Goal: Information Seeking & Learning: Learn about a topic

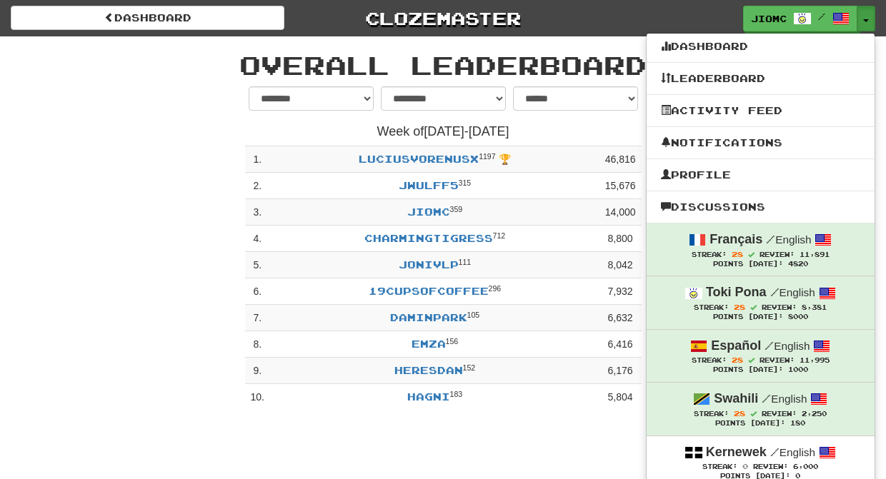
select select "**********"
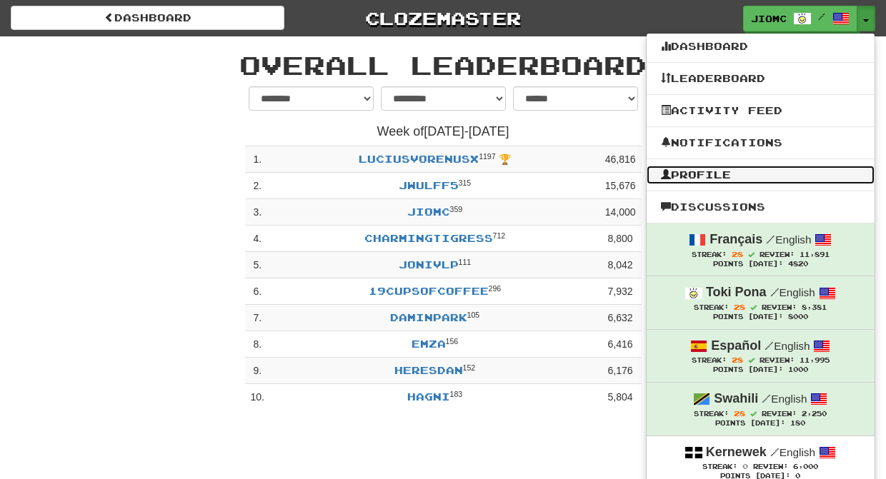
click at [729, 175] on link "Profile" at bounding box center [760, 175] width 228 height 19
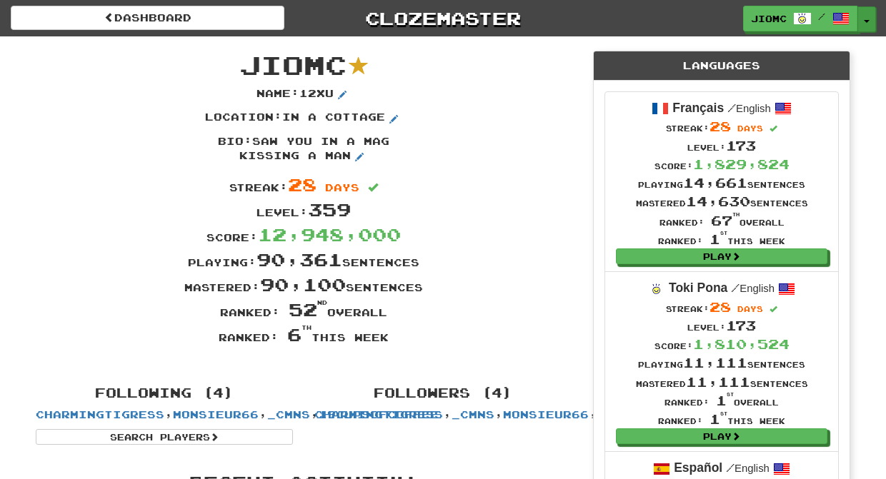
click at [865, 21] on span "button" at bounding box center [866, 21] width 6 height 3
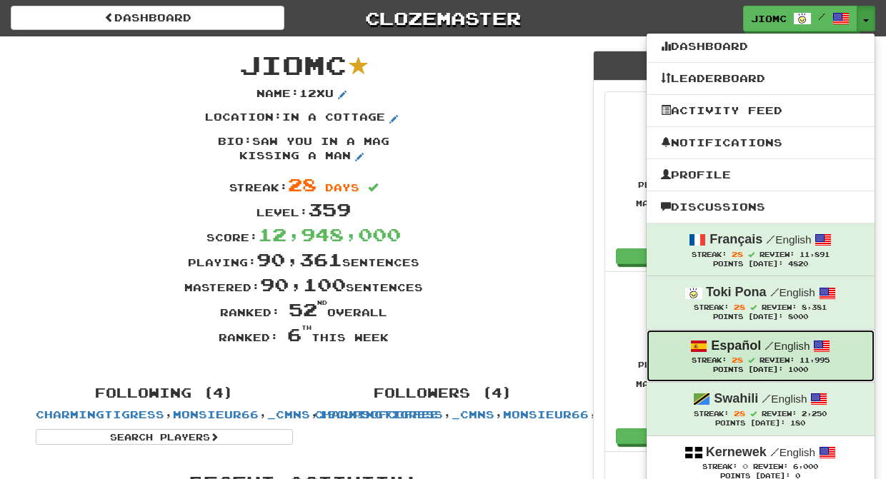
click at [723, 353] on strong "Español" at bounding box center [736, 346] width 50 height 14
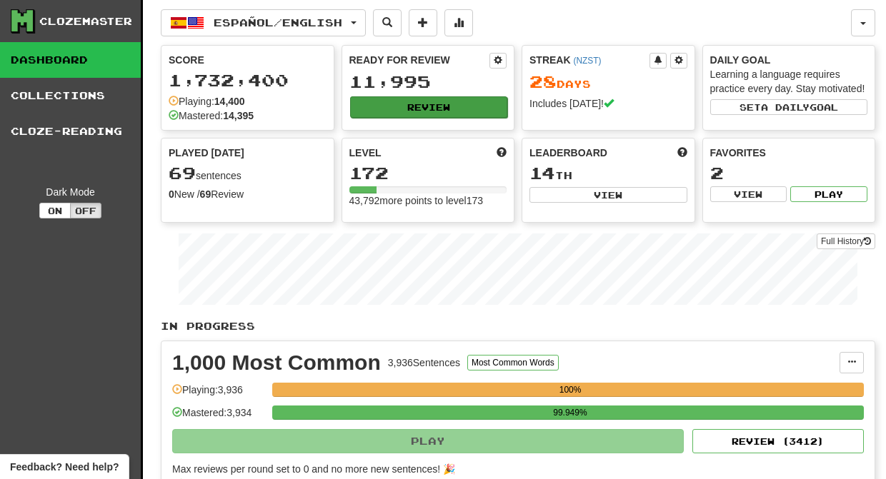
click at [406, 108] on button "Review" at bounding box center [429, 106] width 158 height 21
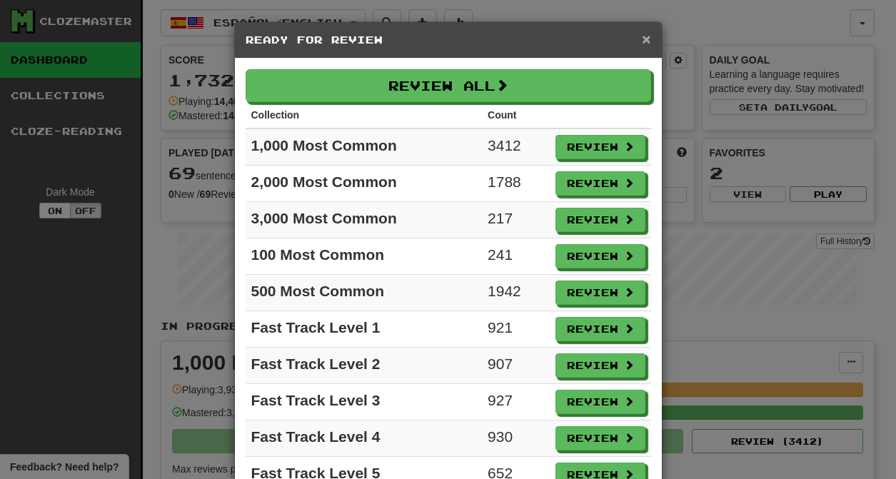
click at [642, 41] on span "×" at bounding box center [646, 39] width 9 height 16
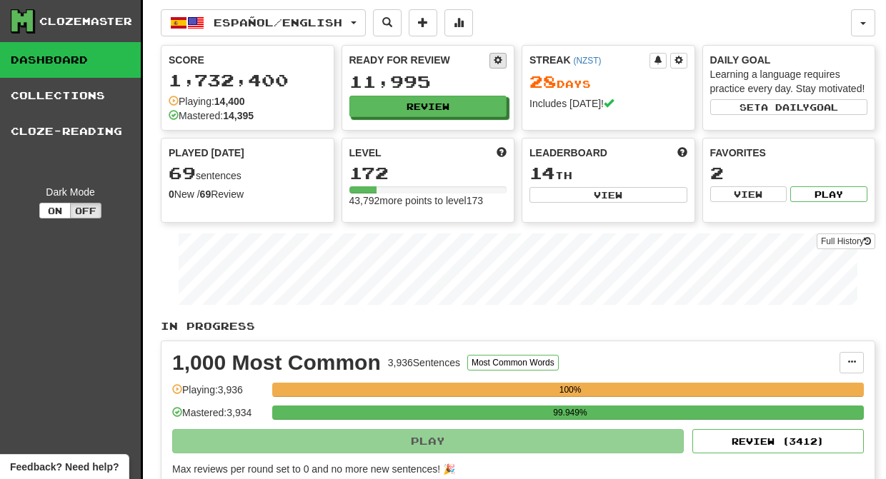
click at [497, 59] on span at bounding box center [497, 60] width 9 height 9
select select "*"
select select "**"
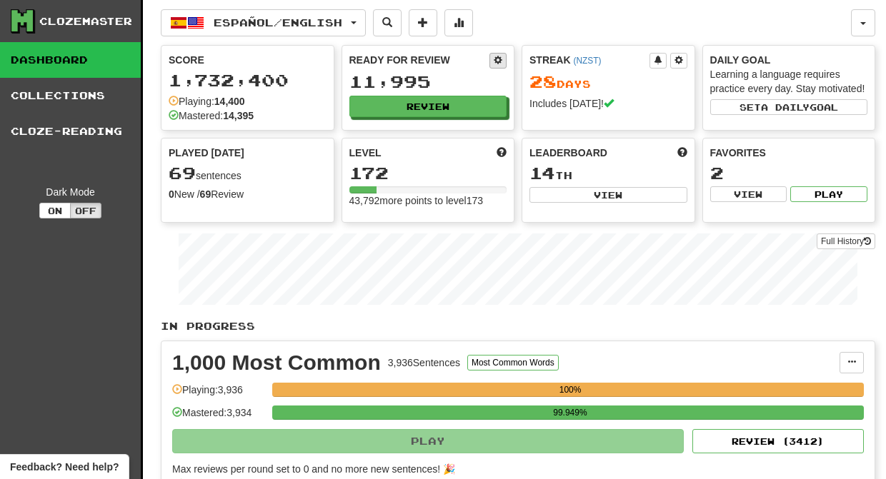
select select "***"
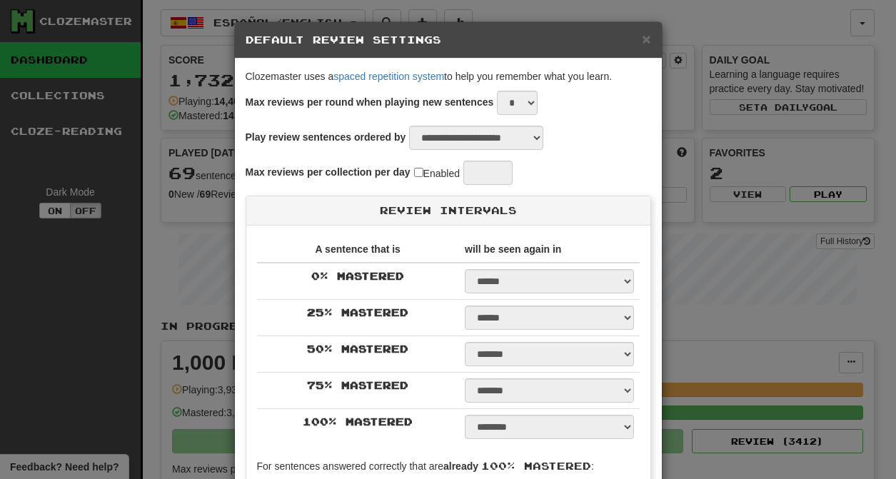
select select "*"
select select "*********"
select select "*"
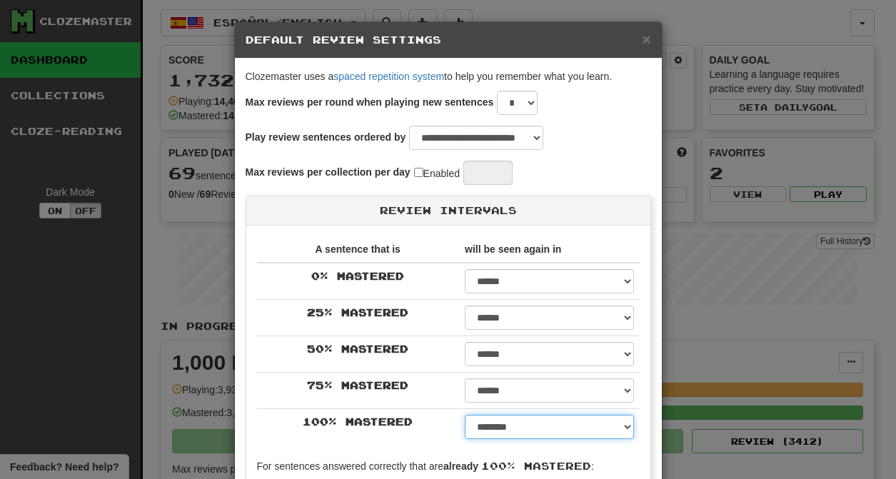
select select "**"
click at [0, 0] on option "*******" at bounding box center [0, 0] width 0 height 0
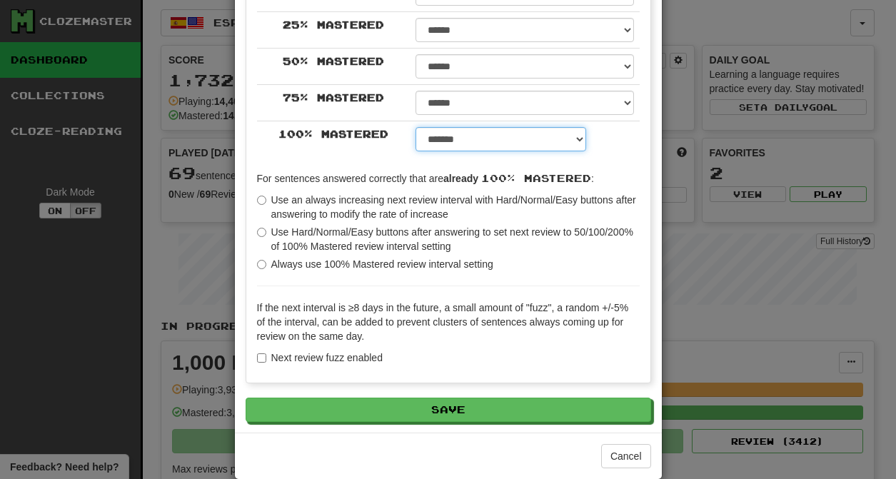
scroll to position [311, 0]
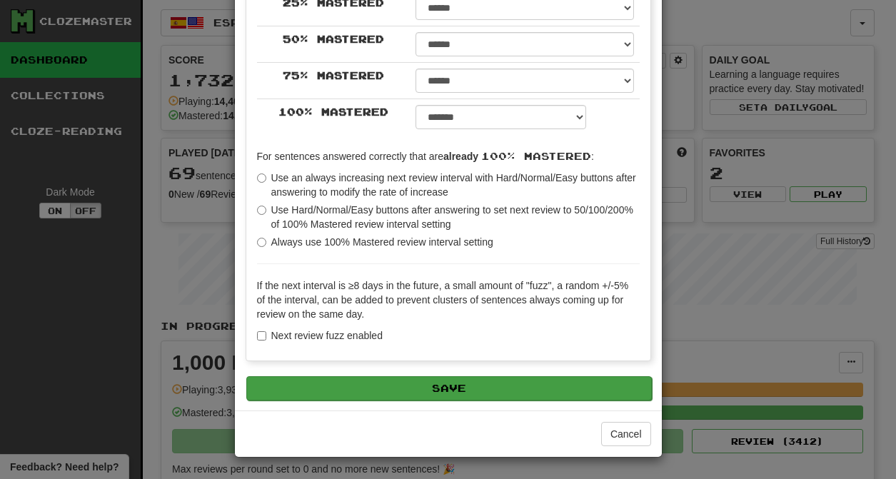
click at [428, 386] on button "Save" at bounding box center [449, 388] width 406 height 24
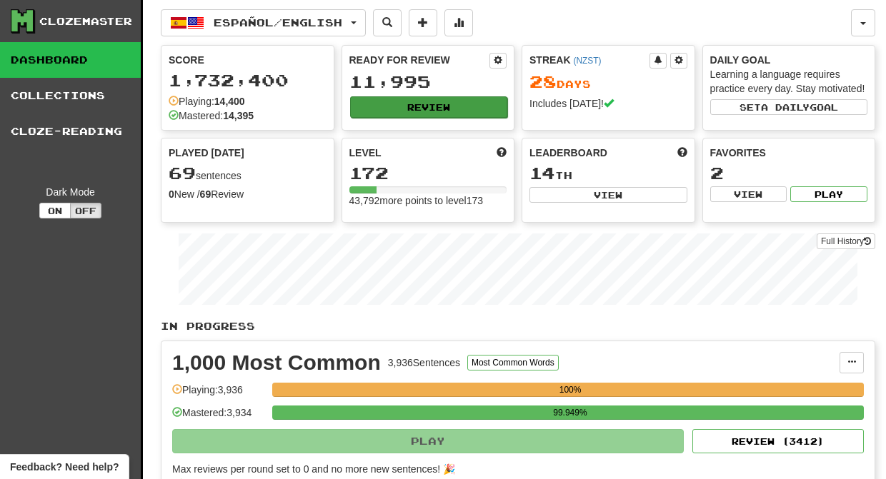
click at [409, 109] on button "Review" at bounding box center [429, 106] width 158 height 21
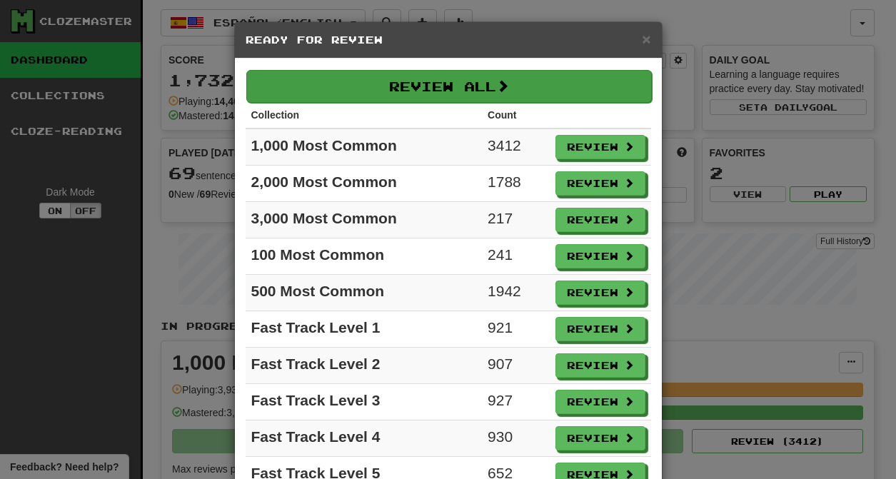
click at [445, 91] on button "Review All" at bounding box center [449, 86] width 406 height 33
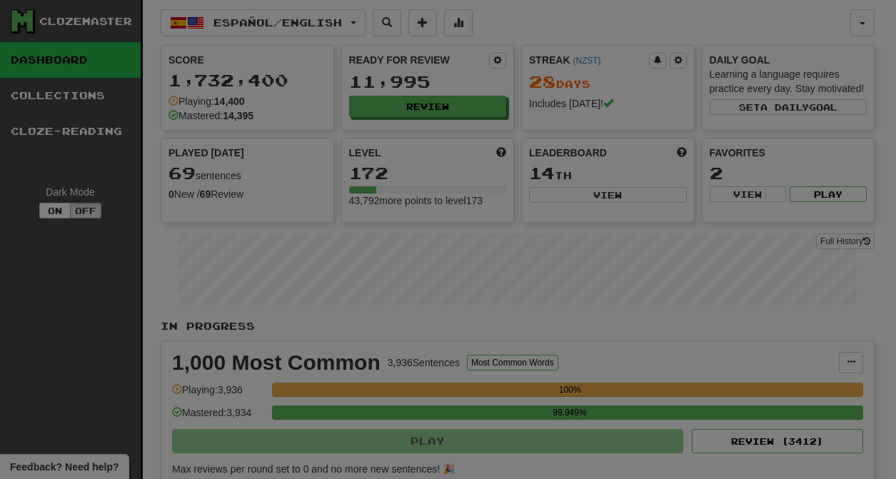
select select "********"
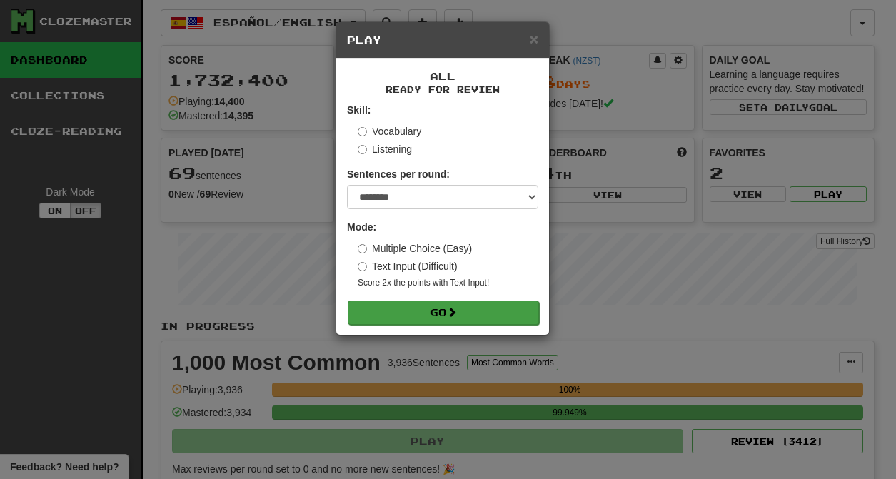
click at [406, 313] on button "Go" at bounding box center [443, 313] width 191 height 24
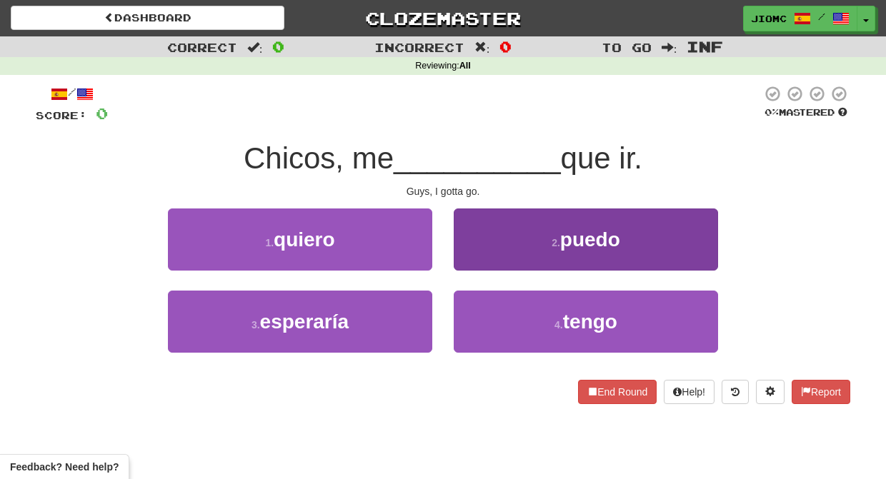
click at [476, 254] on button "2 . puedo" at bounding box center [586, 240] width 264 height 62
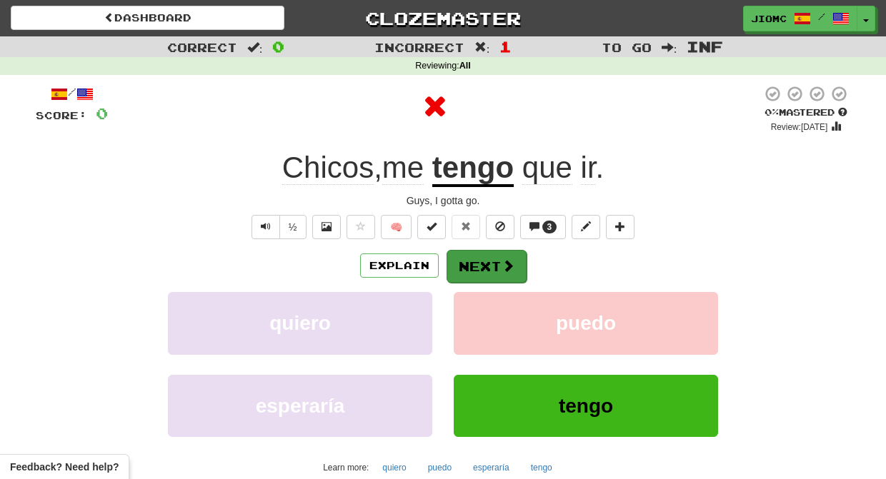
click at [475, 255] on button "Next" at bounding box center [486, 266] width 80 height 33
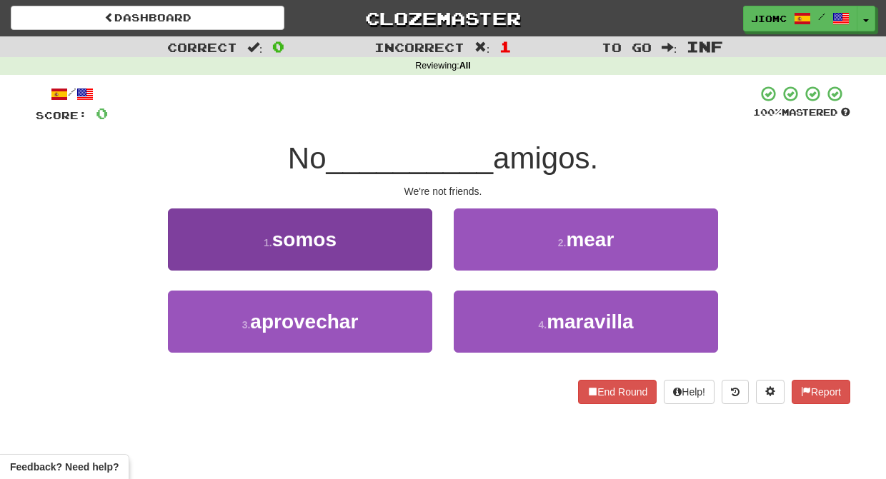
click at [401, 255] on button "1 . somos" at bounding box center [300, 240] width 264 height 62
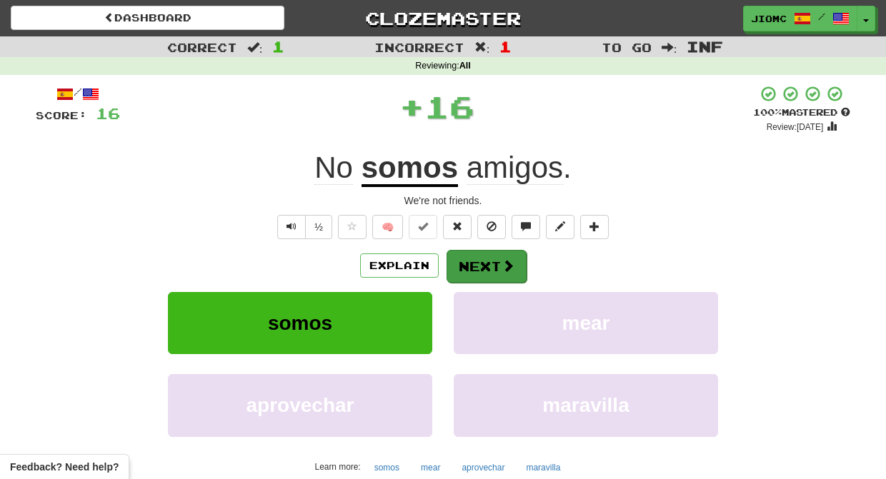
click at [479, 264] on button "Next" at bounding box center [486, 266] width 80 height 33
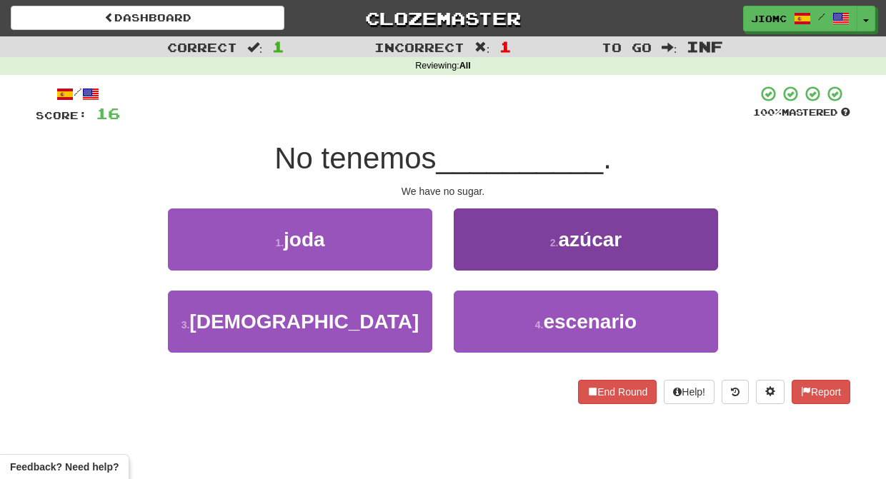
click at [465, 253] on button "2 . azúcar" at bounding box center [586, 240] width 264 height 62
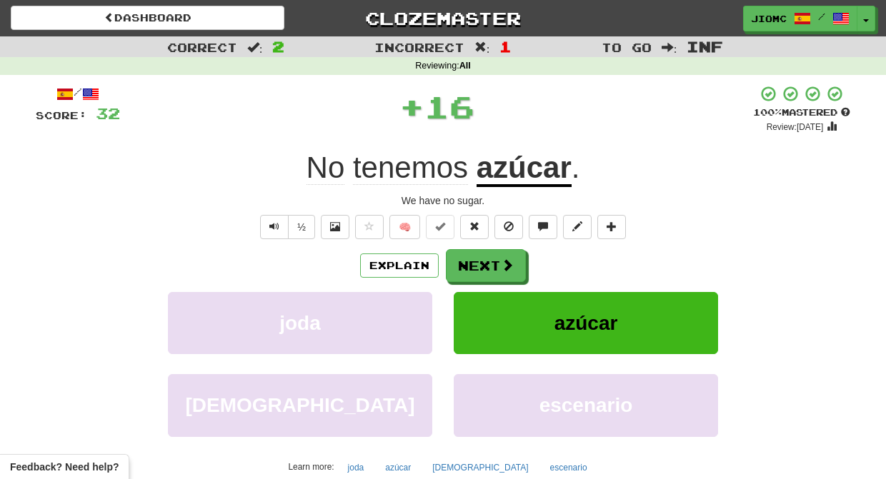
click at [472, 260] on button "Next" at bounding box center [486, 265] width 80 height 33
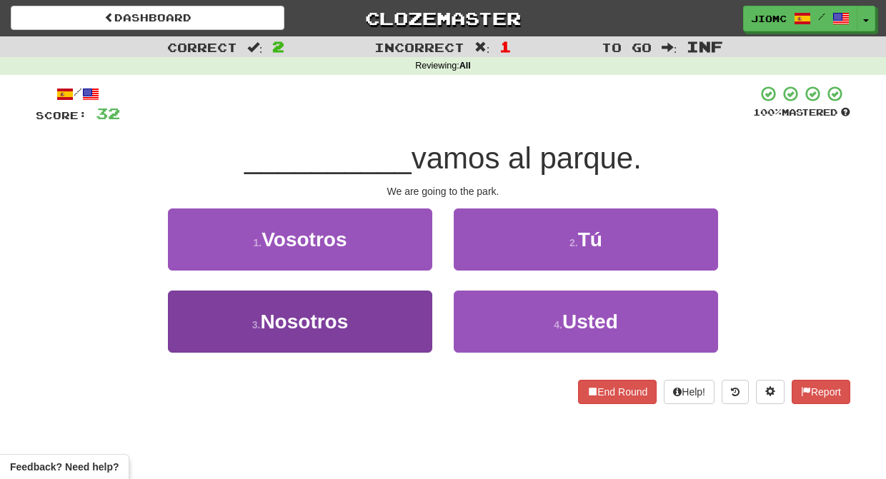
click at [402, 321] on button "3 . Nosotros" at bounding box center [300, 322] width 264 height 62
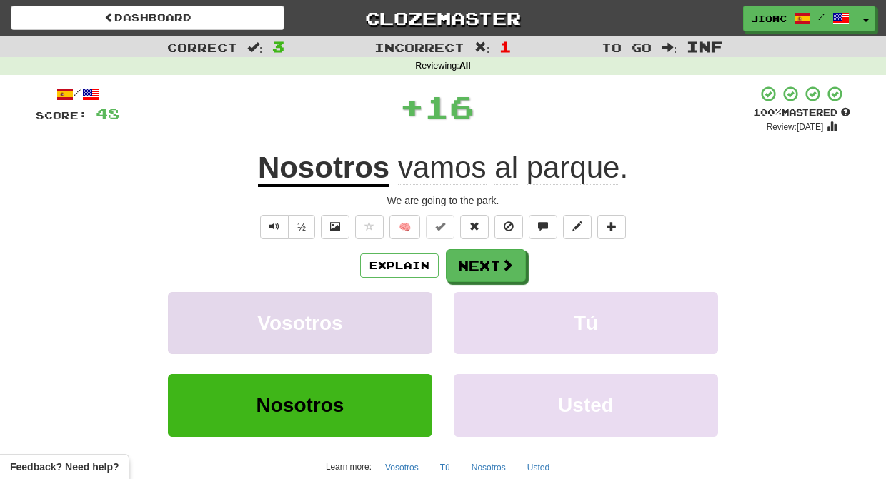
click at [402, 319] on button "Vosotros" at bounding box center [300, 323] width 264 height 62
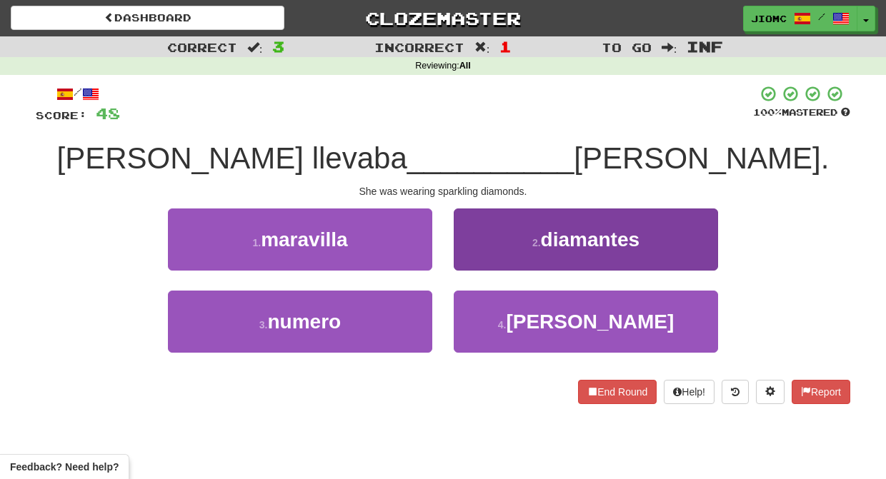
click at [460, 258] on button "2 . diamantes" at bounding box center [586, 240] width 264 height 62
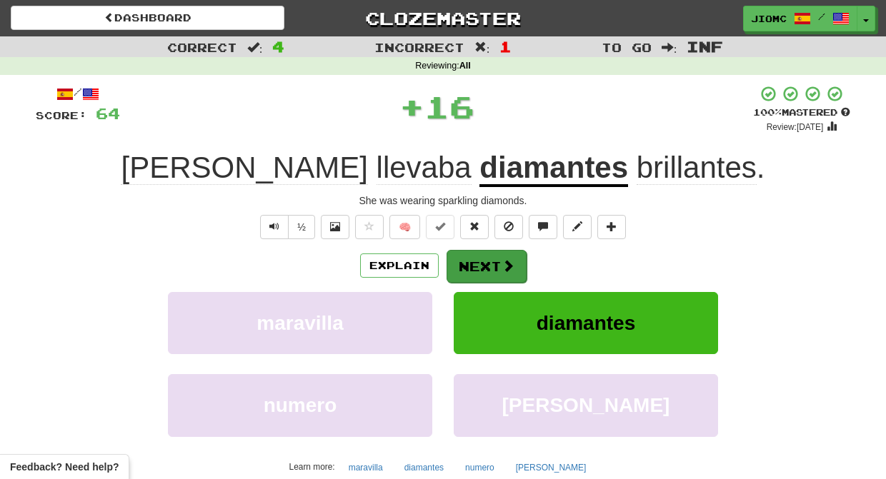
click at [471, 265] on button "Next" at bounding box center [486, 266] width 80 height 33
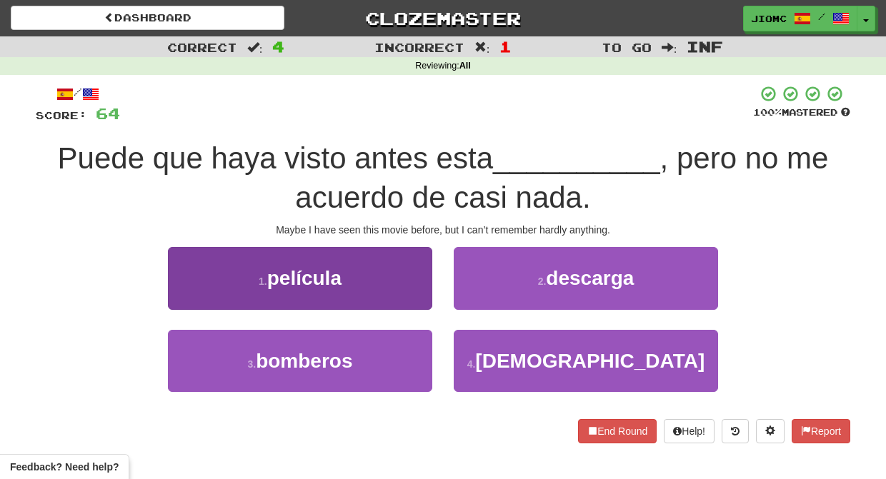
click at [414, 279] on button "1 . película" at bounding box center [300, 278] width 264 height 62
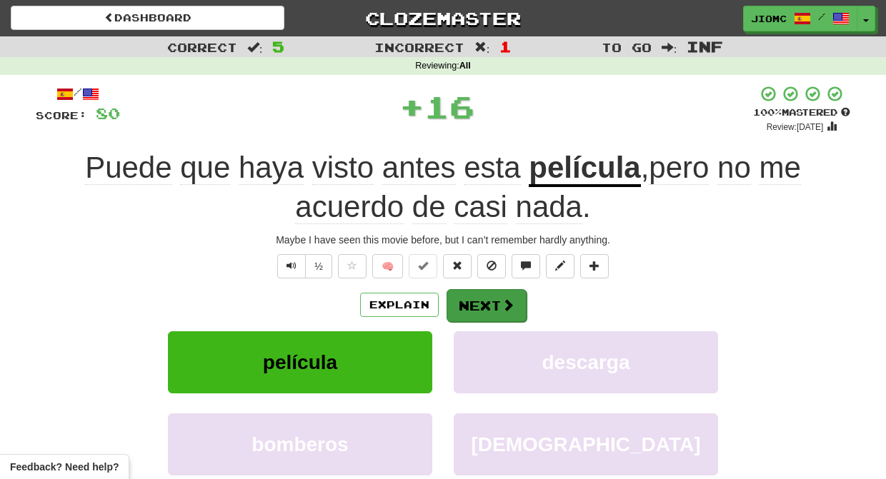
click at [499, 298] on button "Next" at bounding box center [486, 305] width 80 height 33
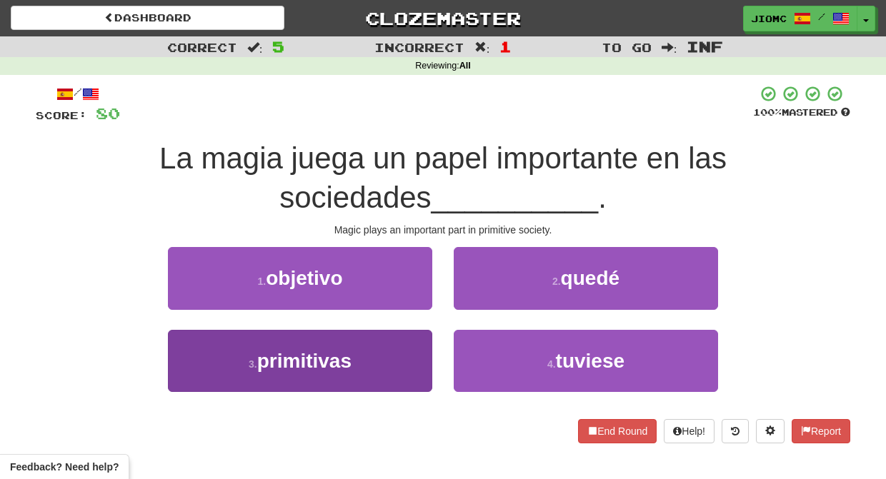
click at [398, 361] on button "3 . primitivas" at bounding box center [300, 361] width 264 height 62
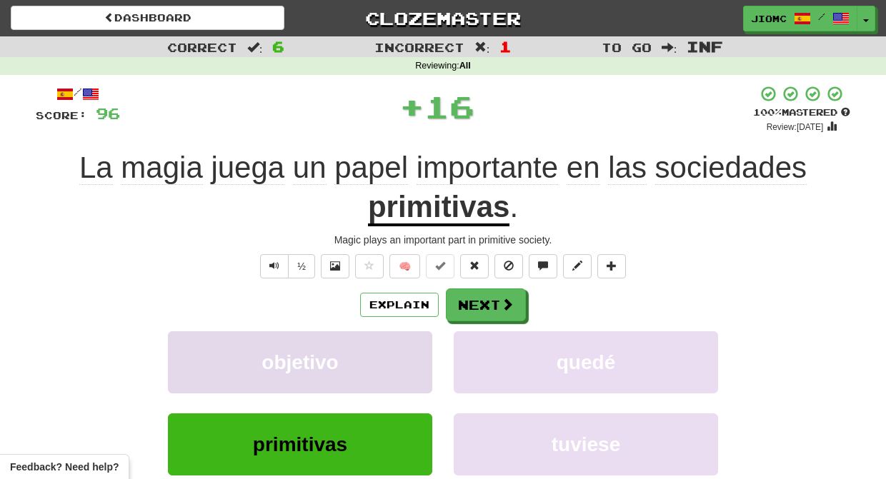
click at [399, 354] on button "objetivo" at bounding box center [300, 362] width 264 height 62
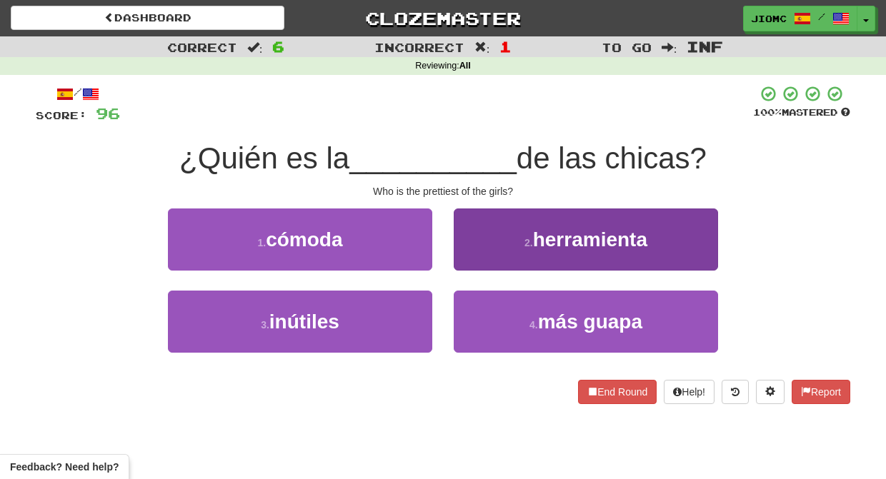
click at [459, 264] on button "2 . herramienta" at bounding box center [586, 240] width 264 height 62
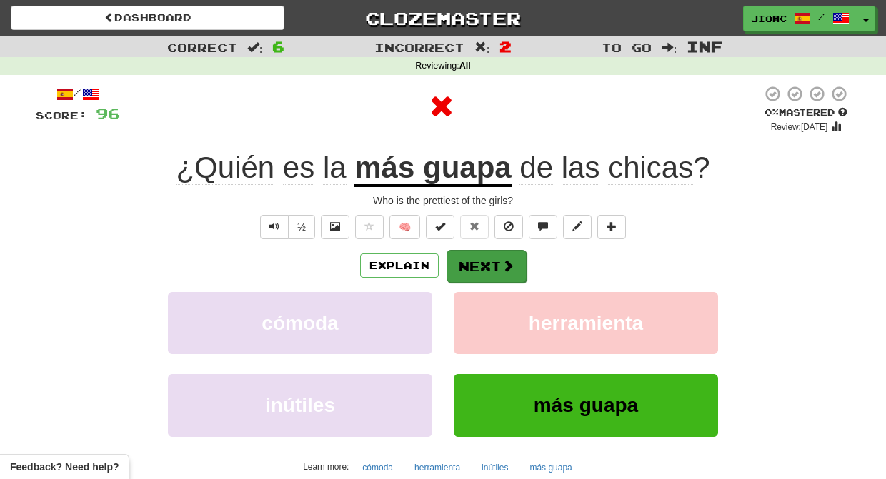
click at [464, 264] on button "Next" at bounding box center [486, 266] width 80 height 33
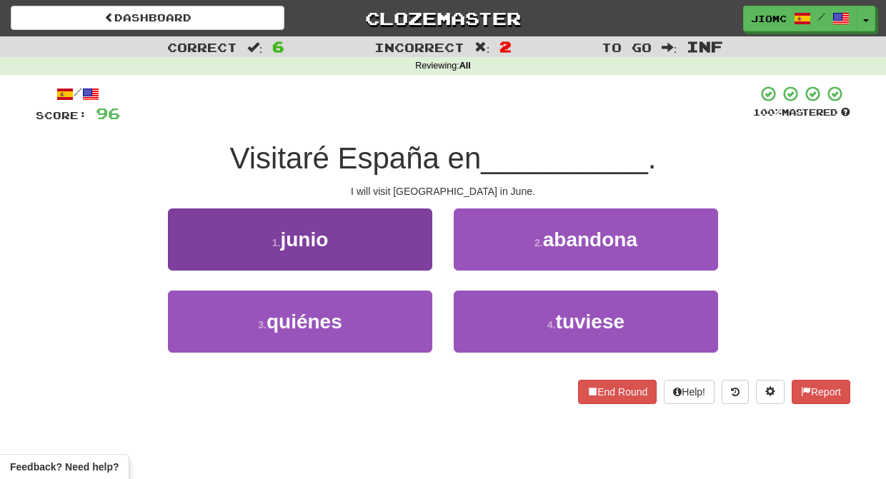
click at [411, 262] on button "1 . junio" at bounding box center [300, 240] width 264 height 62
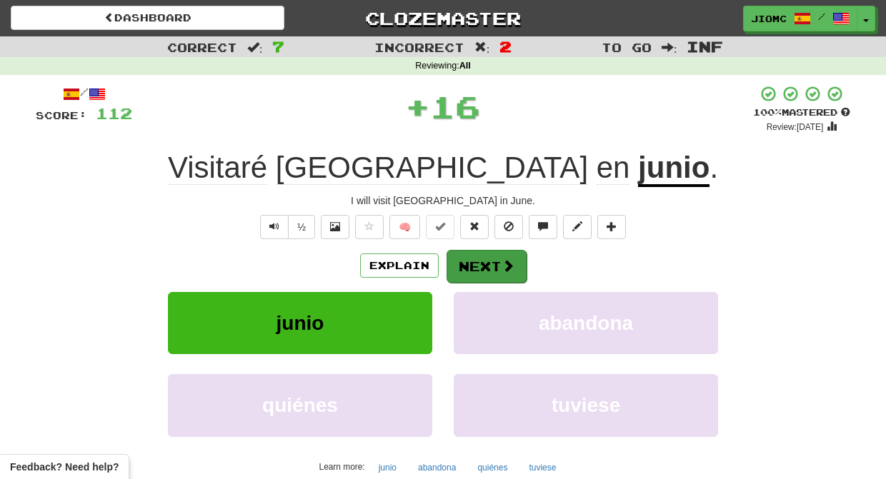
click at [462, 261] on button "Next" at bounding box center [486, 266] width 80 height 33
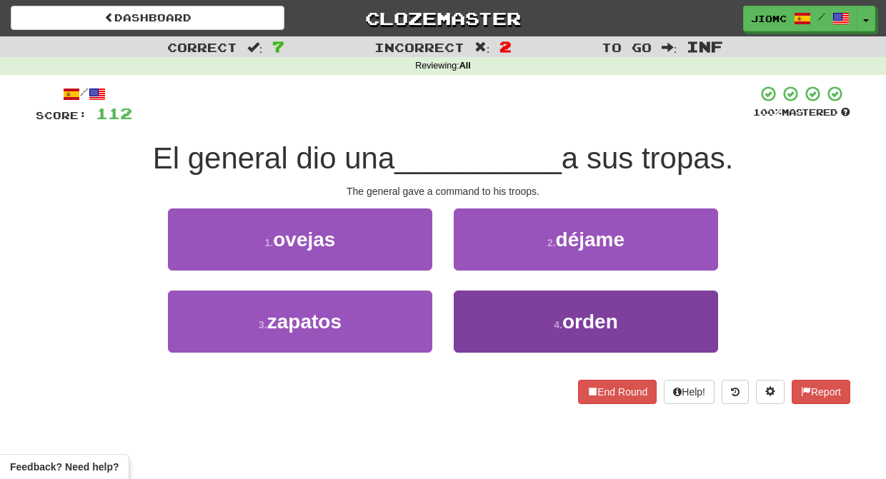
click at [476, 309] on button "4 . orden" at bounding box center [586, 322] width 264 height 62
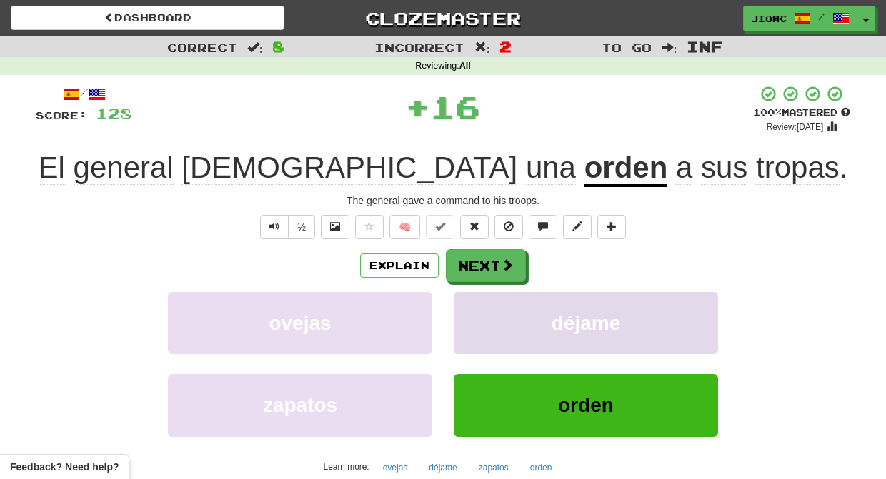
click at [476, 307] on button "déjame" at bounding box center [586, 323] width 264 height 62
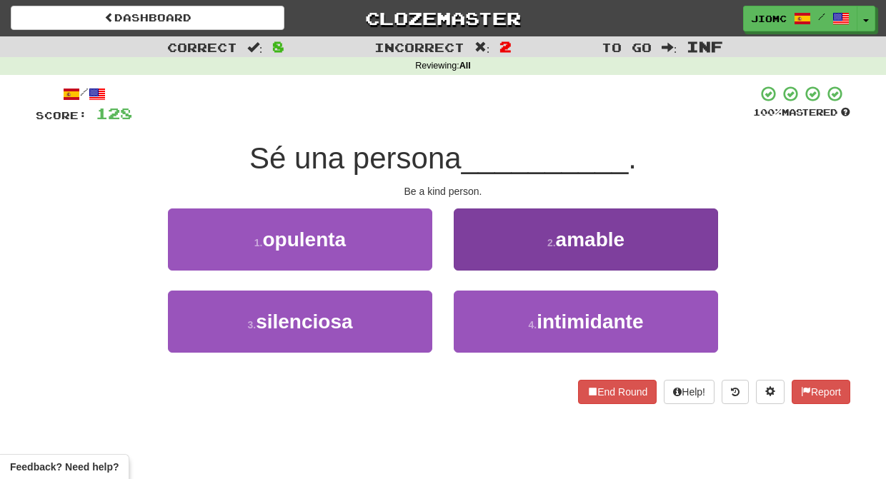
click at [470, 250] on button "2 . amable" at bounding box center [586, 240] width 264 height 62
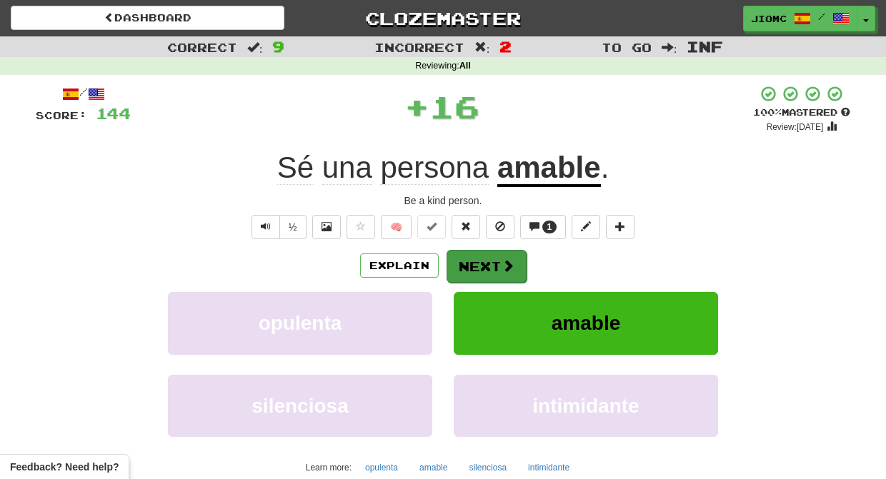
click at [471, 254] on button "Next" at bounding box center [486, 266] width 80 height 33
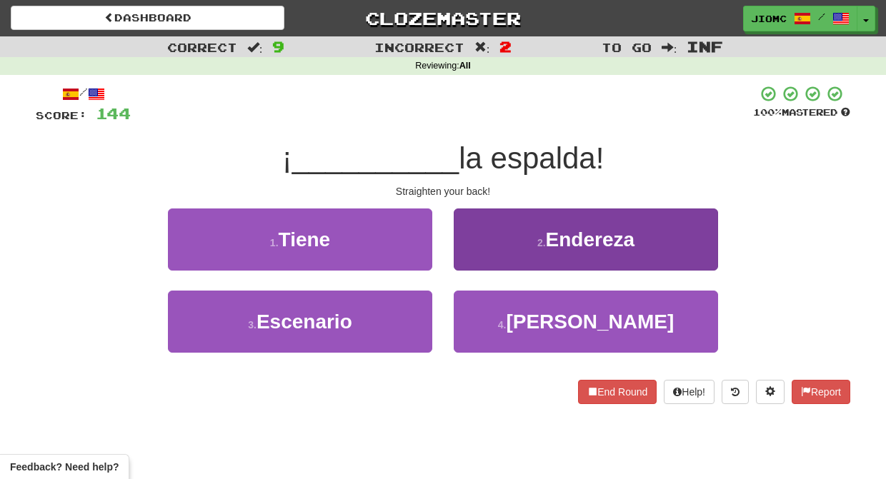
click at [474, 255] on button "2 . Endereza" at bounding box center [586, 240] width 264 height 62
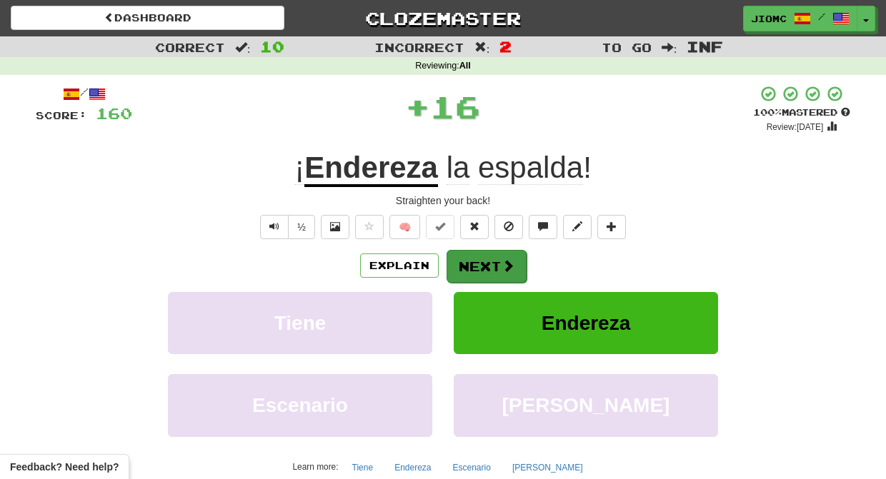
click at [466, 258] on button "Next" at bounding box center [486, 266] width 80 height 33
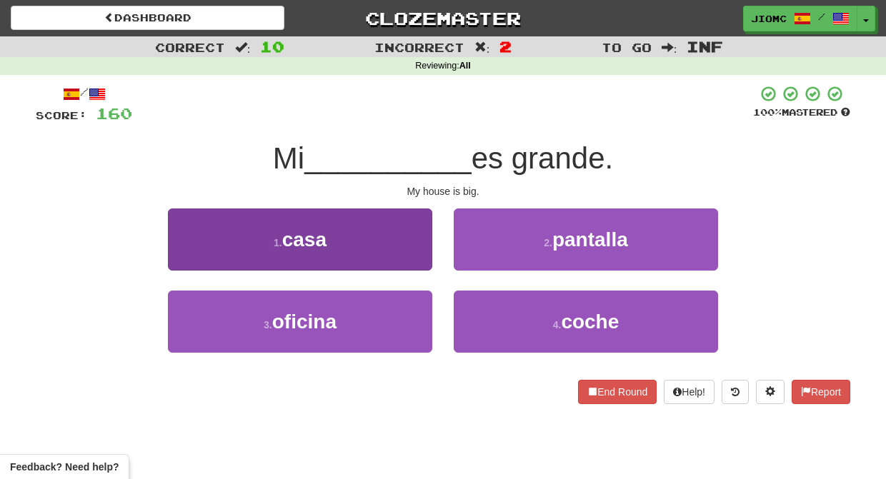
click at [394, 256] on button "1 . casa" at bounding box center [300, 240] width 264 height 62
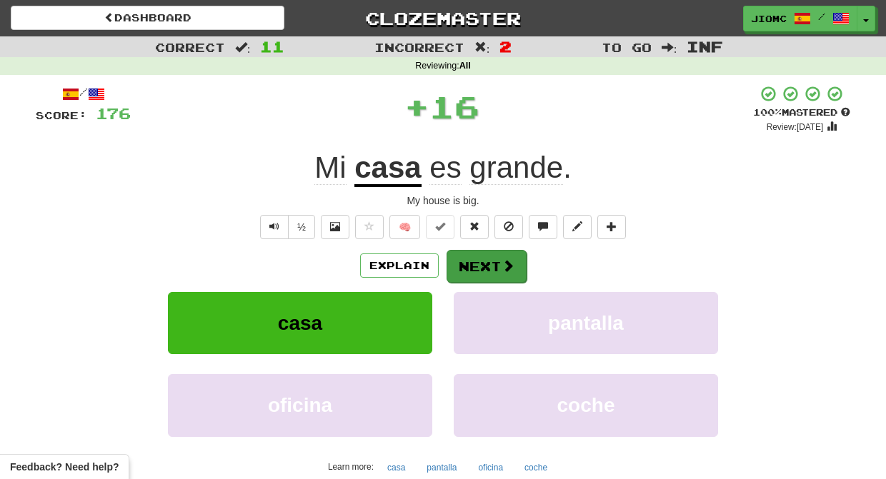
click at [473, 258] on button "Next" at bounding box center [486, 266] width 80 height 33
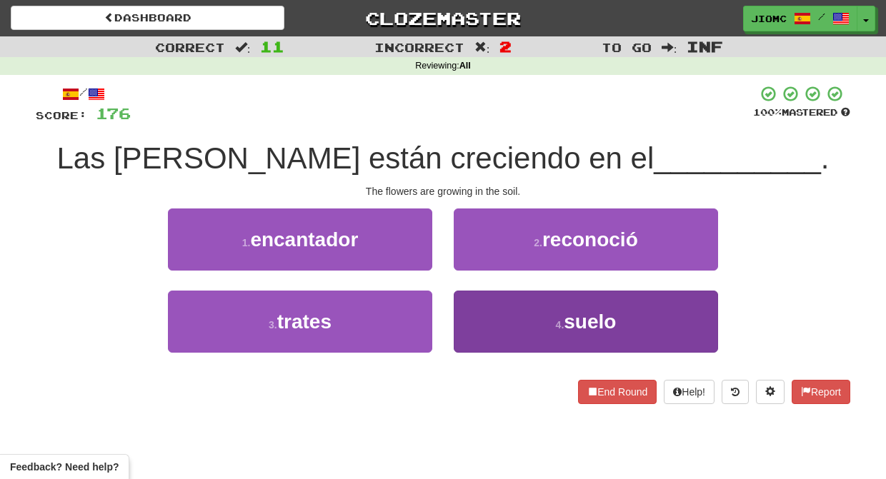
click at [476, 307] on button "4 . suelo" at bounding box center [586, 322] width 264 height 62
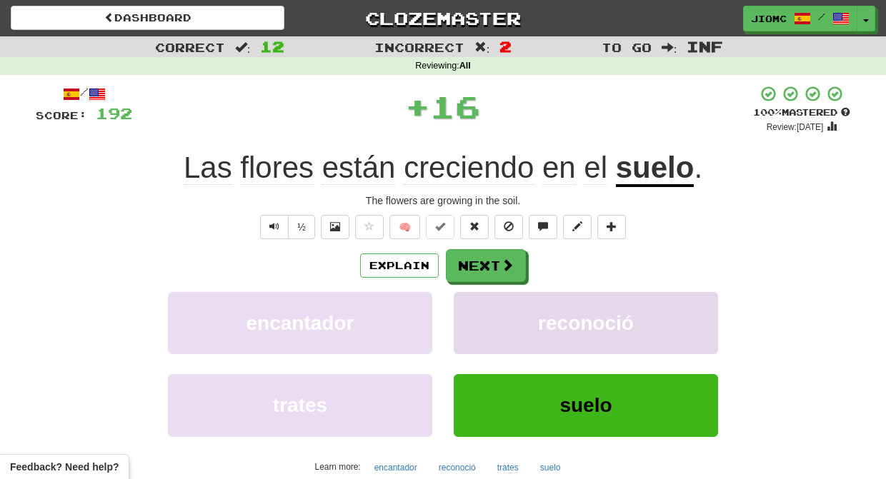
click at [476, 306] on button "reconoció" at bounding box center [586, 323] width 264 height 62
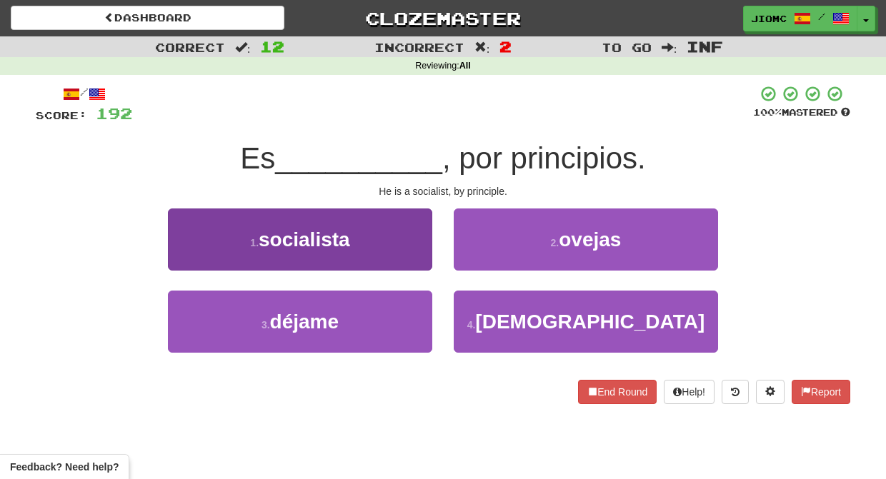
click at [415, 258] on button "1 . socialista" at bounding box center [300, 240] width 264 height 62
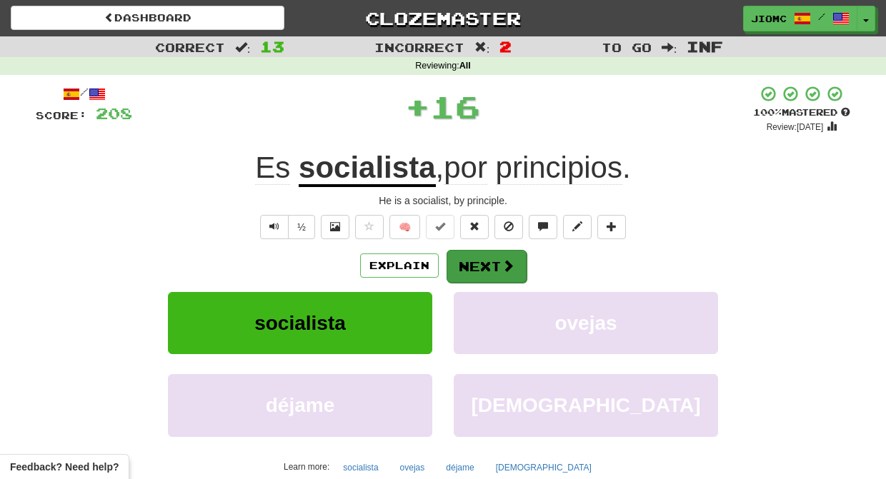
click at [498, 261] on button "Next" at bounding box center [486, 266] width 80 height 33
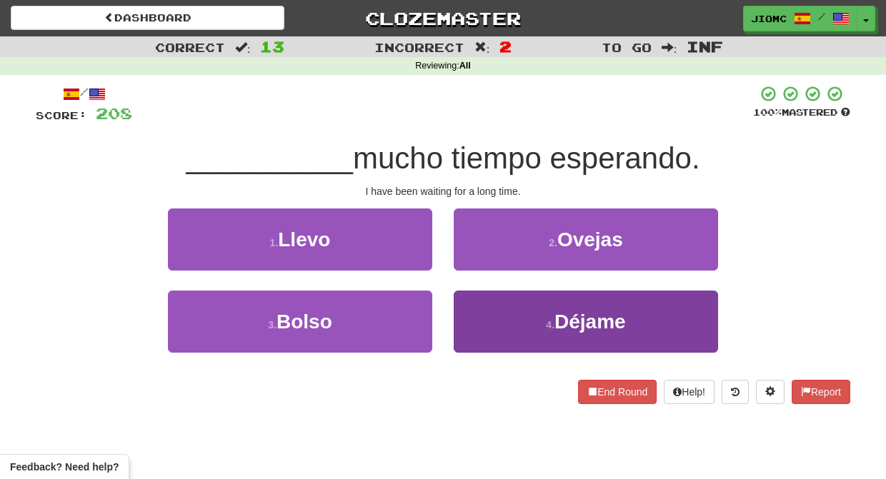
click at [477, 308] on button "4 . Déjame" at bounding box center [586, 322] width 264 height 62
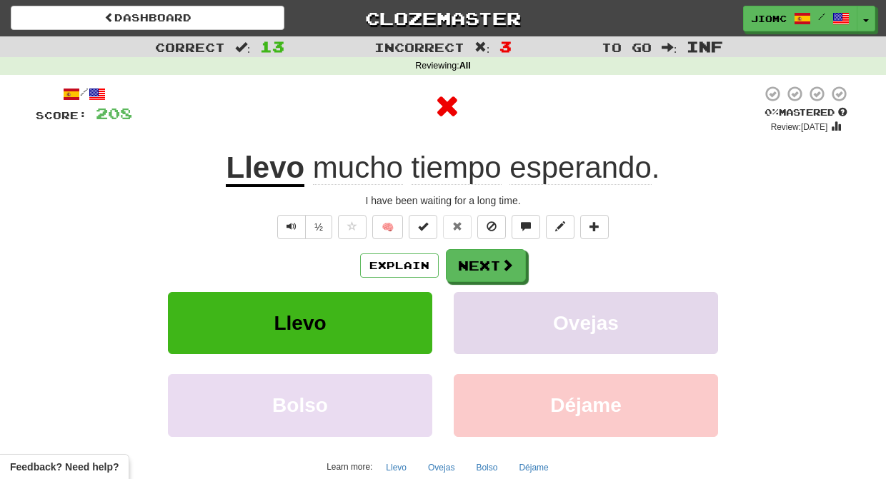
click at [476, 303] on button "Ovejas" at bounding box center [586, 323] width 264 height 62
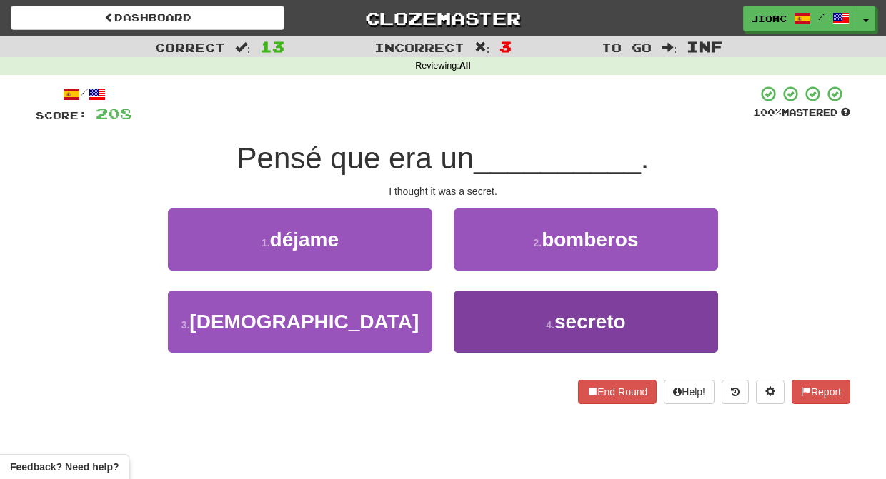
click at [469, 310] on button "4 . secreto" at bounding box center [586, 322] width 264 height 62
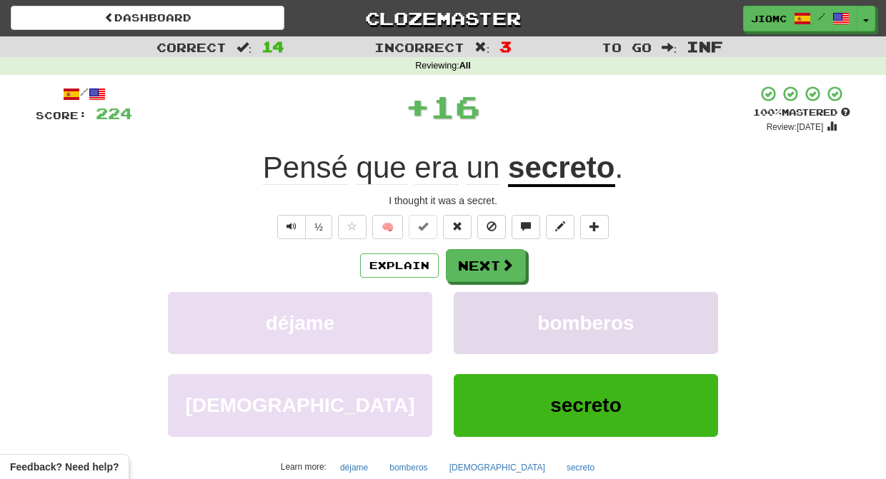
click at [473, 307] on button "bomberos" at bounding box center [586, 323] width 264 height 62
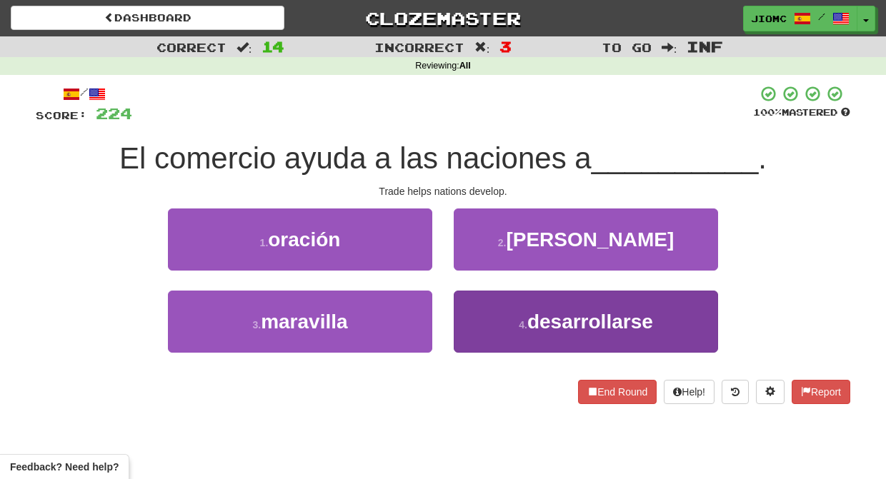
click at [471, 306] on button "4 . desarrollarse" at bounding box center [586, 322] width 264 height 62
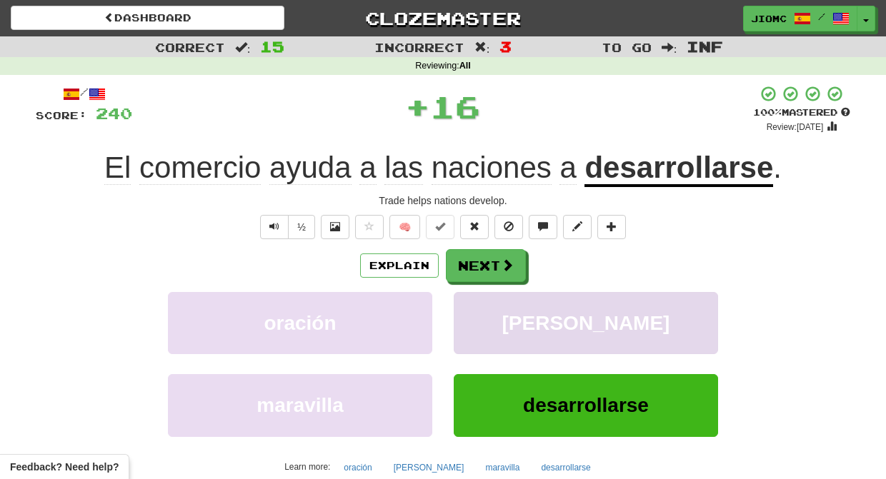
click at [471, 305] on button "vales" at bounding box center [586, 323] width 264 height 62
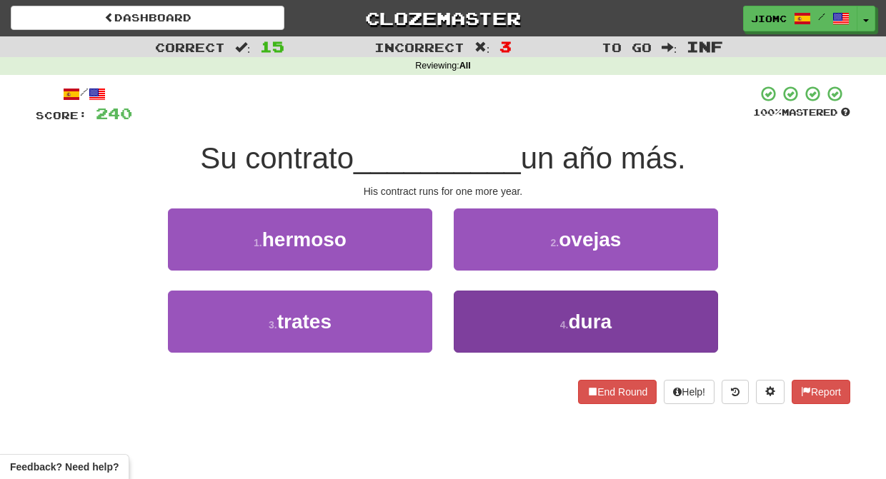
click at [482, 305] on button "4 . dura" at bounding box center [586, 322] width 264 height 62
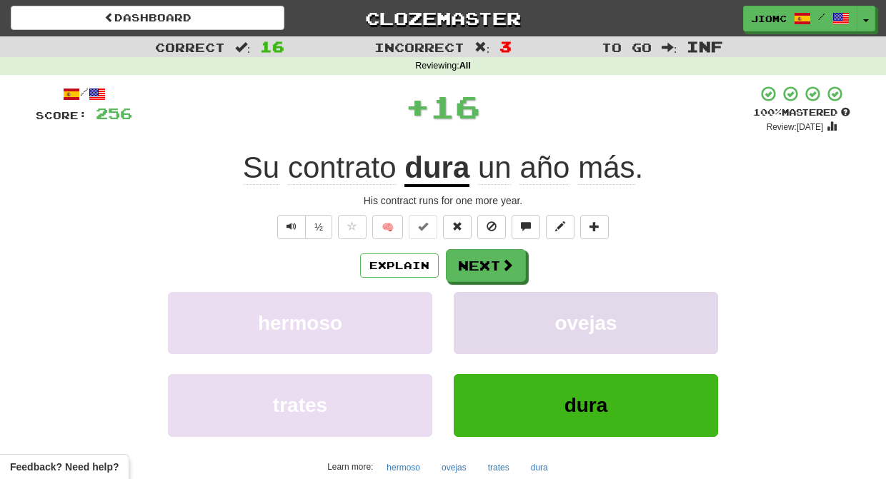
click at [481, 305] on button "ovejas" at bounding box center [586, 323] width 264 height 62
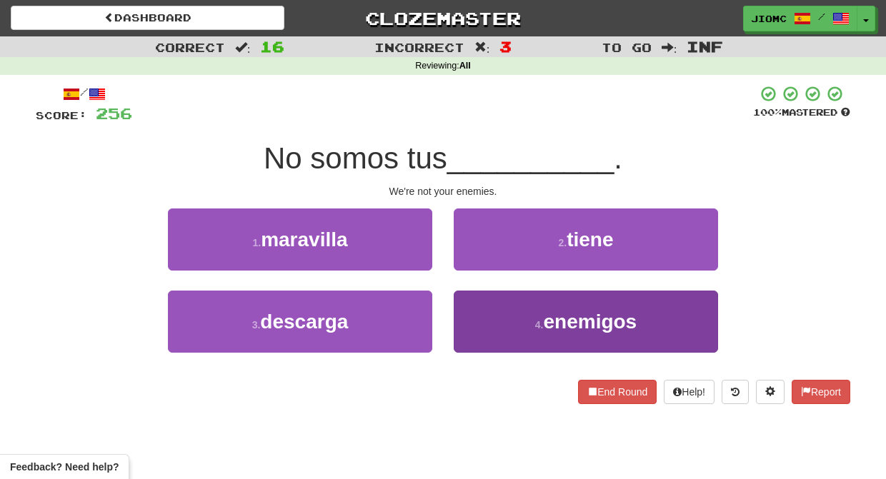
click at [496, 313] on button "4 . enemigos" at bounding box center [586, 322] width 264 height 62
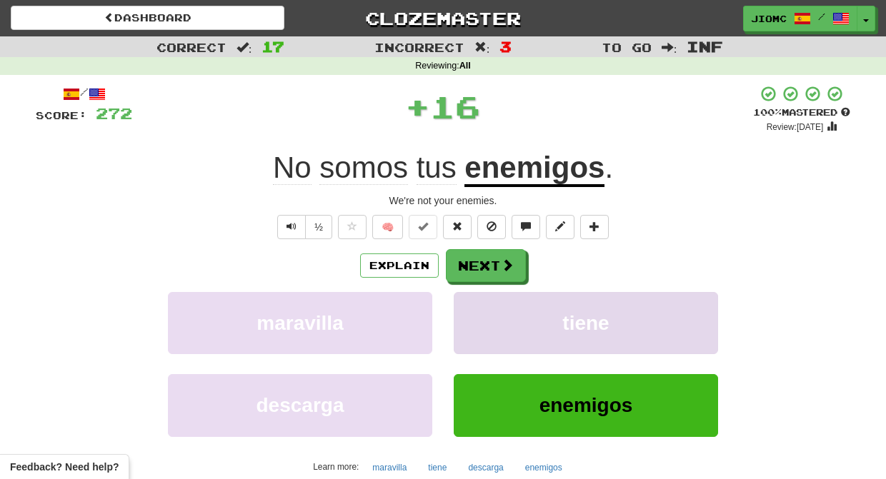
click at [486, 309] on button "tiene" at bounding box center [586, 323] width 264 height 62
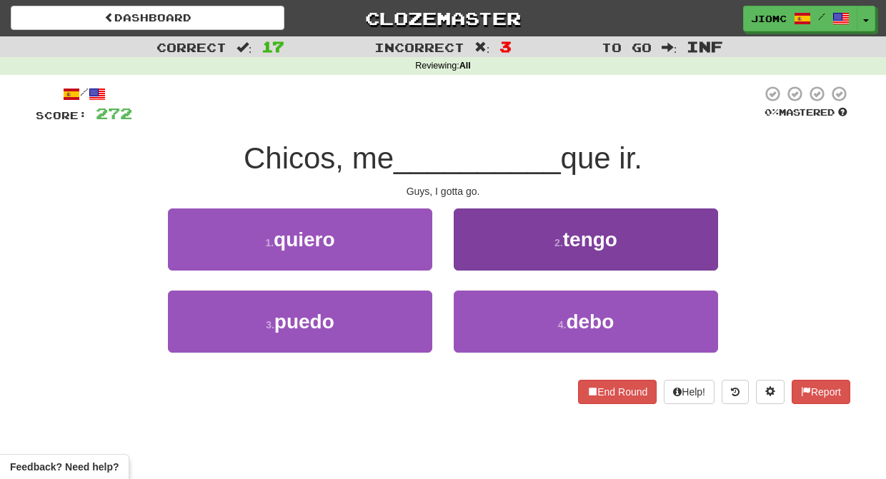
click at [478, 257] on button "2 . tengo" at bounding box center [586, 240] width 264 height 62
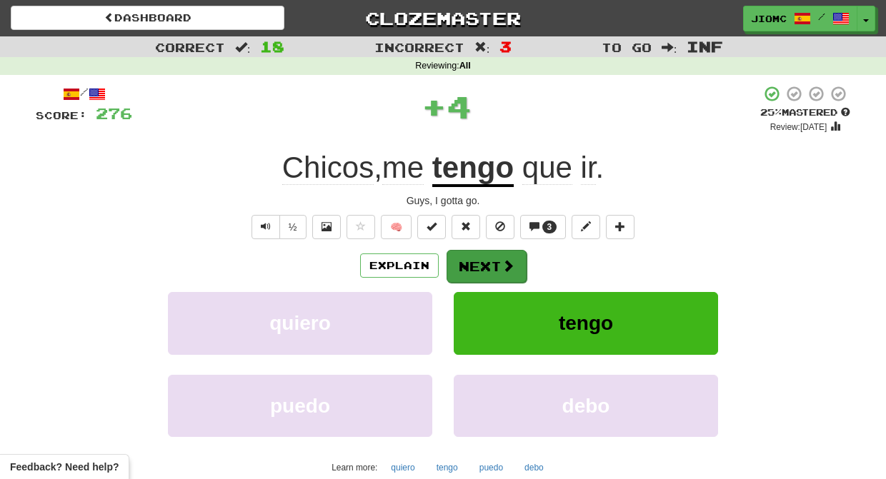
click at [480, 259] on button "Next" at bounding box center [486, 266] width 80 height 33
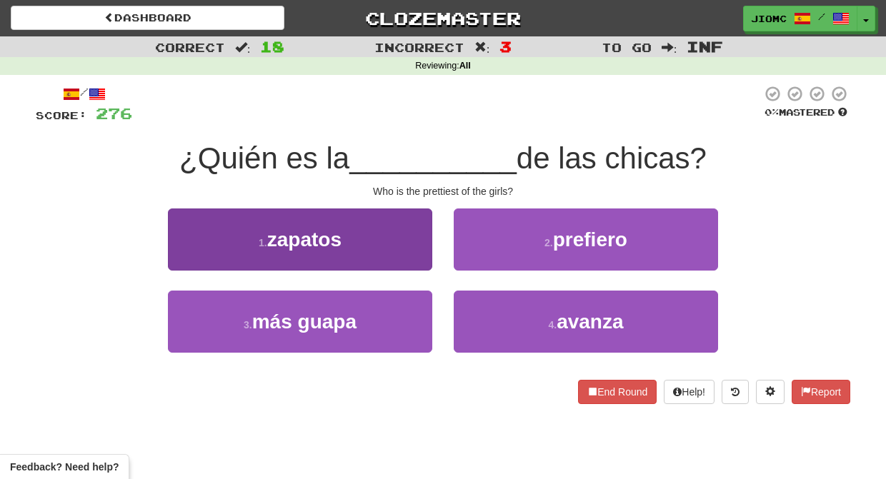
click at [352, 316] on span "más guapa" at bounding box center [304, 322] width 104 height 22
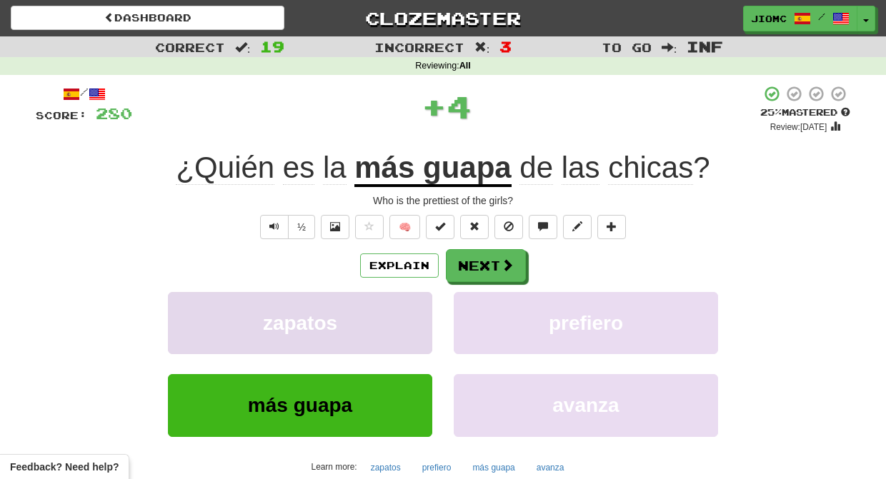
click at [356, 314] on button "zapatos" at bounding box center [300, 323] width 264 height 62
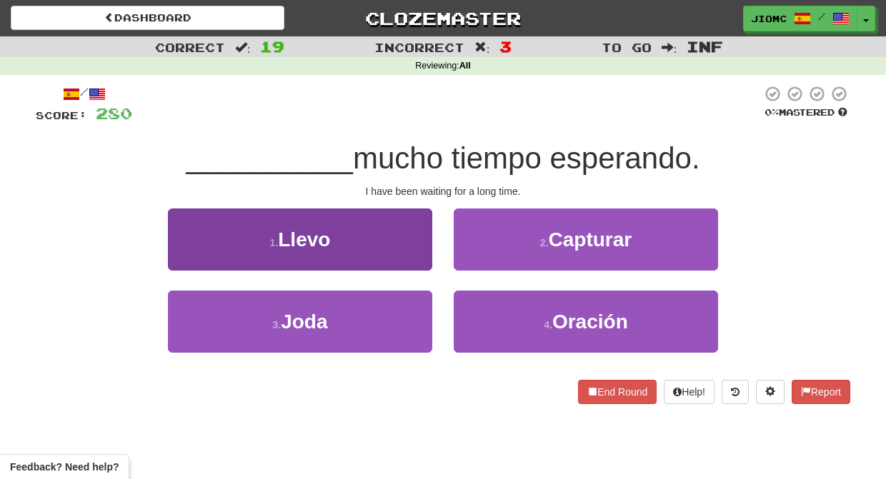
click at [405, 251] on button "1 . Llevo" at bounding box center [300, 240] width 264 height 62
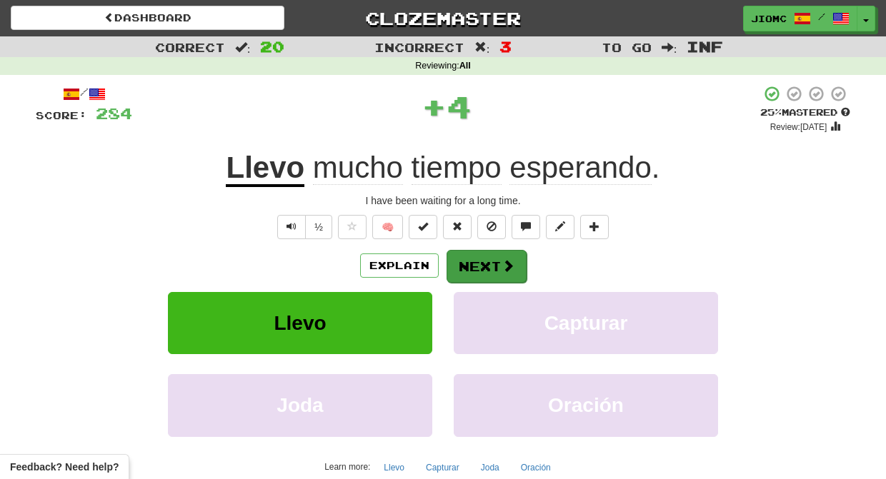
click at [468, 258] on button "Next" at bounding box center [486, 266] width 80 height 33
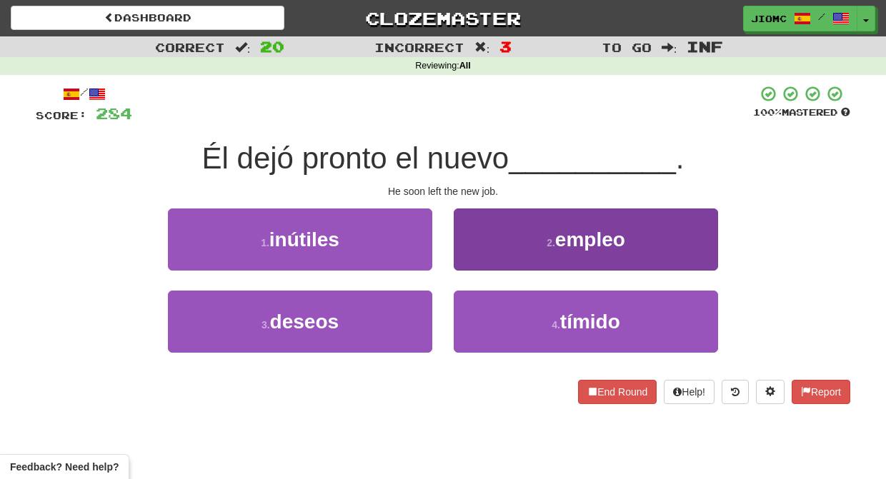
click at [473, 264] on button "2 . empleo" at bounding box center [586, 240] width 264 height 62
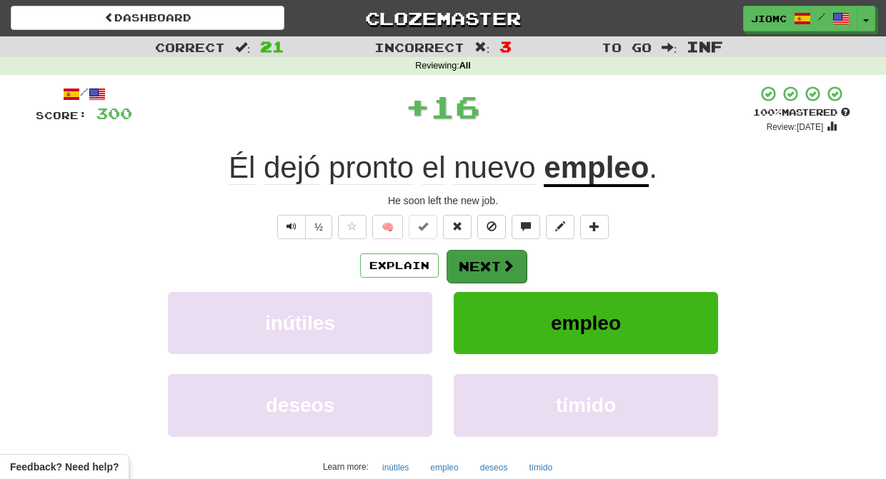
click at [473, 263] on button "Next" at bounding box center [486, 266] width 80 height 33
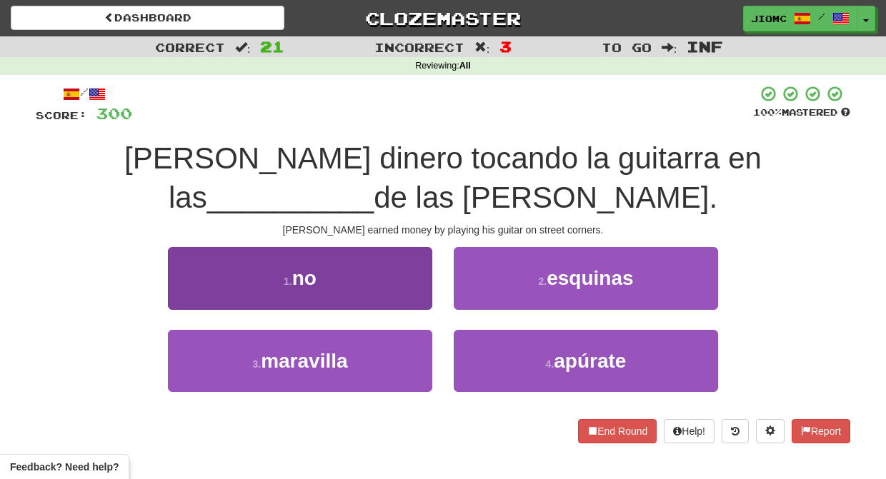
click at [404, 294] on button "1 . no" at bounding box center [300, 278] width 264 height 62
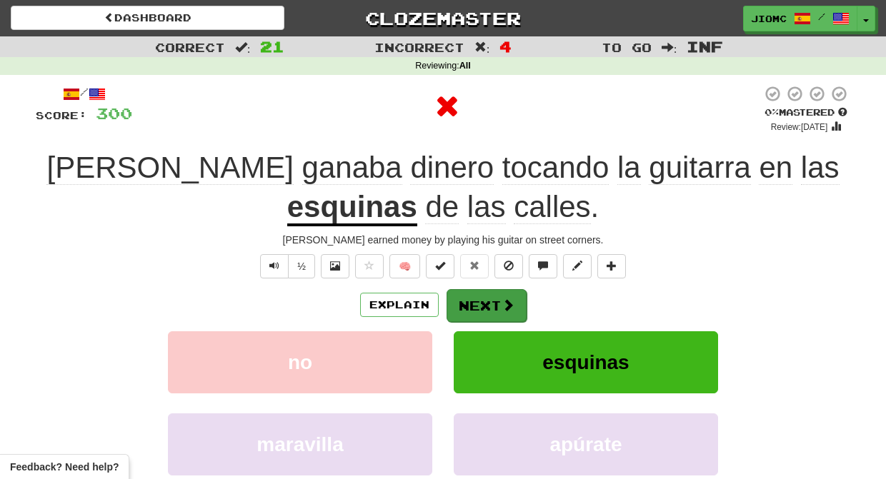
click at [490, 308] on button "Next" at bounding box center [486, 305] width 80 height 33
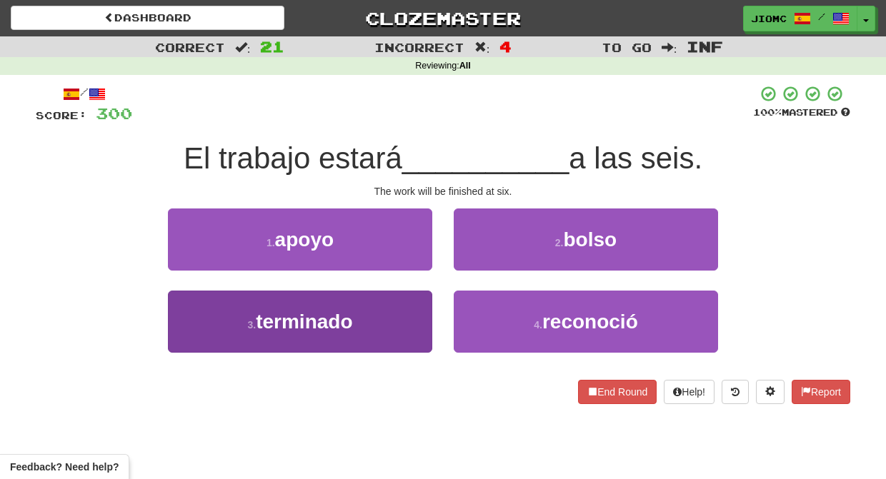
click at [425, 312] on button "3 . terminado" at bounding box center [300, 322] width 264 height 62
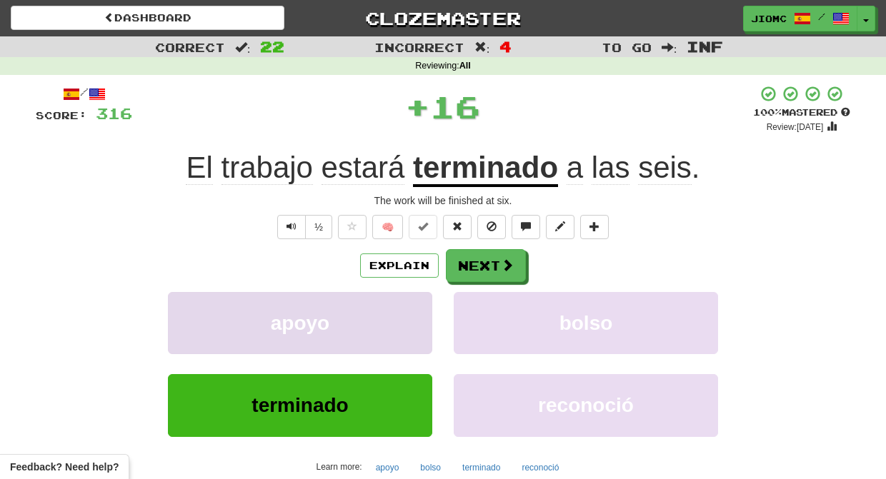
click at [424, 312] on button "apoyo" at bounding box center [300, 323] width 264 height 62
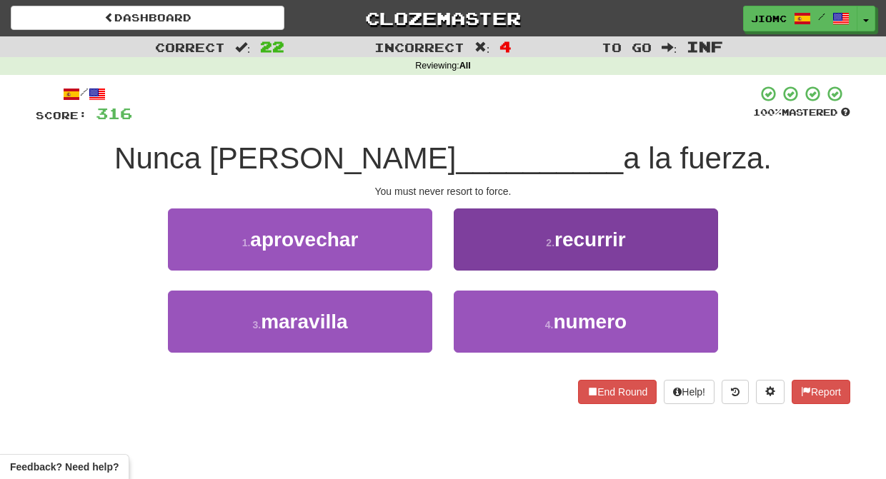
click at [471, 258] on button "2 . recurrir" at bounding box center [586, 240] width 264 height 62
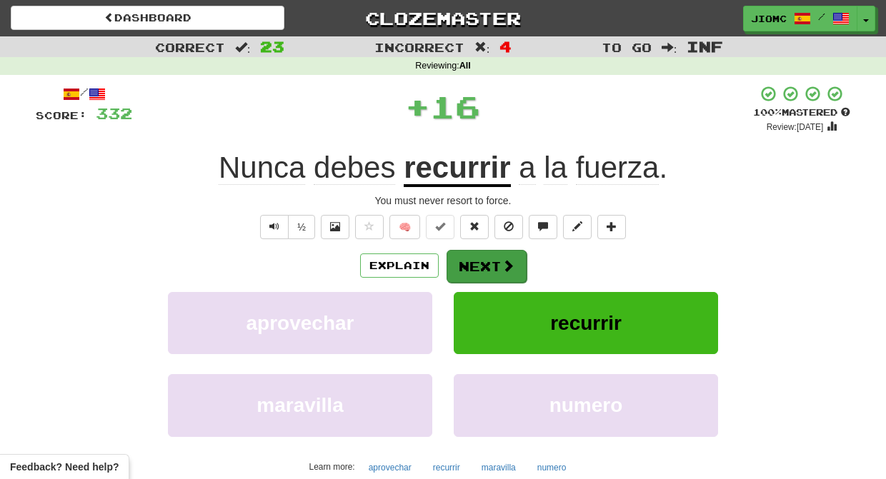
click at [471, 261] on button "Next" at bounding box center [486, 266] width 80 height 33
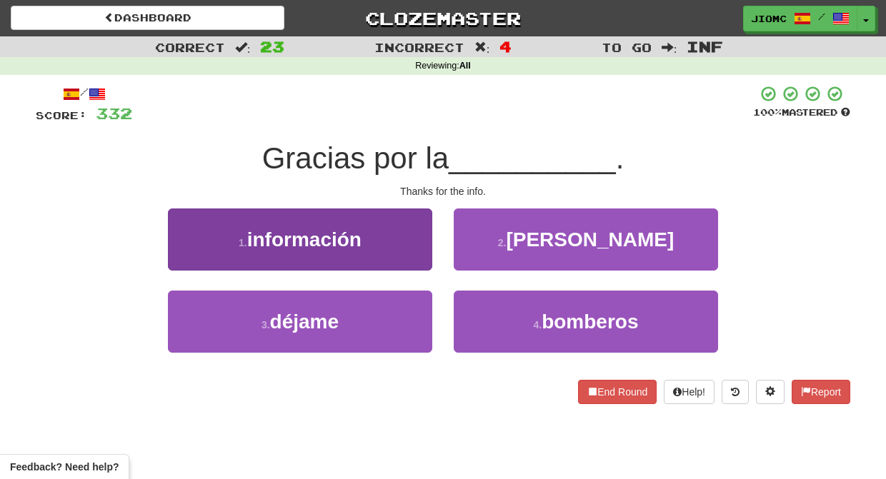
click at [420, 252] on button "1 . información" at bounding box center [300, 240] width 264 height 62
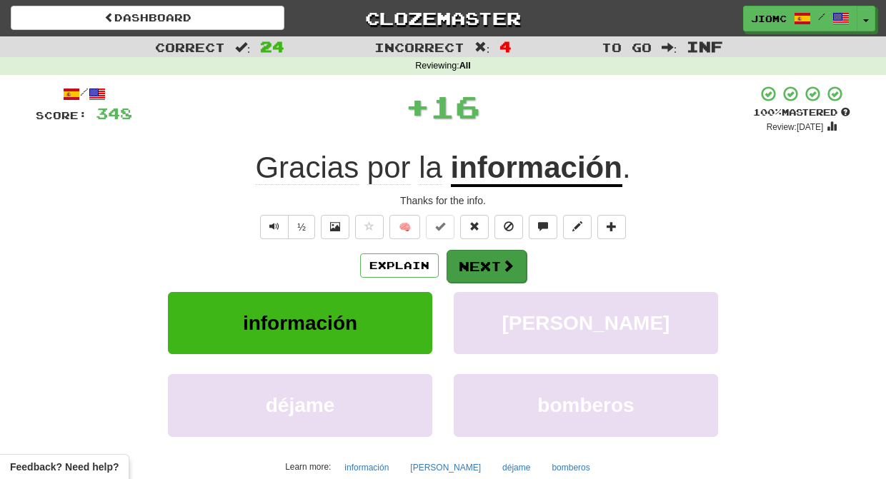
click at [465, 265] on button "Next" at bounding box center [486, 266] width 80 height 33
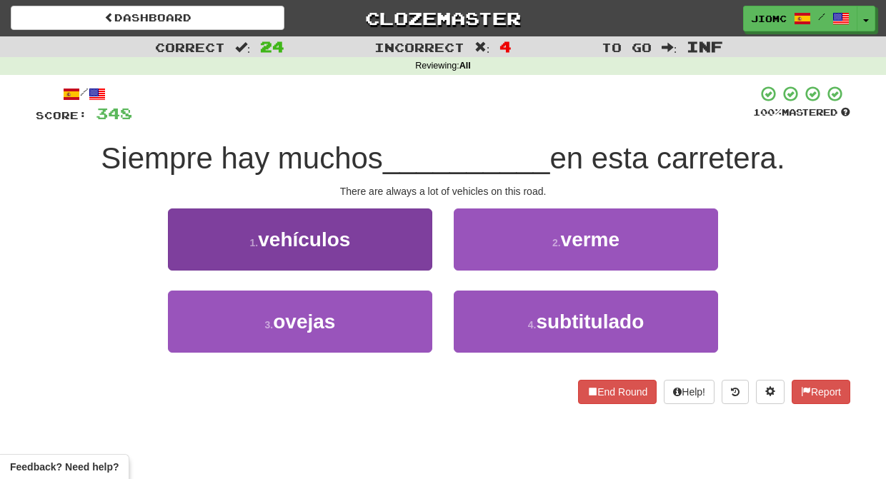
click at [422, 253] on button "1 . vehículos" at bounding box center [300, 240] width 264 height 62
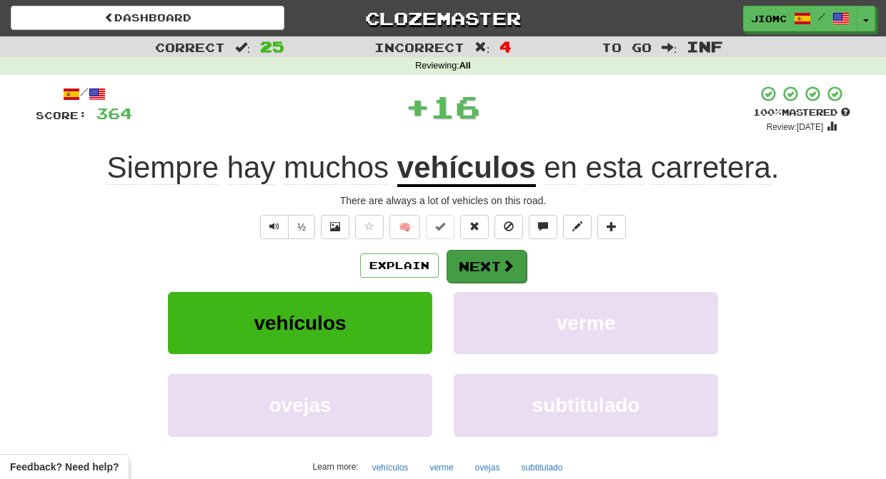
click at [472, 264] on button "Next" at bounding box center [486, 266] width 80 height 33
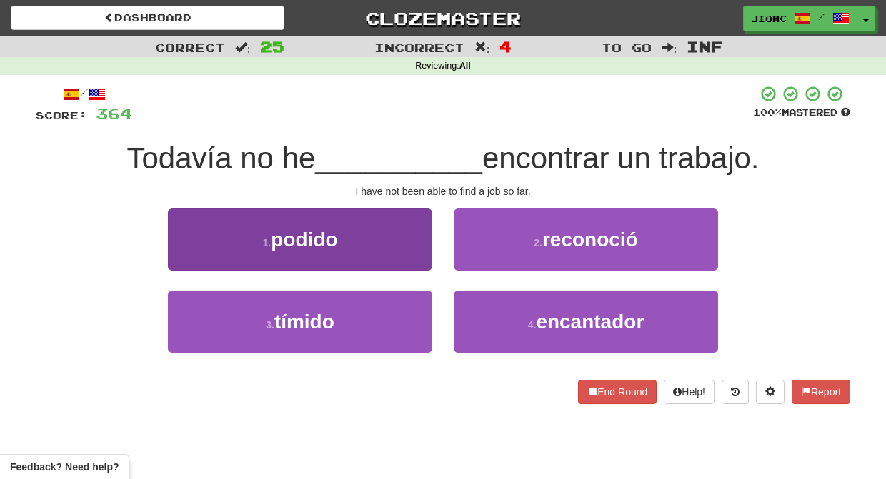
click at [423, 258] on button "1 . podido" at bounding box center [300, 240] width 264 height 62
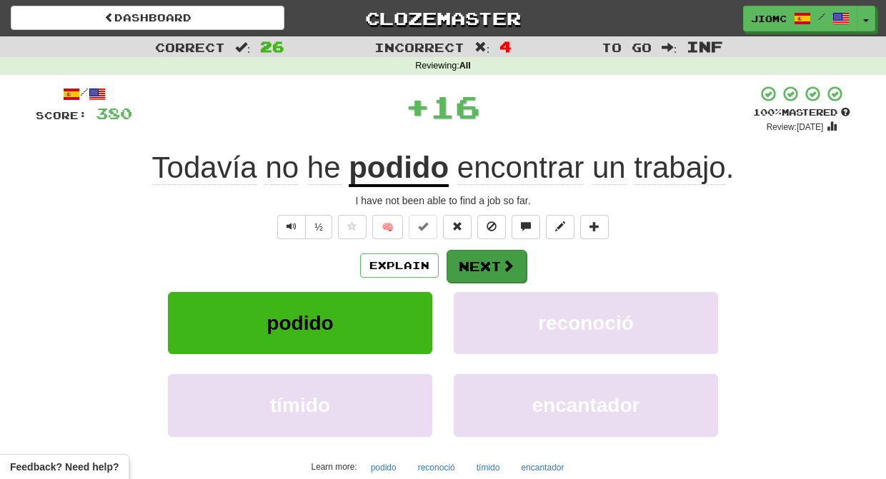
click at [485, 267] on button "Next" at bounding box center [486, 266] width 80 height 33
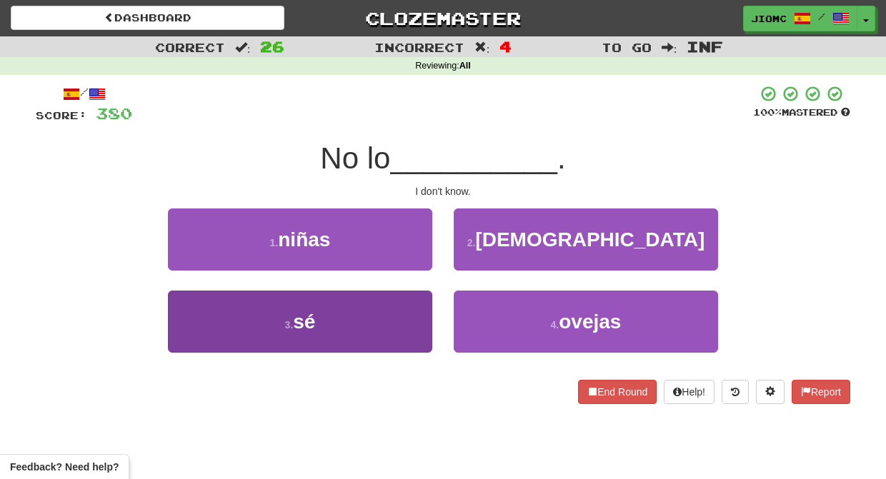
click at [403, 314] on button "3 . sé" at bounding box center [300, 322] width 264 height 62
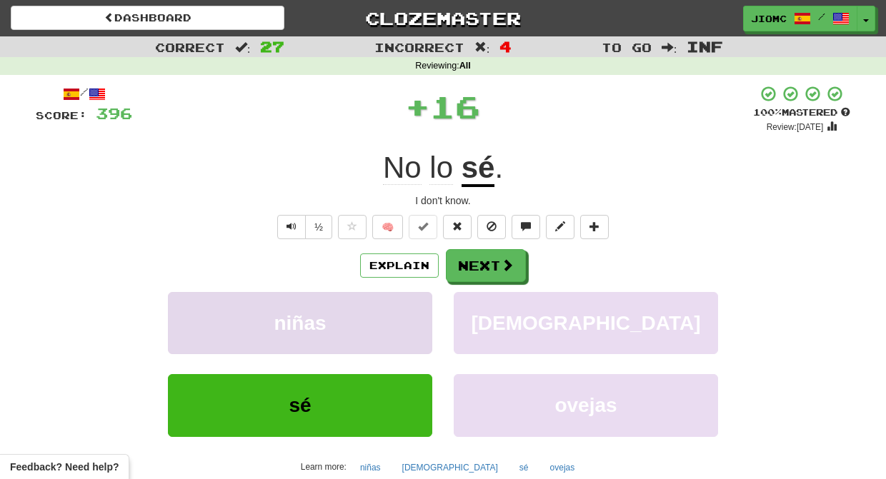
click at [406, 312] on button "niñas" at bounding box center [300, 323] width 264 height 62
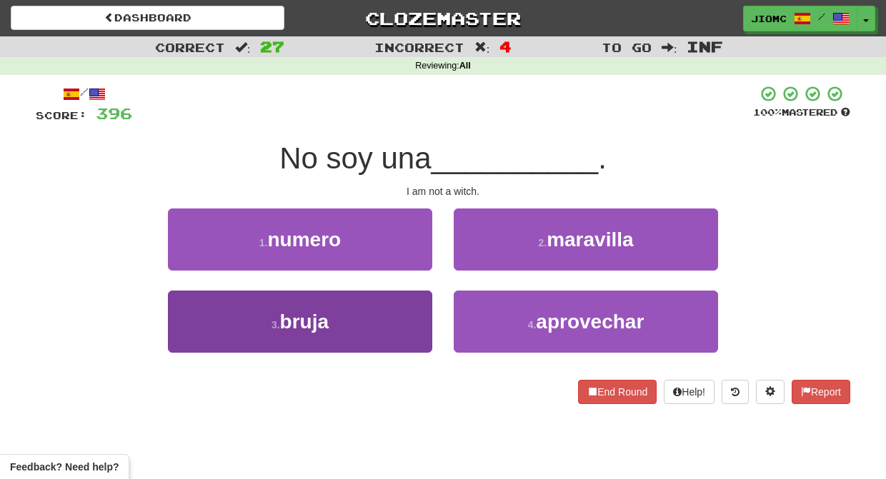
click at [419, 327] on button "3 . bruja" at bounding box center [300, 322] width 264 height 62
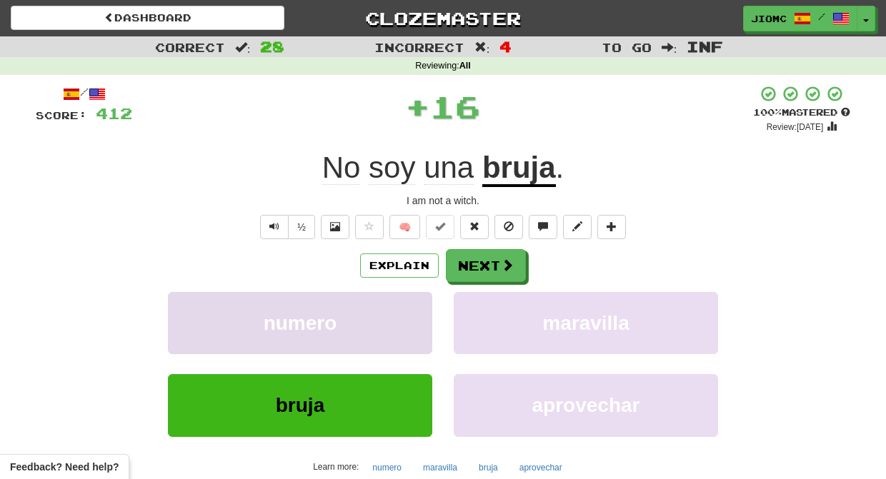
click at [419, 321] on button "numero" at bounding box center [300, 323] width 264 height 62
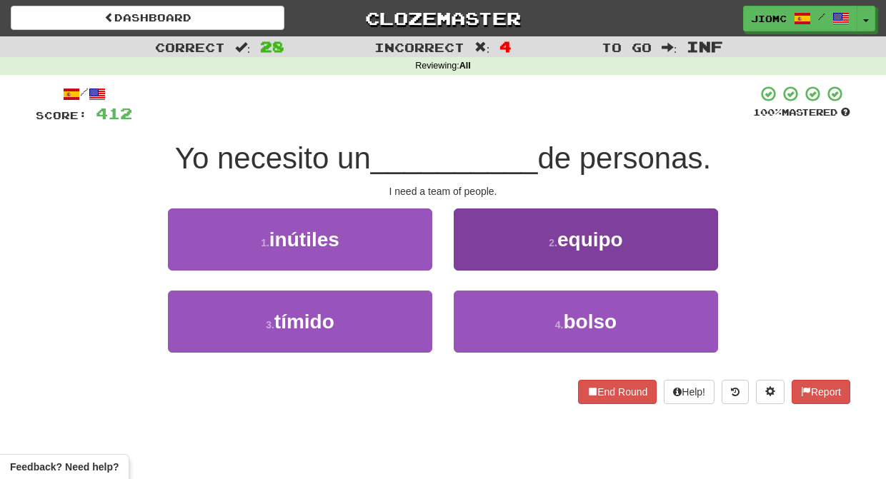
click at [483, 261] on button "2 . equipo" at bounding box center [586, 240] width 264 height 62
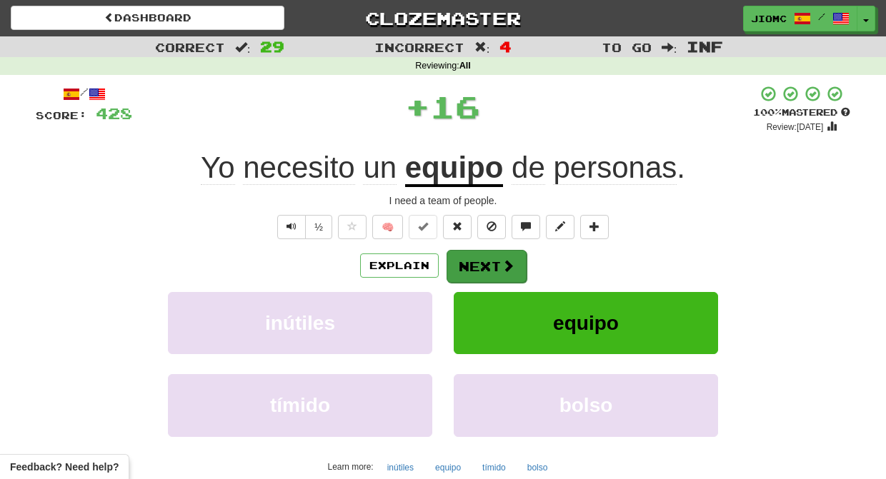
click at [481, 259] on button "Next" at bounding box center [486, 266] width 80 height 33
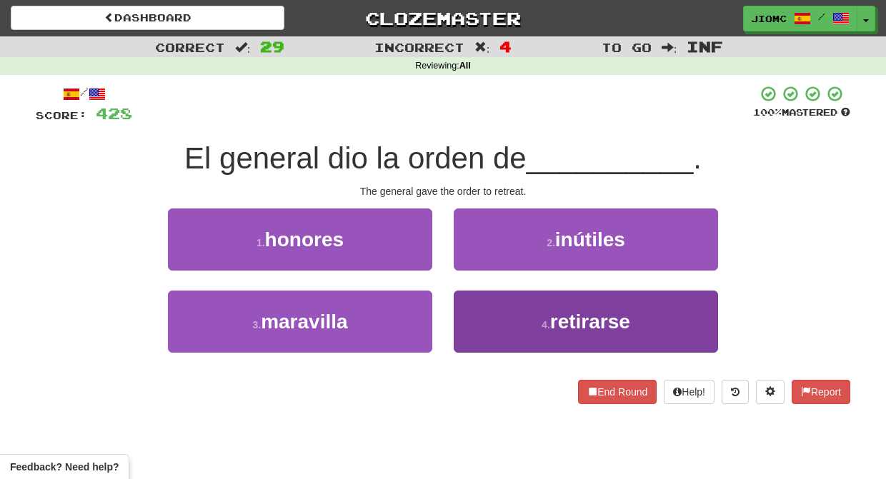
click at [479, 319] on button "4 . retirarse" at bounding box center [586, 322] width 264 height 62
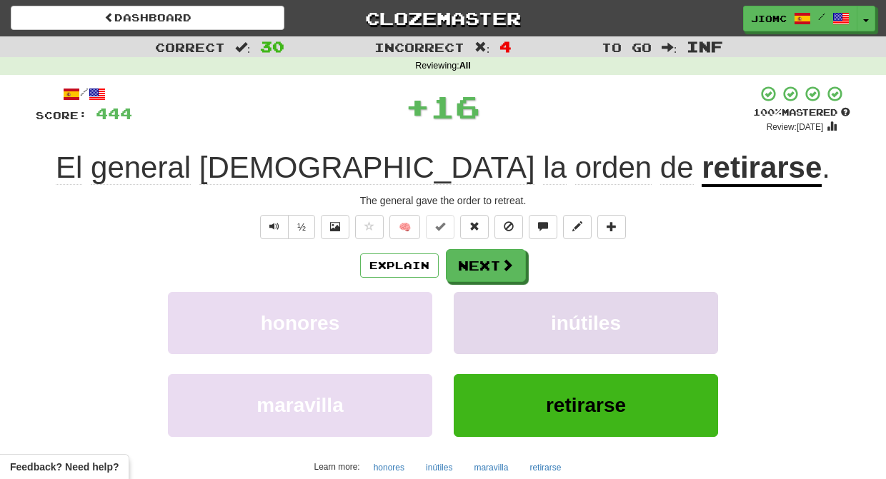
click at [479, 318] on button "inútiles" at bounding box center [586, 323] width 264 height 62
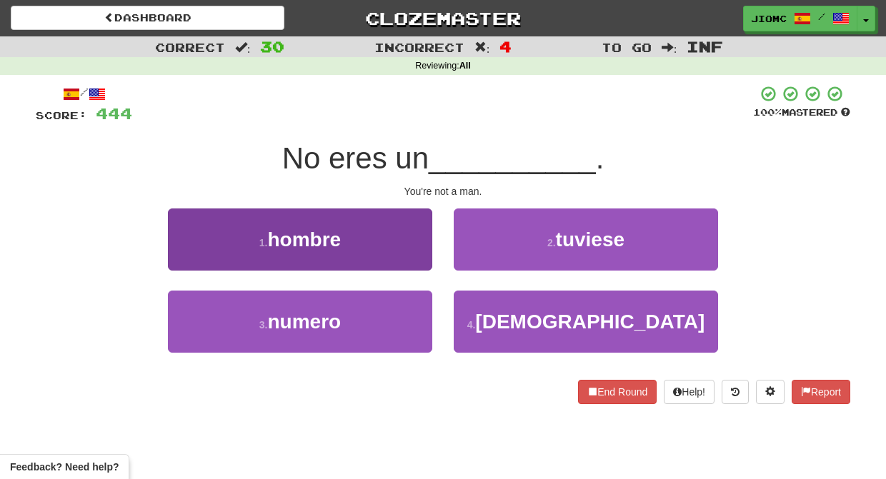
click at [411, 251] on button "1 . hombre" at bounding box center [300, 240] width 264 height 62
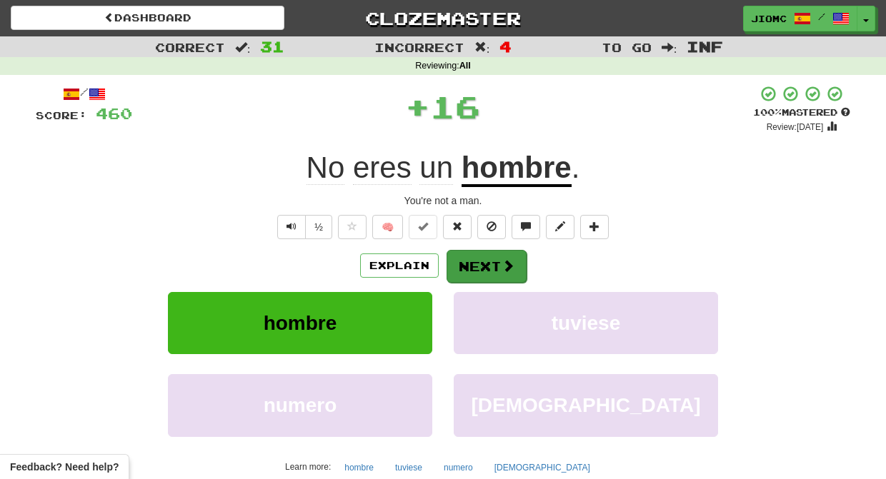
click at [465, 259] on button "Next" at bounding box center [486, 266] width 80 height 33
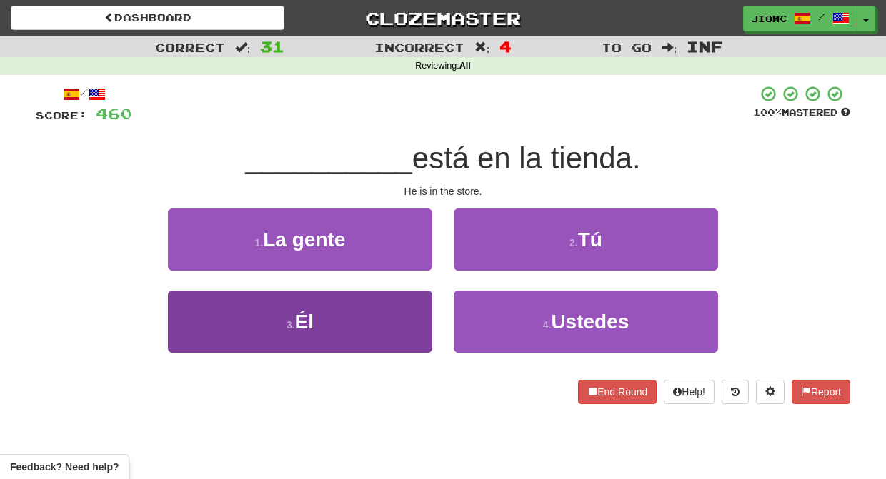
click at [424, 314] on button "3 . Él" at bounding box center [300, 322] width 264 height 62
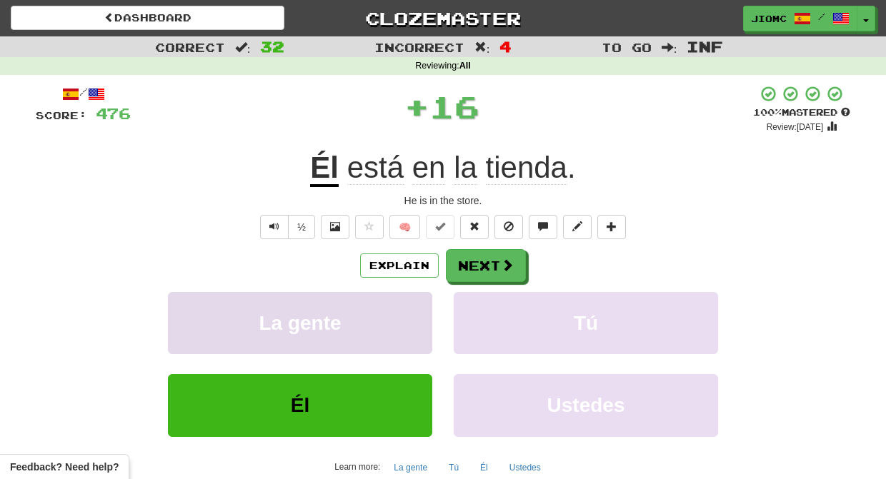
click at [423, 306] on button "La gente" at bounding box center [300, 323] width 264 height 62
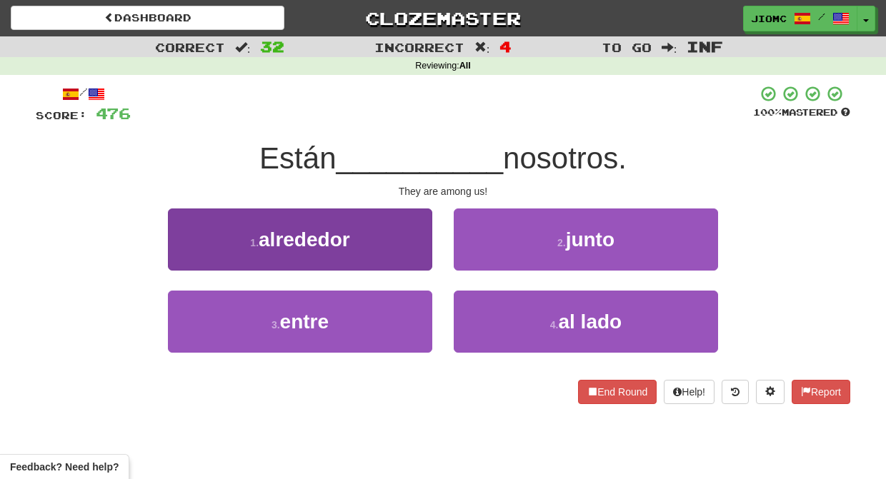
click at [416, 263] on button "1 . alrededor" at bounding box center [300, 240] width 264 height 62
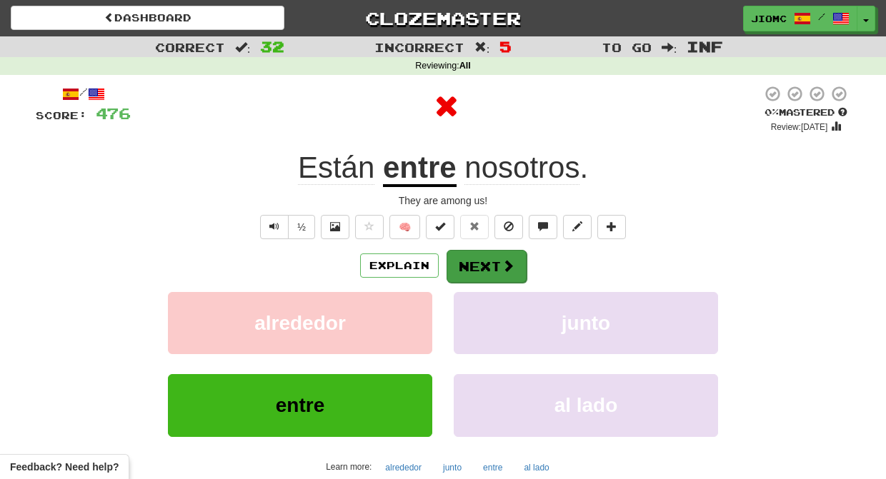
click at [484, 272] on button "Next" at bounding box center [486, 266] width 80 height 33
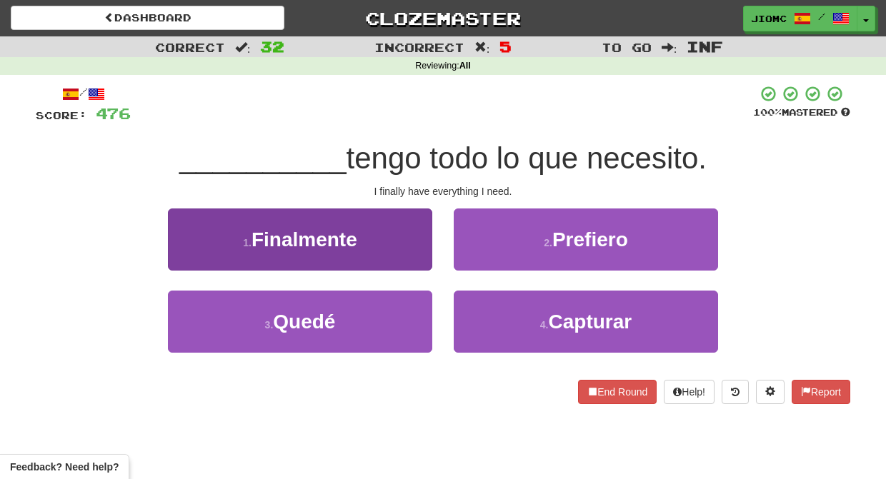
click at [406, 251] on button "1 . Finalmente" at bounding box center [300, 240] width 264 height 62
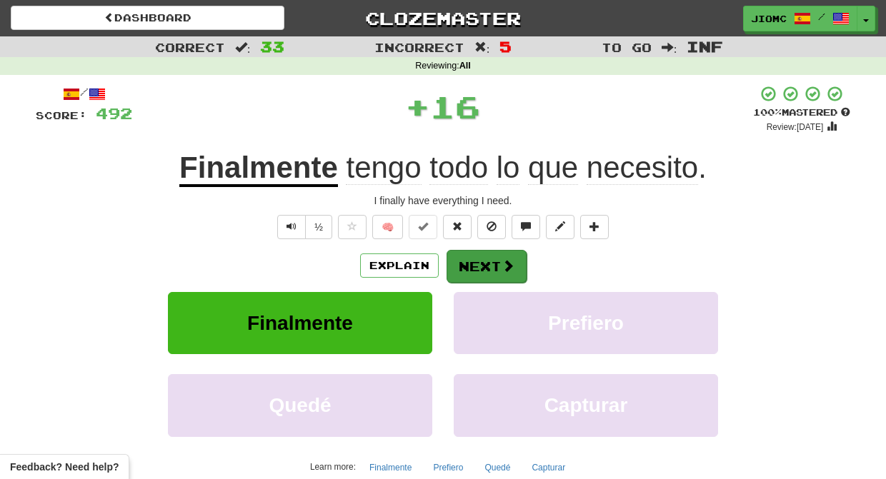
click at [476, 264] on button "Next" at bounding box center [486, 266] width 80 height 33
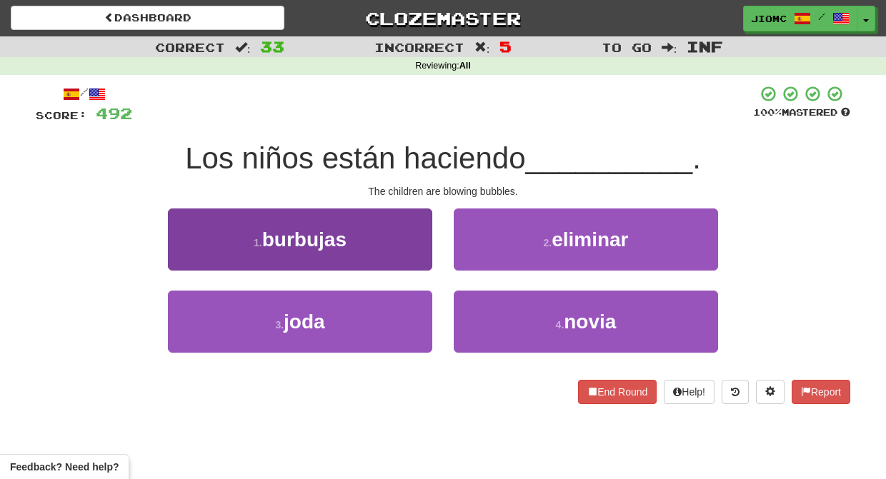
click at [416, 263] on button "1 . burbujas" at bounding box center [300, 240] width 264 height 62
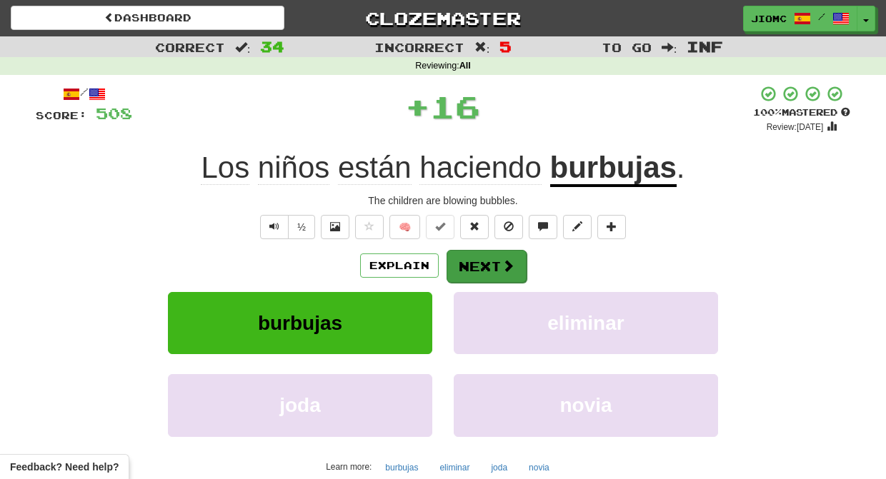
click at [473, 269] on button "Next" at bounding box center [486, 266] width 80 height 33
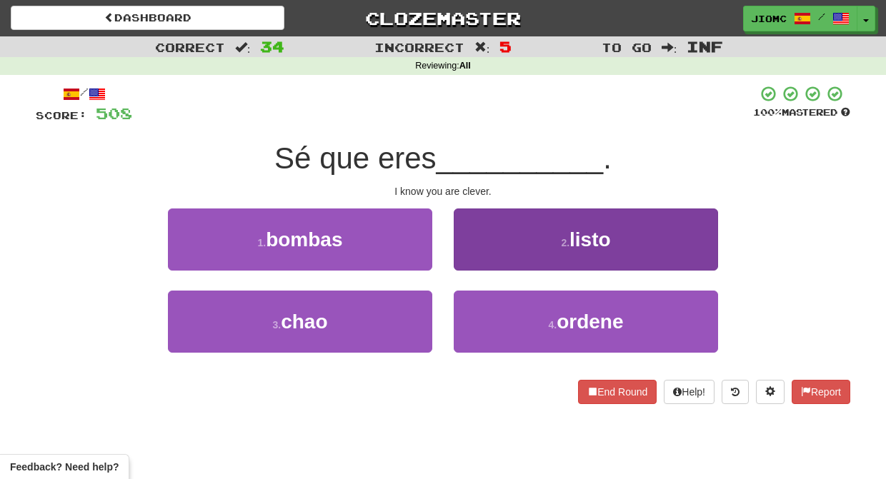
click at [465, 263] on button "2 . listo" at bounding box center [586, 240] width 264 height 62
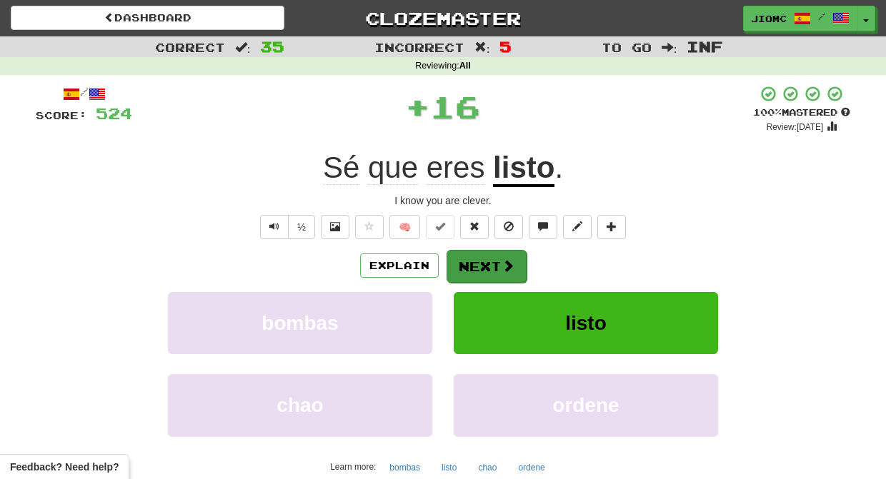
click at [470, 267] on button "Next" at bounding box center [486, 266] width 80 height 33
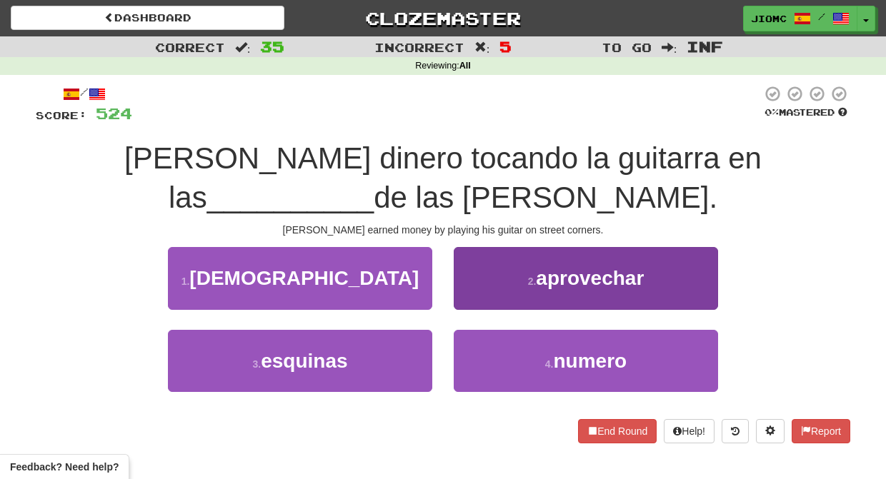
click at [474, 301] on button "2 . aprovechar" at bounding box center [586, 278] width 264 height 62
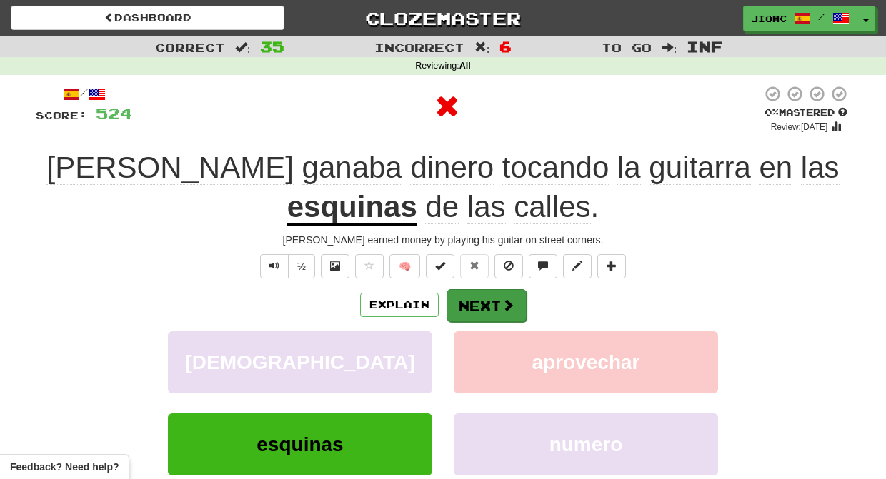
click at [473, 301] on button "Next" at bounding box center [486, 305] width 80 height 33
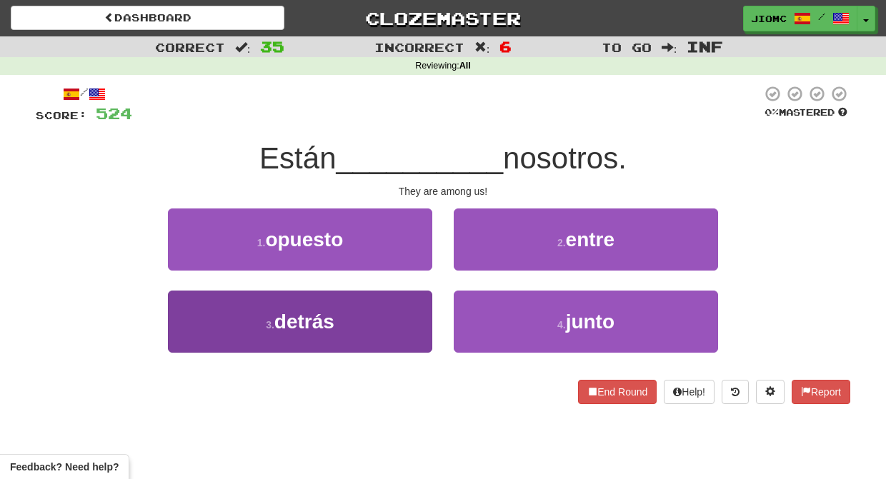
click at [395, 321] on button "3 . detrás" at bounding box center [300, 322] width 264 height 62
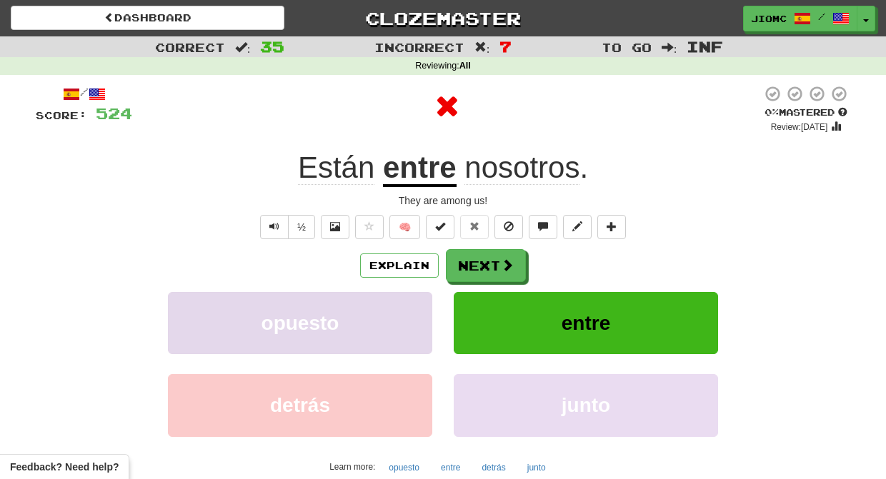
click at [409, 312] on button "opuesto" at bounding box center [300, 323] width 264 height 62
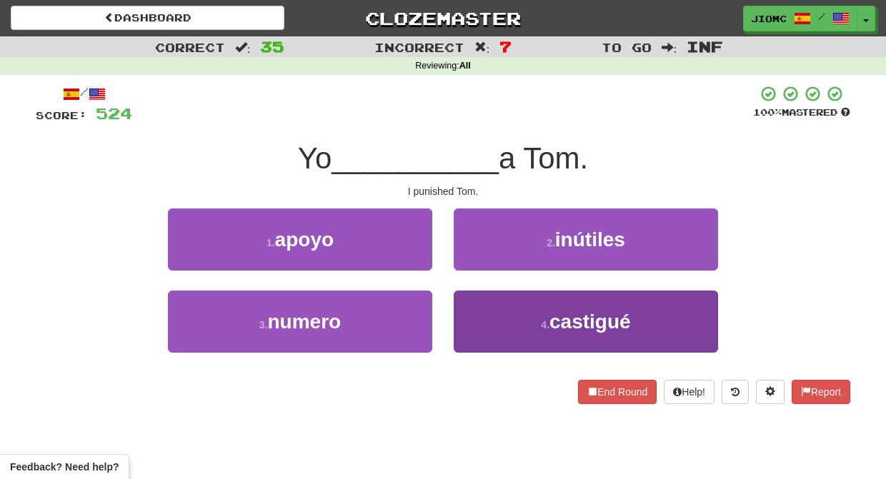
click at [478, 311] on button "4 . castigué" at bounding box center [586, 322] width 264 height 62
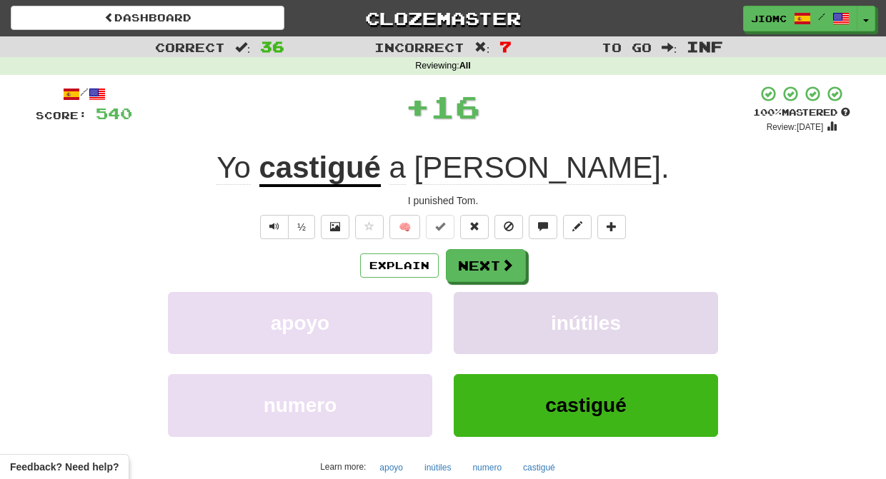
click at [481, 310] on button "inútiles" at bounding box center [586, 323] width 264 height 62
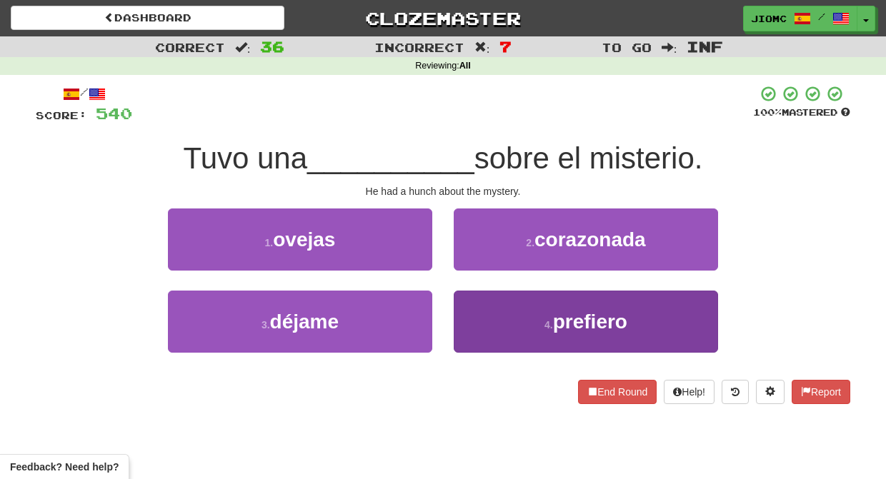
click at [478, 320] on button "4 . prefiero" at bounding box center [586, 322] width 264 height 62
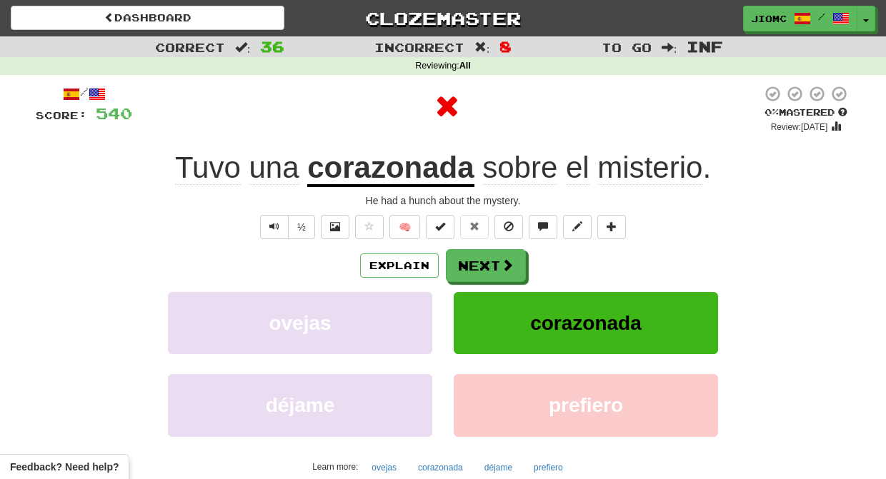
click at [478, 319] on button "corazonada" at bounding box center [586, 323] width 264 height 62
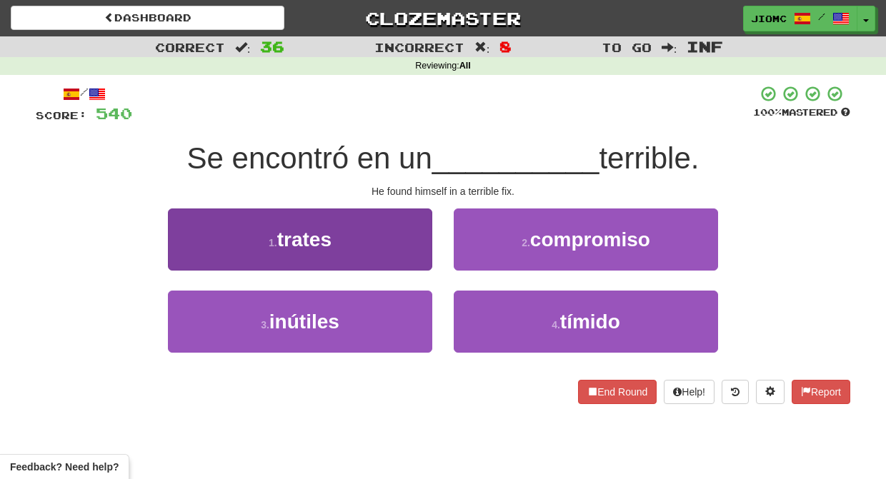
click at [406, 256] on button "1 . trates" at bounding box center [300, 240] width 264 height 62
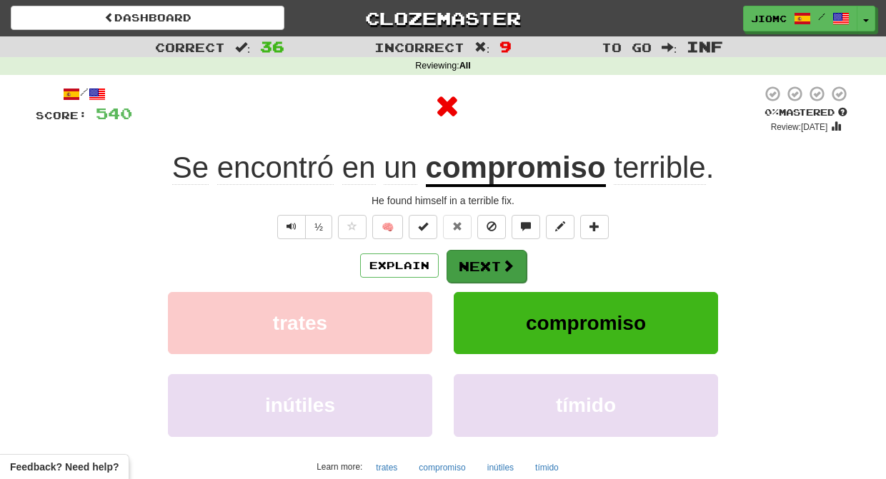
click at [468, 264] on button "Next" at bounding box center [486, 266] width 80 height 33
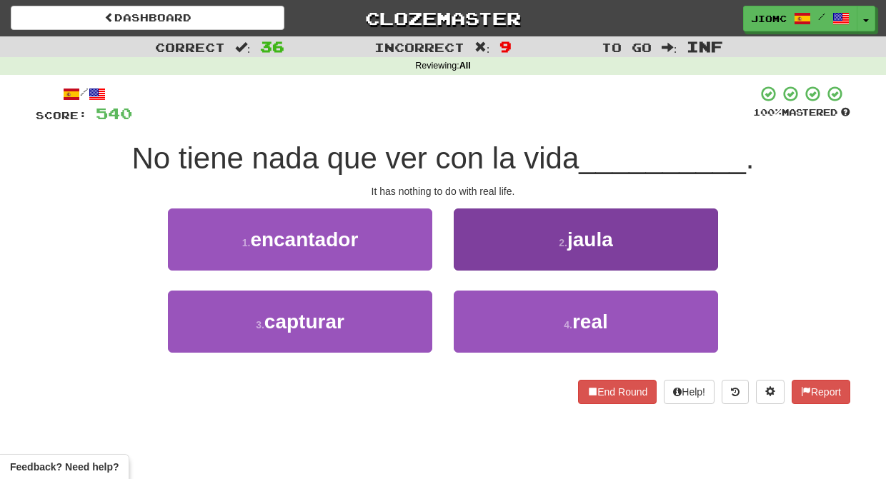
click at [477, 306] on button "4 . real" at bounding box center [586, 322] width 264 height 62
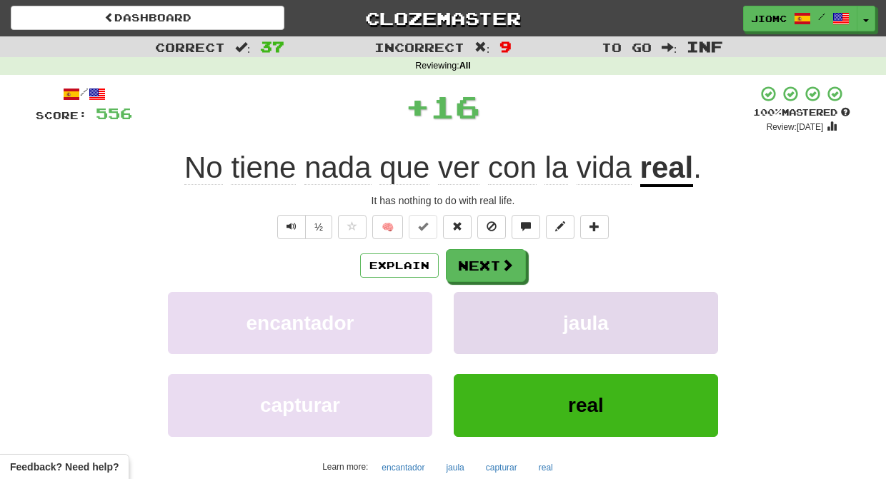
click at [478, 301] on button "jaula" at bounding box center [586, 323] width 264 height 62
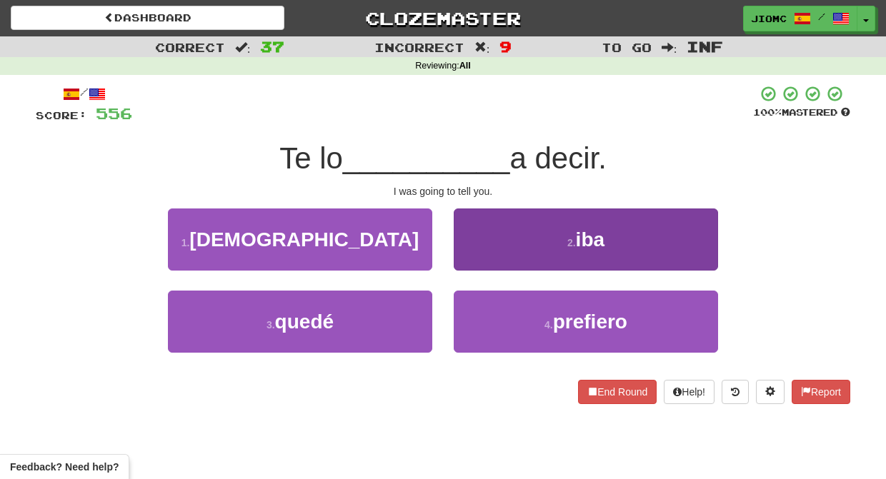
click at [476, 260] on button "2 . iba" at bounding box center [586, 240] width 264 height 62
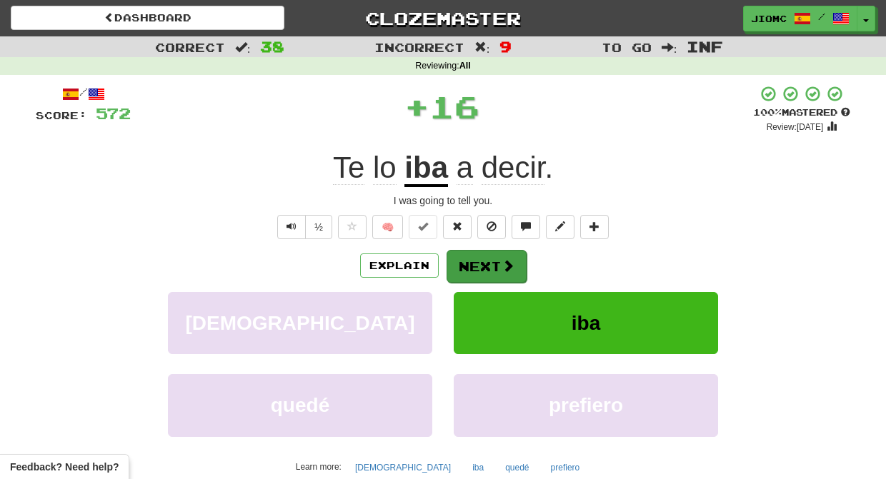
click at [478, 262] on button "Next" at bounding box center [486, 266] width 80 height 33
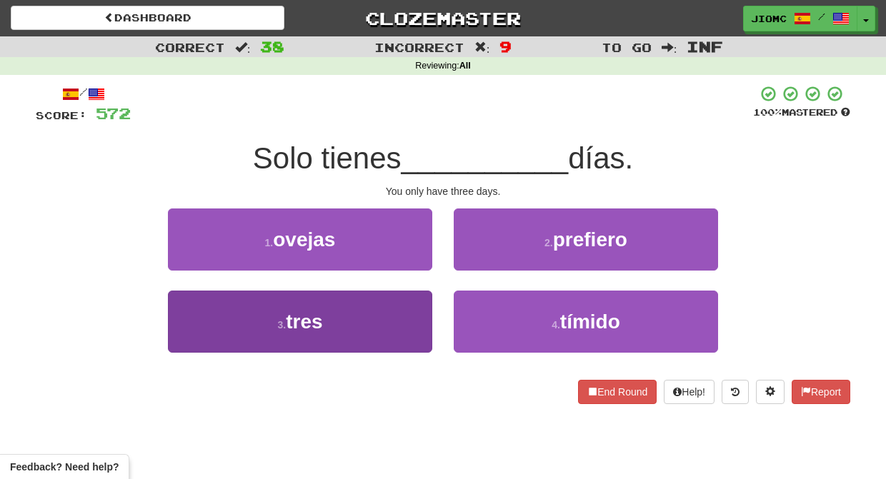
click at [421, 299] on button "3 . tres" at bounding box center [300, 322] width 264 height 62
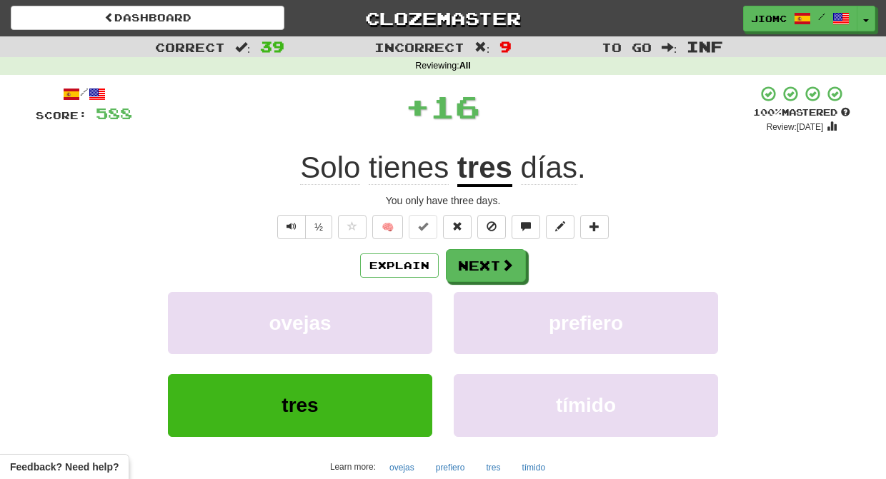
click at [421, 299] on button "ovejas" at bounding box center [300, 323] width 264 height 62
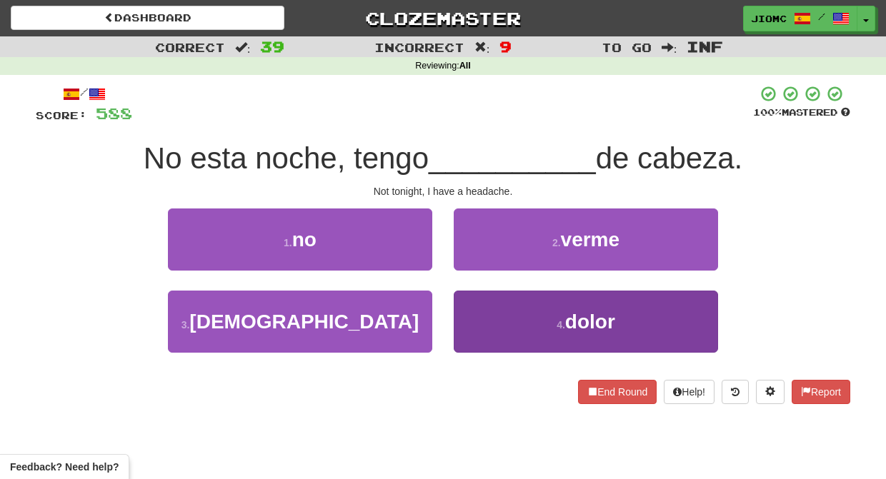
click at [483, 318] on button "4 . dolor" at bounding box center [586, 322] width 264 height 62
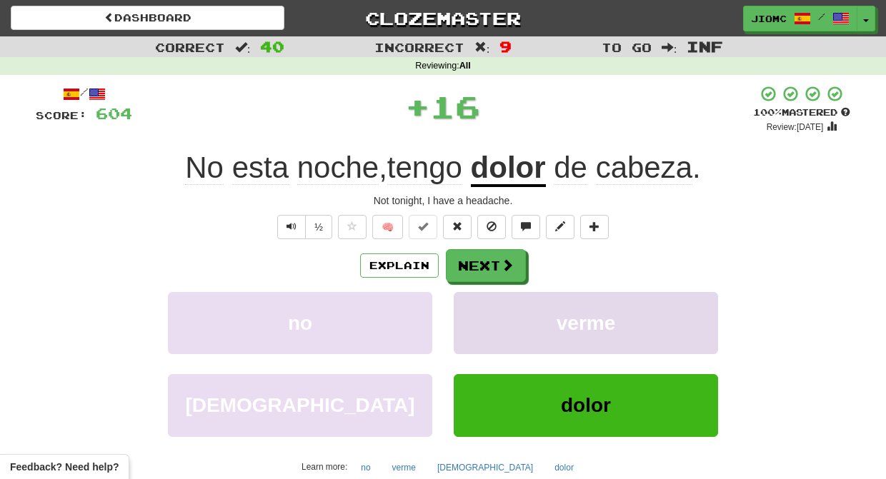
click at [480, 308] on button "verme" at bounding box center [586, 323] width 264 height 62
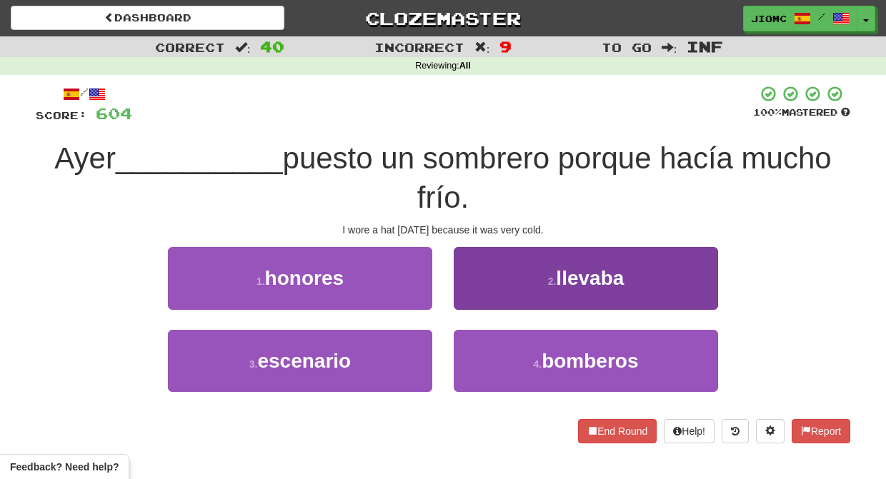
click at [469, 293] on button "2 . llevaba" at bounding box center [586, 278] width 264 height 62
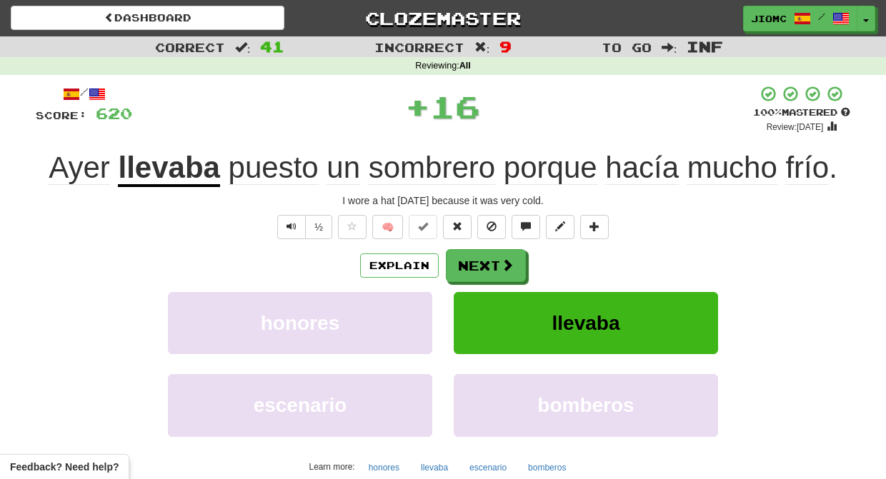
click at [471, 294] on button "llevaba" at bounding box center [586, 323] width 264 height 62
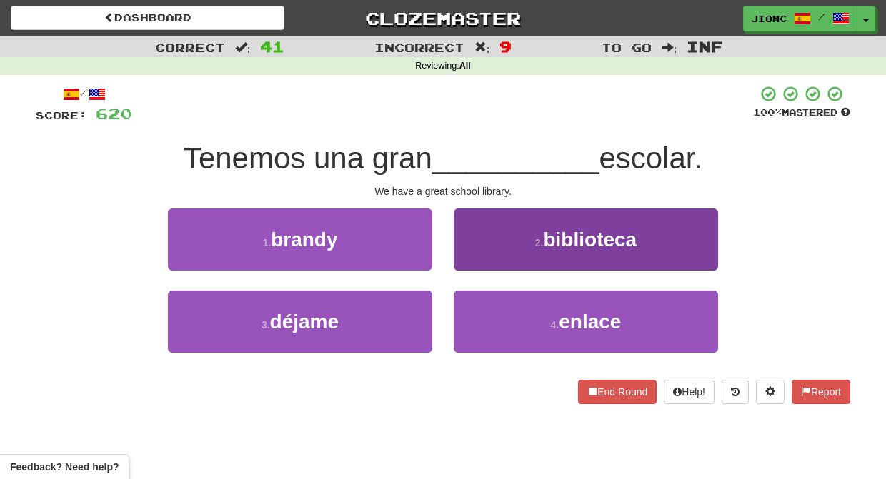
click at [476, 262] on button "2 . biblioteca" at bounding box center [586, 240] width 264 height 62
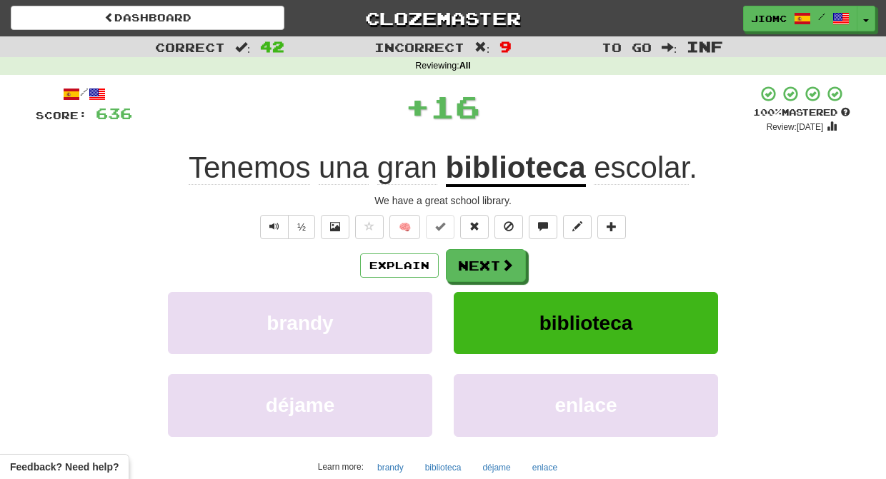
click at [476, 262] on button "Next" at bounding box center [486, 265] width 80 height 33
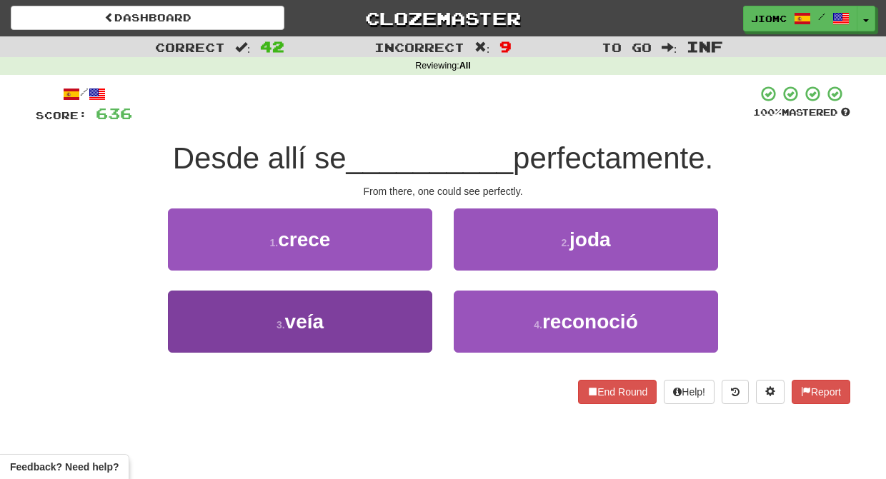
click at [408, 321] on button "3 . veía" at bounding box center [300, 322] width 264 height 62
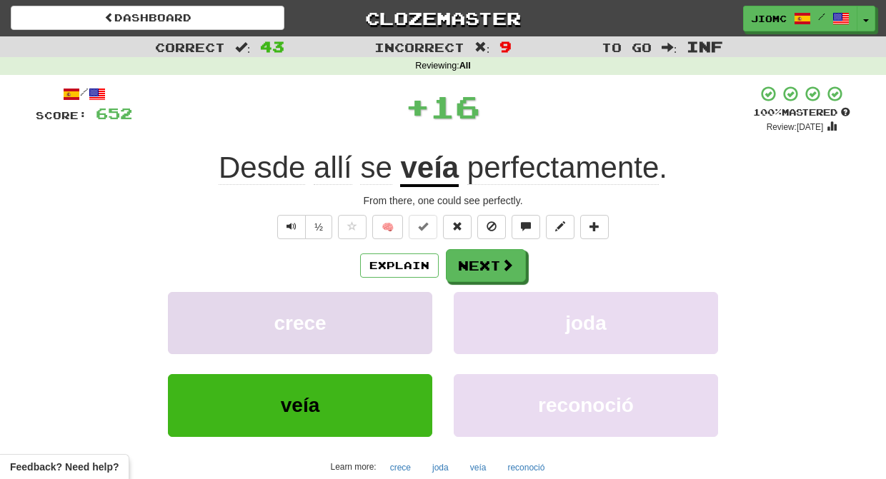
click at [412, 319] on button "crece" at bounding box center [300, 323] width 264 height 62
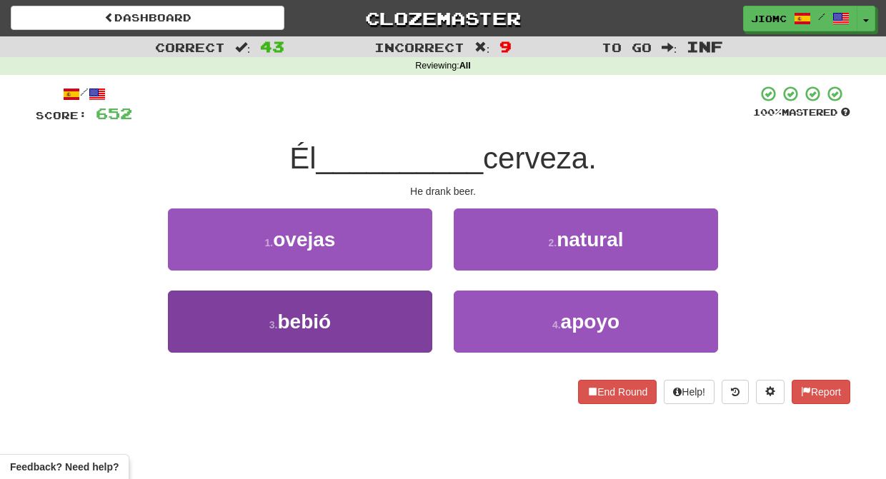
click at [411, 312] on button "3 . bebió" at bounding box center [300, 322] width 264 height 62
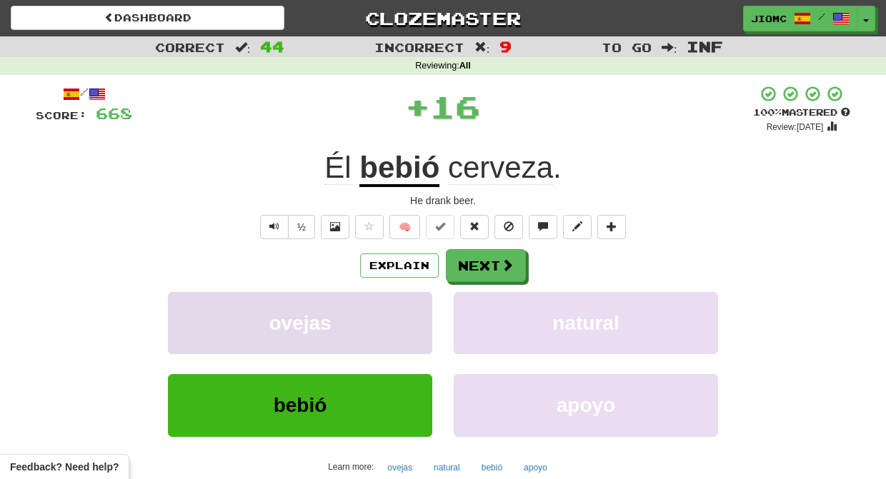
click at [414, 311] on button "ovejas" at bounding box center [300, 323] width 264 height 62
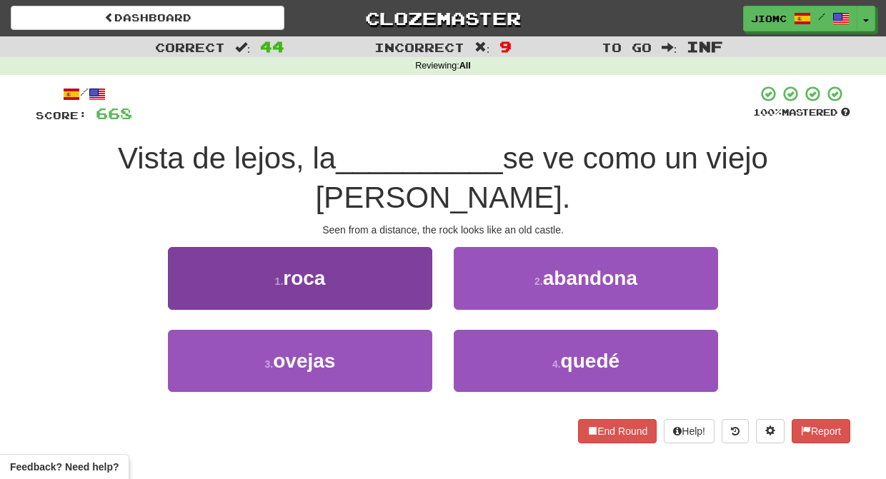
click at [425, 254] on button "1 . roca" at bounding box center [300, 278] width 264 height 62
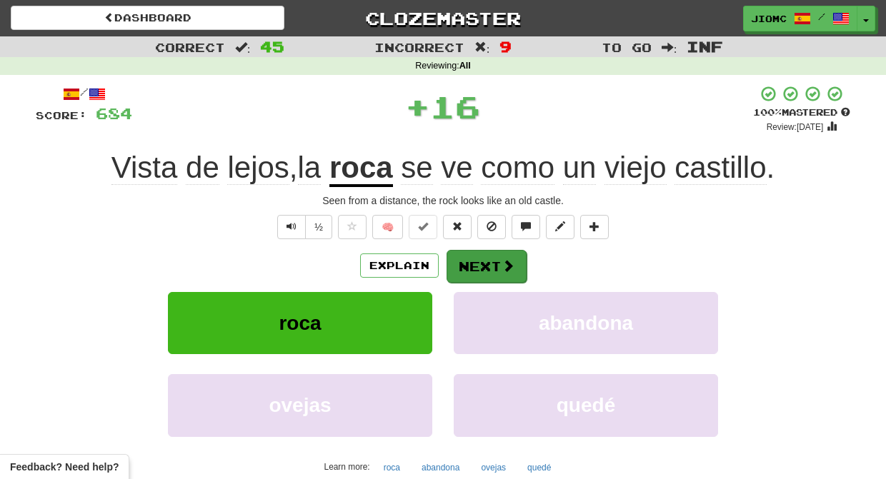
click at [476, 262] on button "Next" at bounding box center [486, 266] width 80 height 33
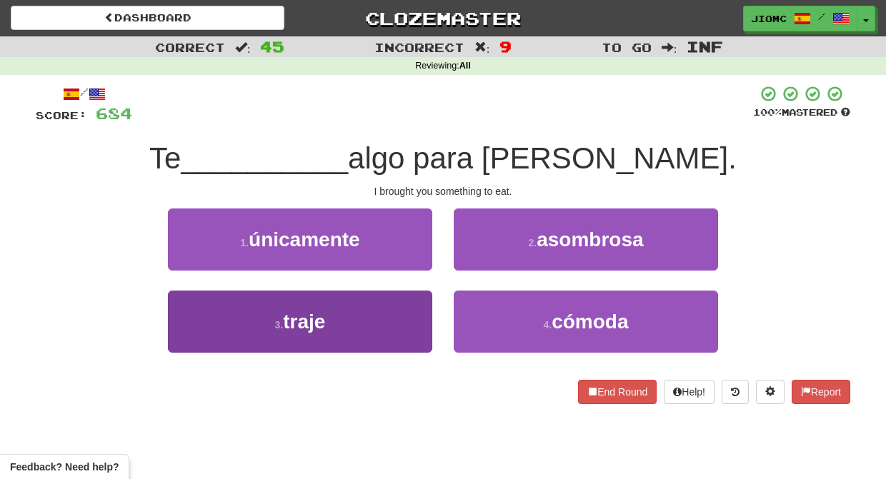
click at [426, 319] on button "3 . traje" at bounding box center [300, 322] width 264 height 62
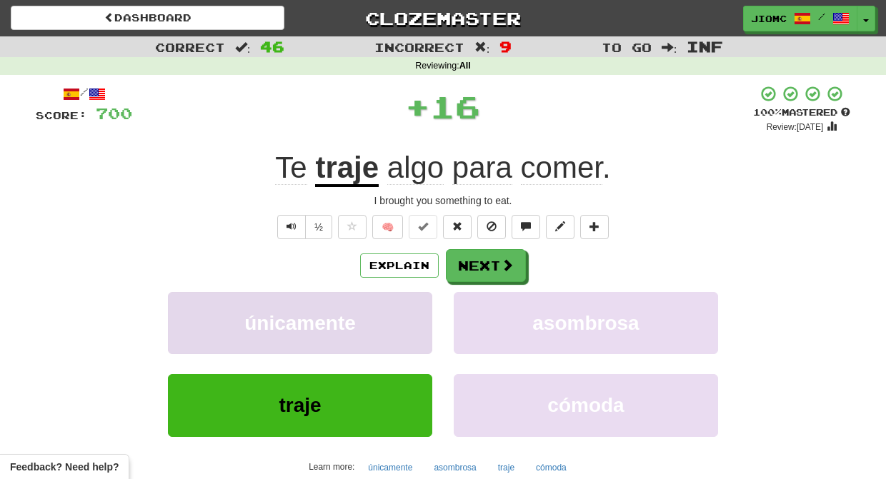
click at [418, 299] on button "únicamente" at bounding box center [300, 323] width 264 height 62
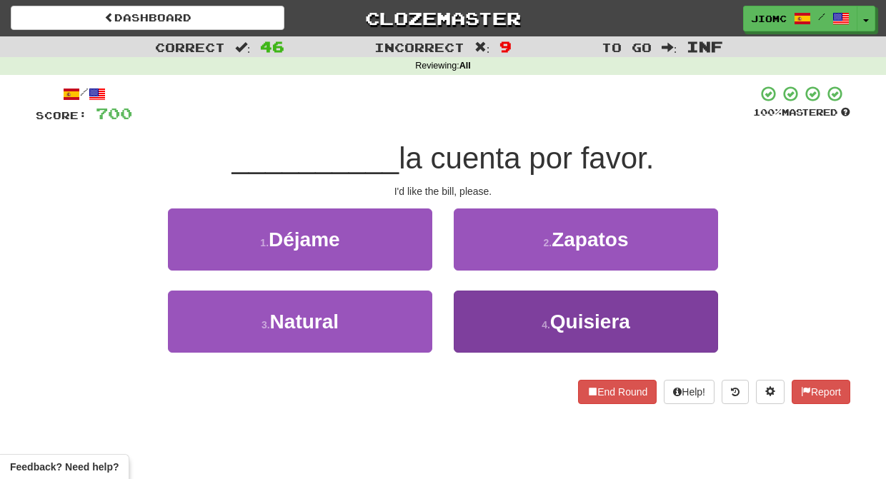
click at [474, 310] on button "4 . Quisiera" at bounding box center [586, 322] width 264 height 62
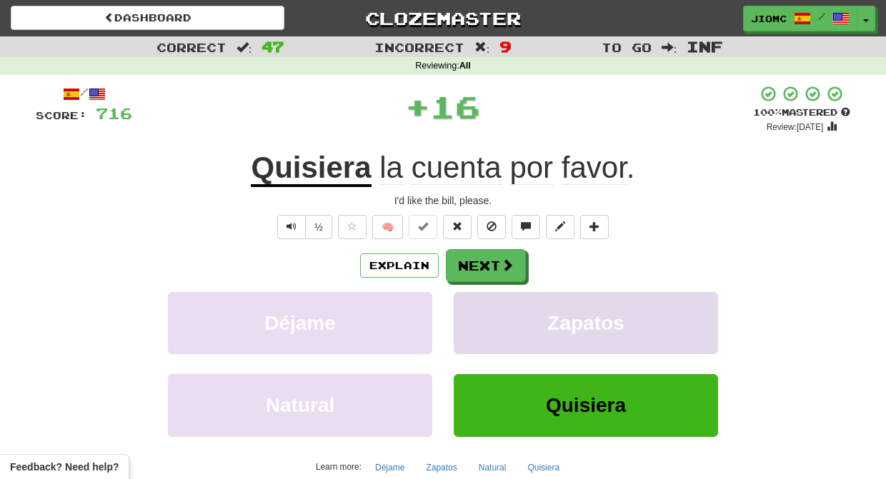
click at [471, 302] on button "Zapatos" at bounding box center [586, 323] width 264 height 62
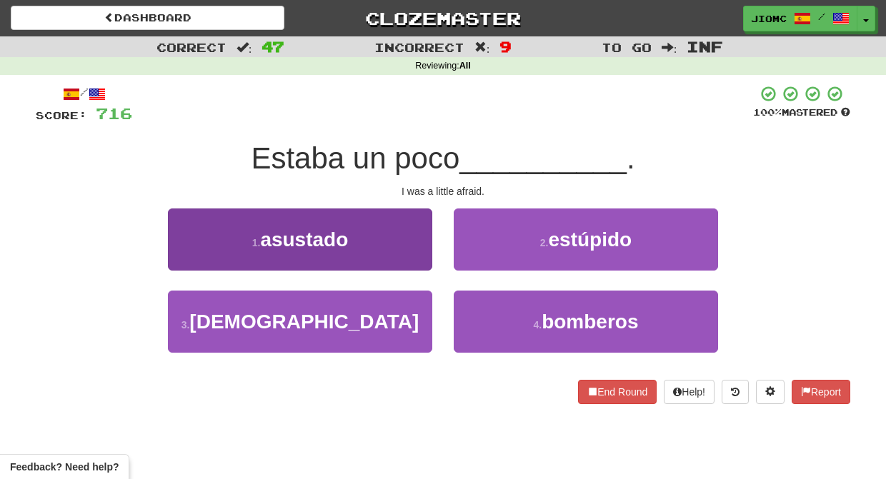
click at [414, 258] on button "1 . asustado" at bounding box center [300, 240] width 264 height 62
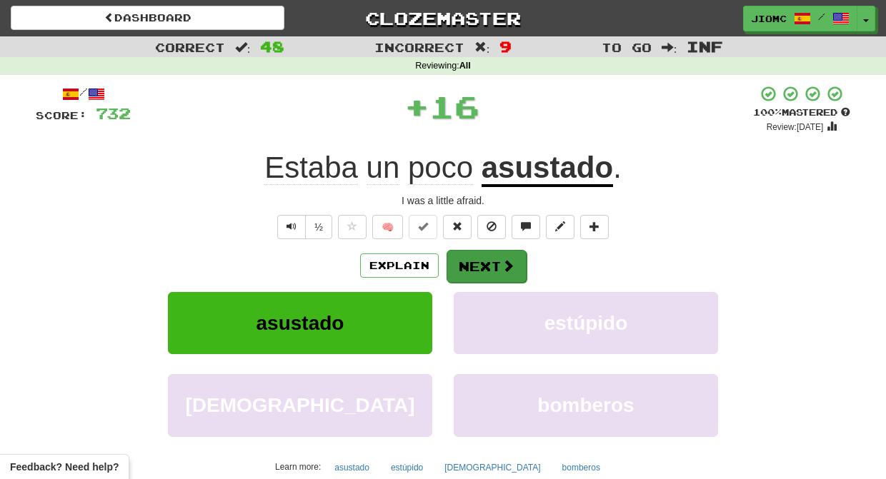
click at [464, 266] on button "Next" at bounding box center [486, 266] width 80 height 33
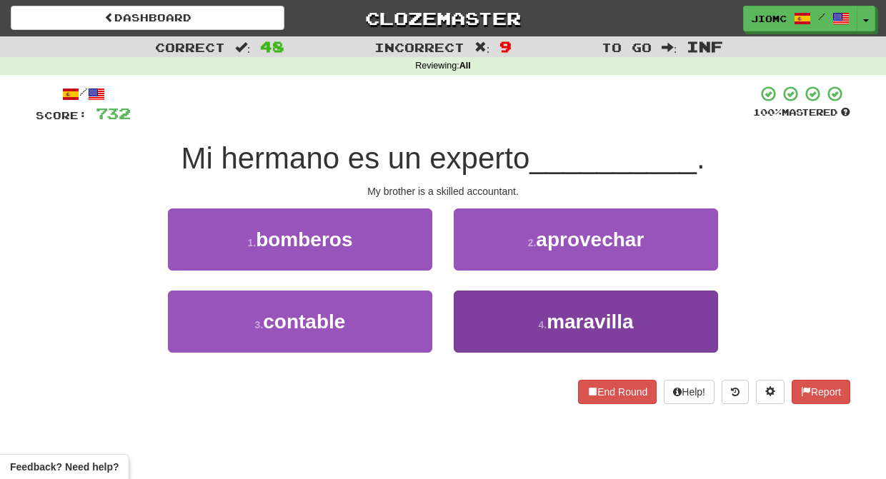
click at [485, 308] on button "4 . maravilla" at bounding box center [586, 322] width 264 height 62
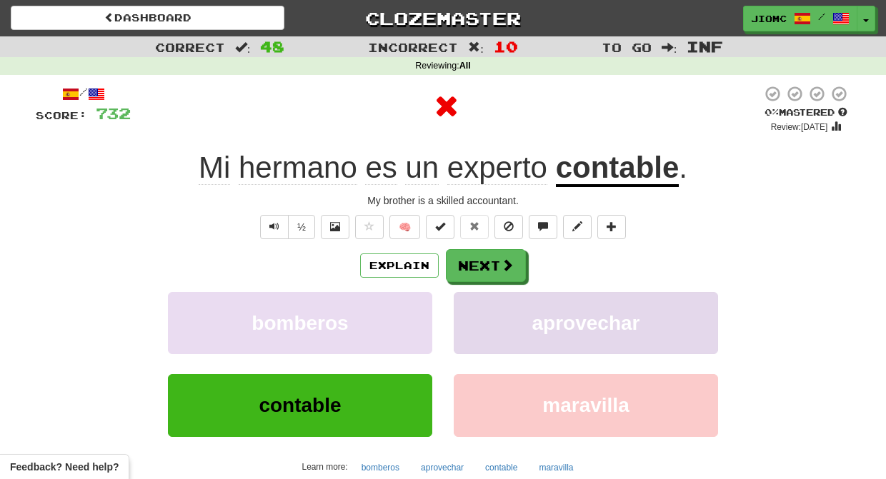
click at [480, 304] on button "aprovechar" at bounding box center [586, 323] width 264 height 62
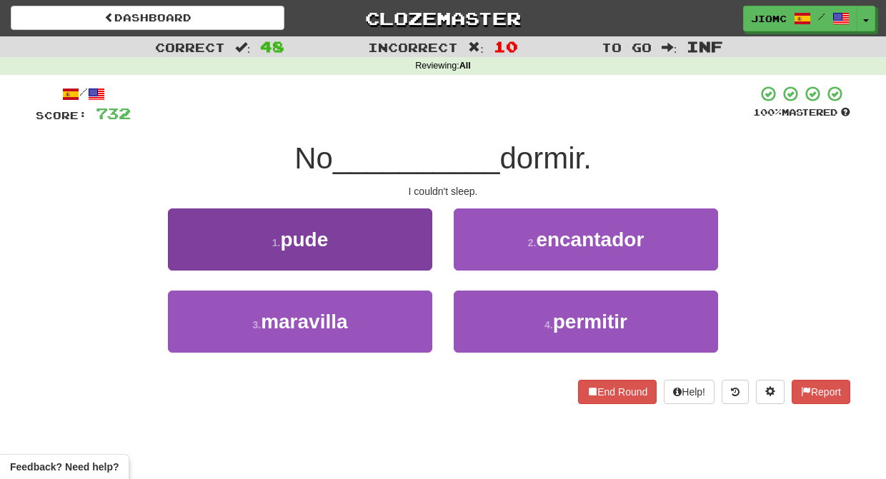
click at [414, 252] on button "1 . pude" at bounding box center [300, 240] width 264 height 62
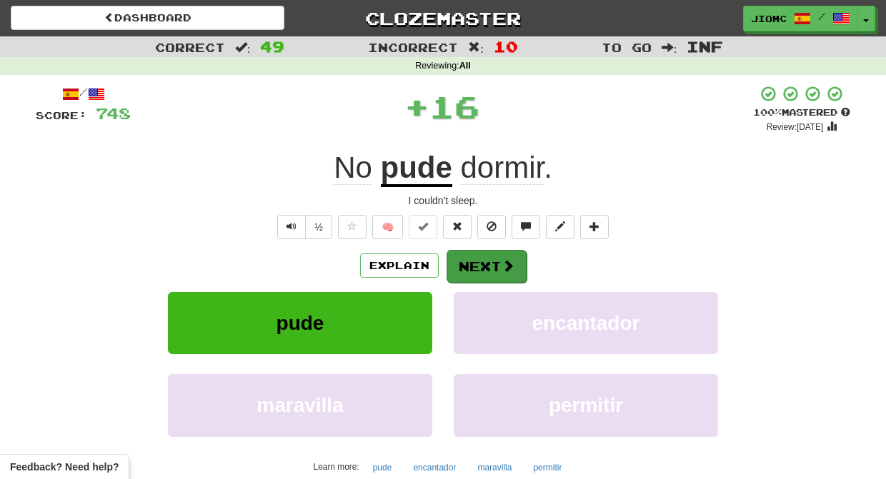
click at [481, 263] on button "Next" at bounding box center [486, 266] width 80 height 33
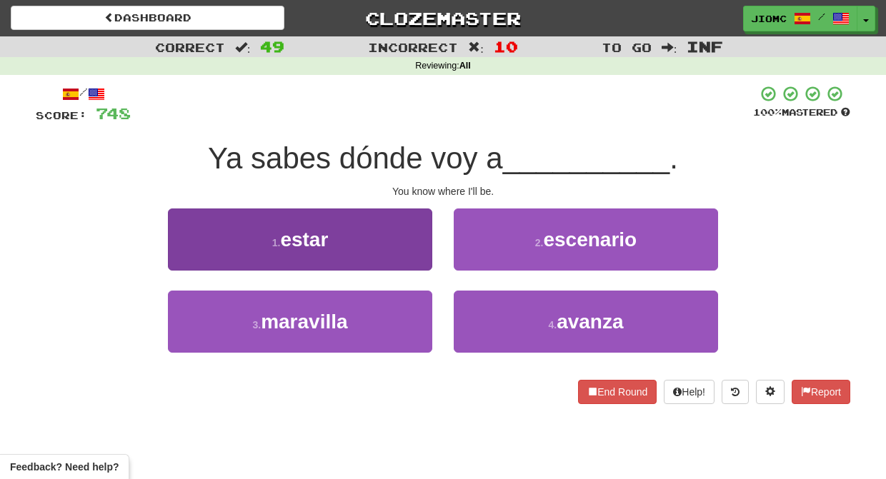
click at [408, 246] on button "1 . estar" at bounding box center [300, 240] width 264 height 62
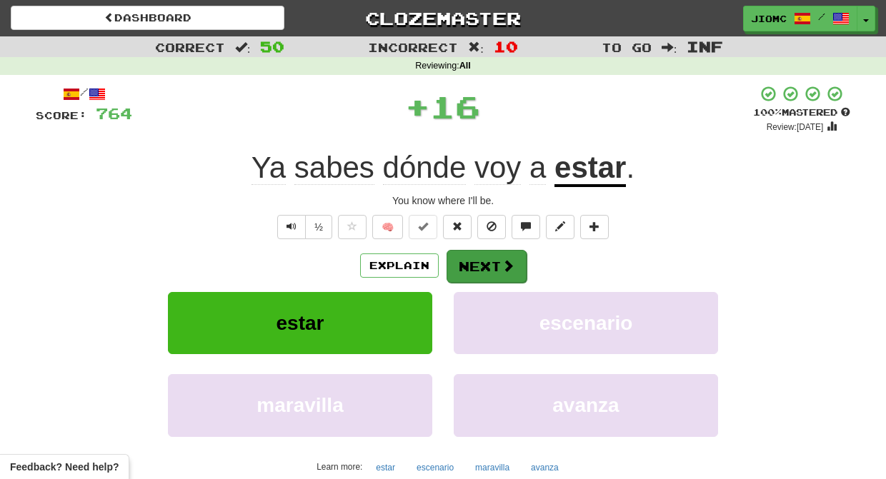
click at [457, 259] on button "Next" at bounding box center [486, 266] width 80 height 33
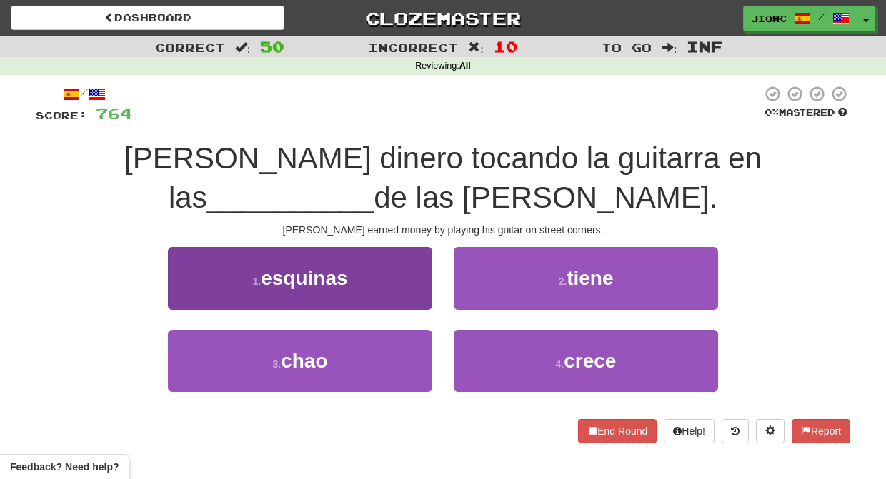
click at [414, 299] on button "1 . esquinas" at bounding box center [300, 278] width 264 height 62
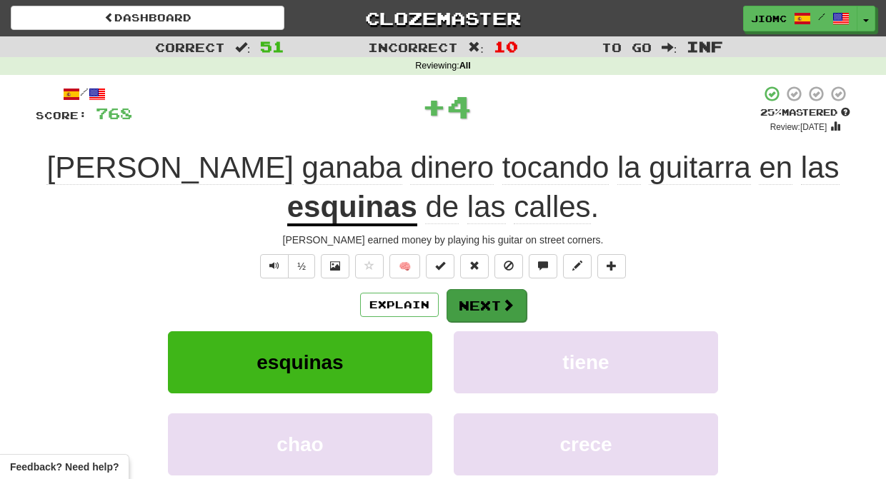
click at [490, 301] on button "Next" at bounding box center [486, 305] width 80 height 33
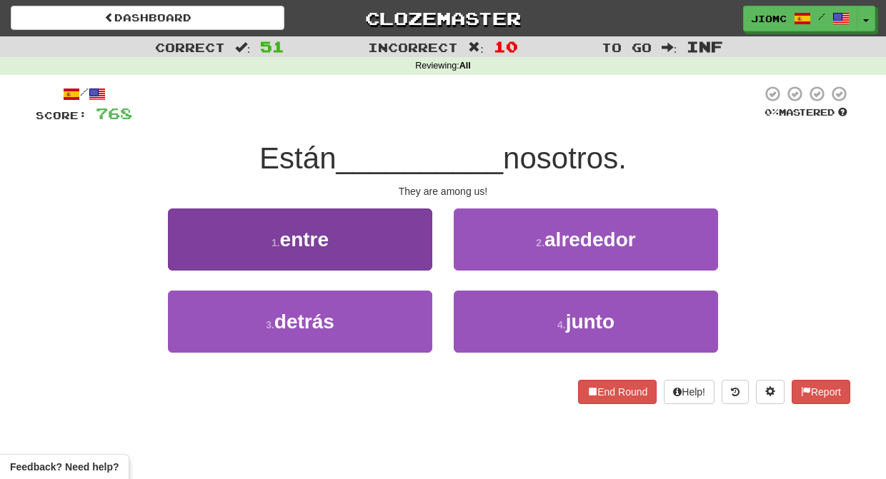
click at [403, 256] on button "1 . entre" at bounding box center [300, 240] width 264 height 62
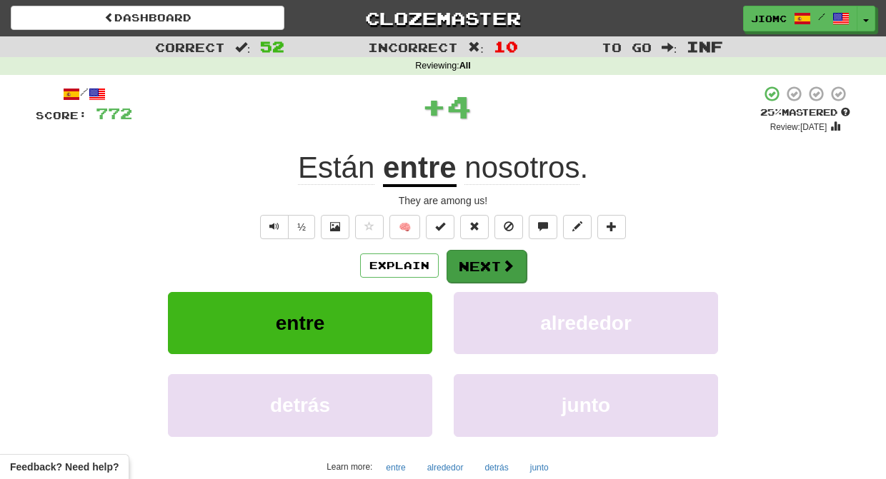
click at [468, 272] on button "Next" at bounding box center [486, 266] width 80 height 33
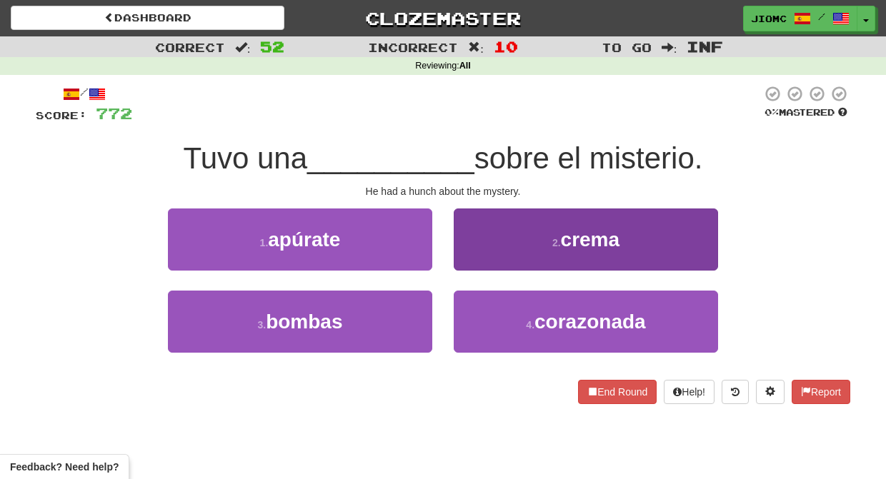
click at [483, 320] on button "4 . corazonada" at bounding box center [586, 322] width 264 height 62
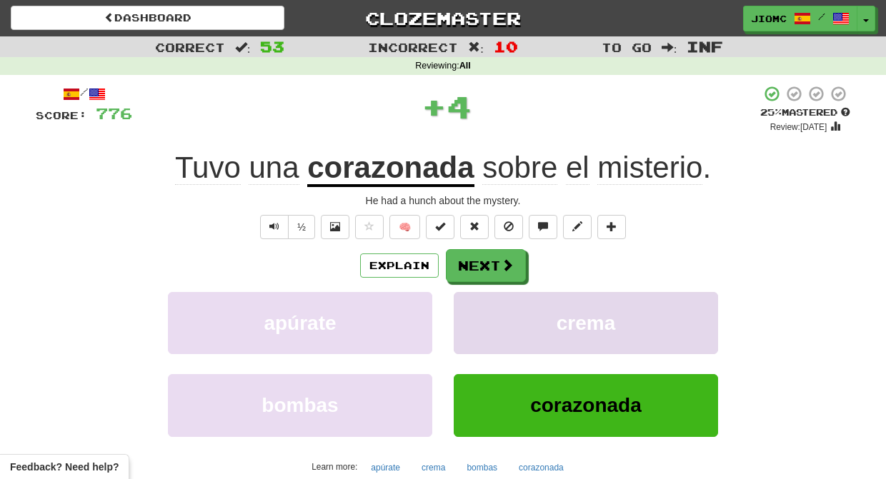
click at [470, 300] on button "crema" at bounding box center [586, 323] width 264 height 62
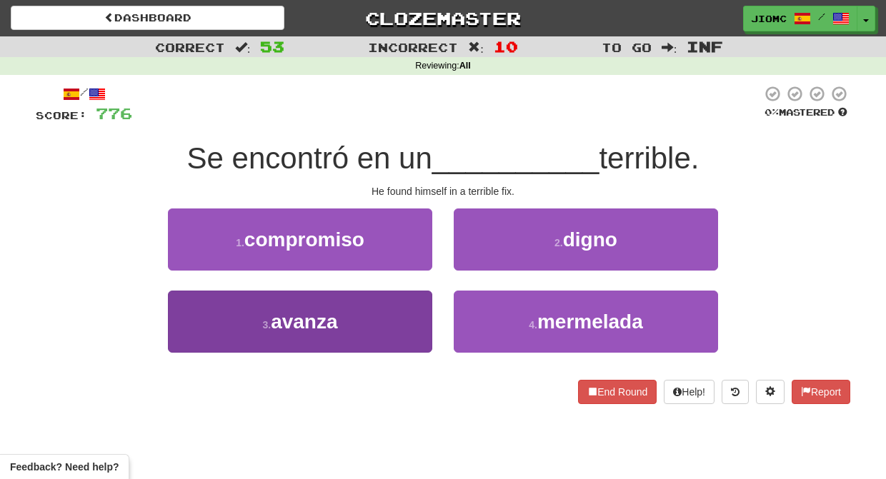
click at [412, 315] on button "3 . avanza" at bounding box center [300, 322] width 264 height 62
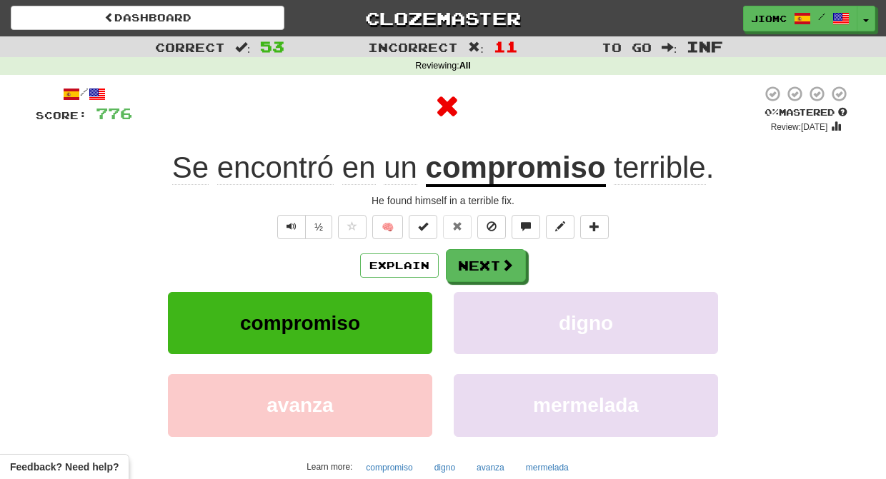
click at [418, 314] on button "compromiso" at bounding box center [300, 323] width 264 height 62
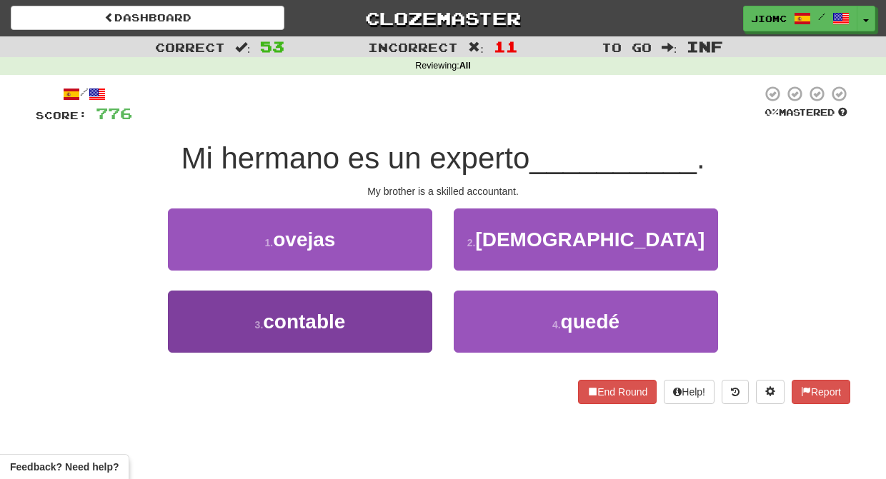
click at [421, 321] on button "3 . contable" at bounding box center [300, 322] width 264 height 62
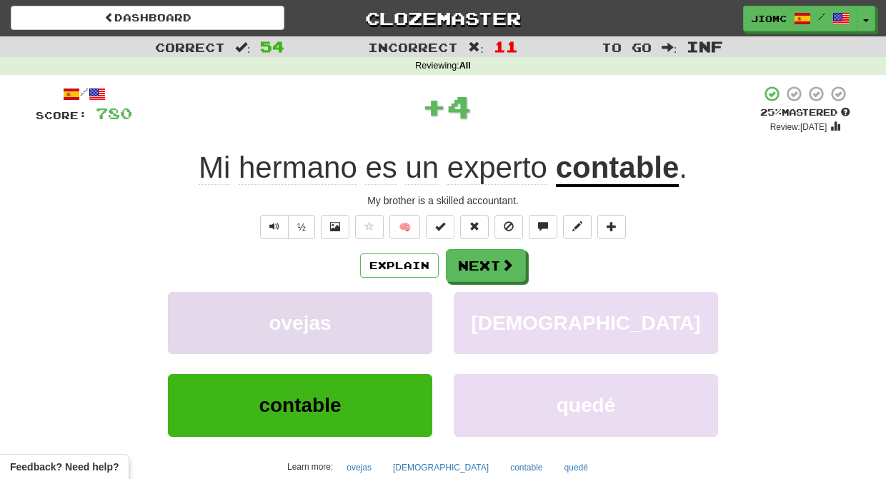
click at [418, 314] on button "ovejas" at bounding box center [300, 323] width 264 height 62
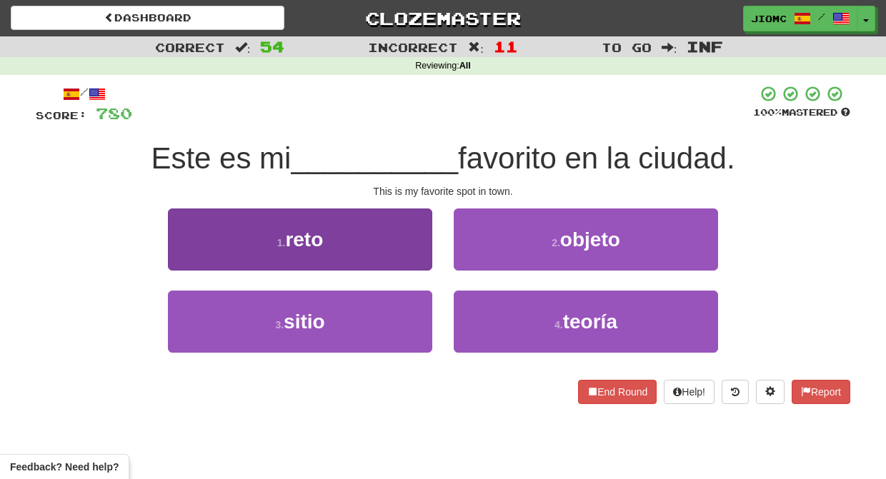
click at [409, 319] on button "3 . sitio" at bounding box center [300, 322] width 264 height 62
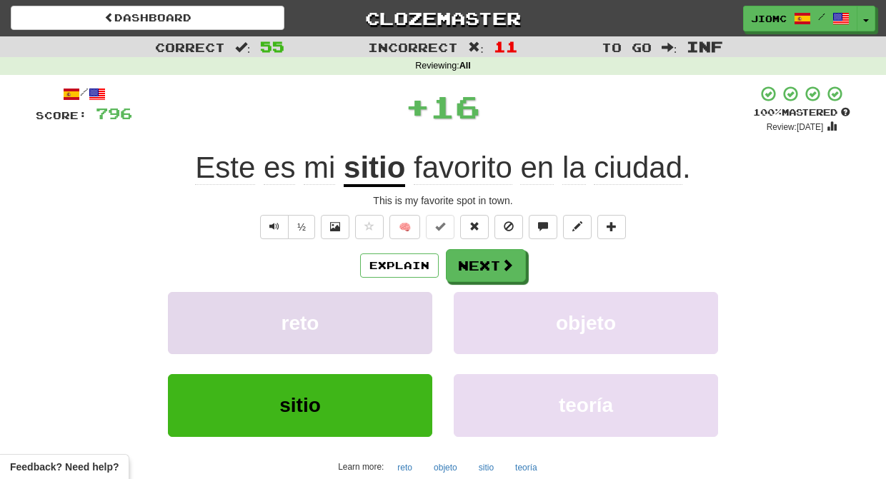
click at [411, 319] on button "reto" at bounding box center [300, 323] width 264 height 62
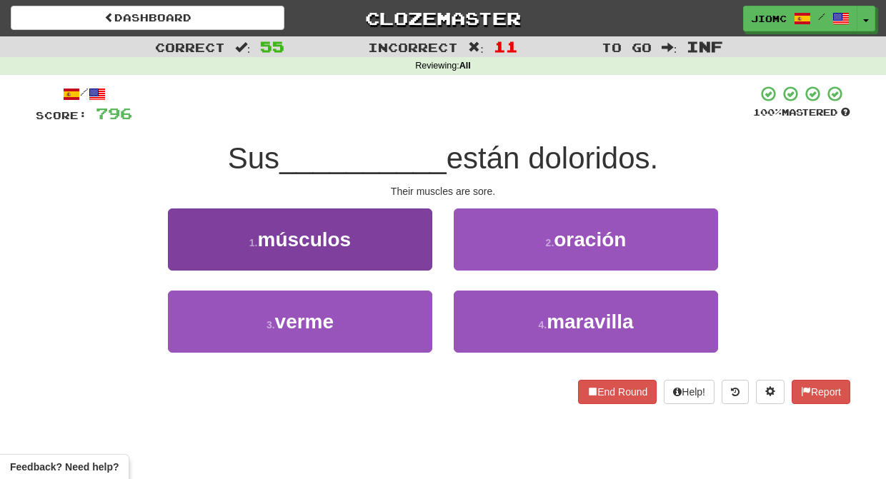
click at [415, 259] on button "1 . músculos" at bounding box center [300, 240] width 264 height 62
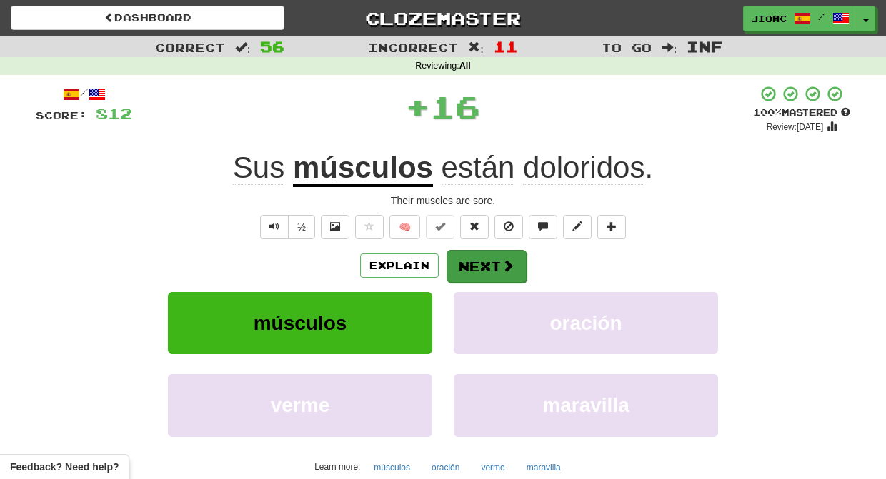
click at [467, 260] on button "Next" at bounding box center [486, 266] width 80 height 33
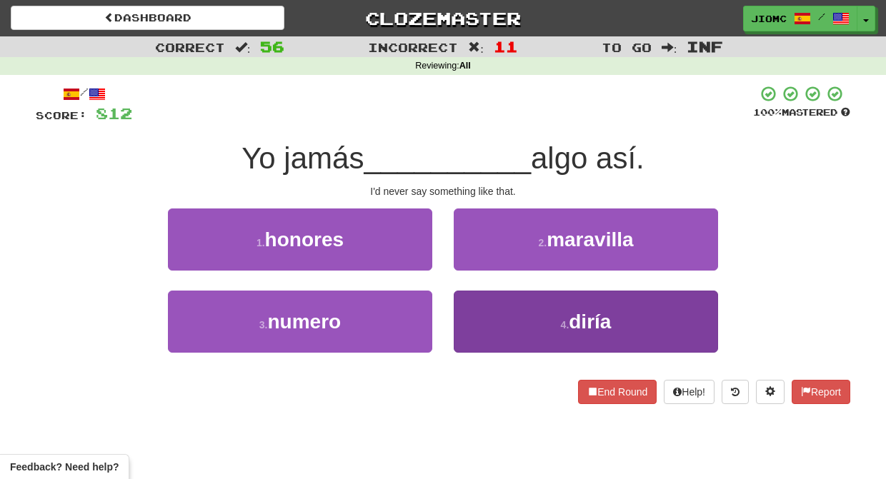
click at [481, 309] on button "4 . diría" at bounding box center [586, 322] width 264 height 62
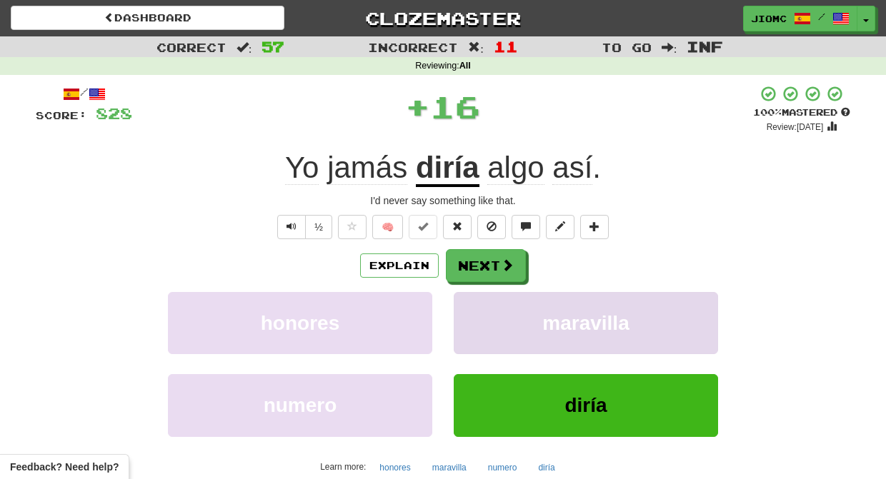
click at [478, 306] on button "maravilla" at bounding box center [586, 323] width 264 height 62
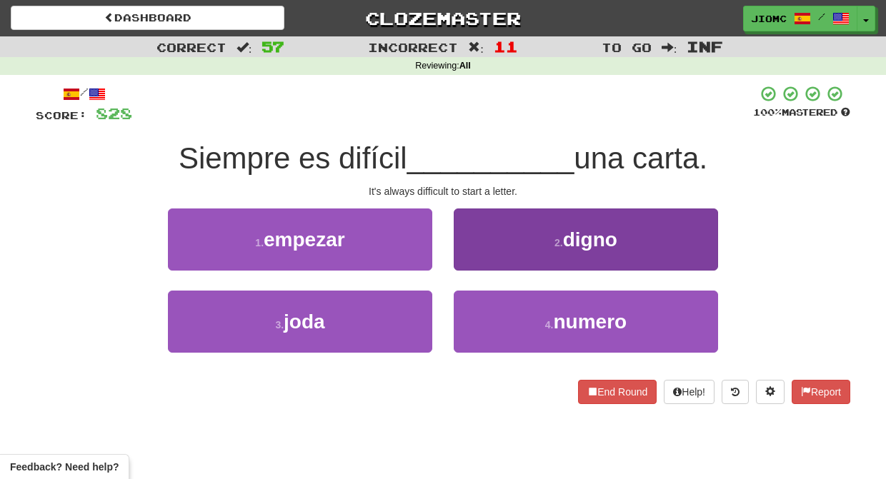
click at [473, 256] on button "2 . digno" at bounding box center [586, 240] width 264 height 62
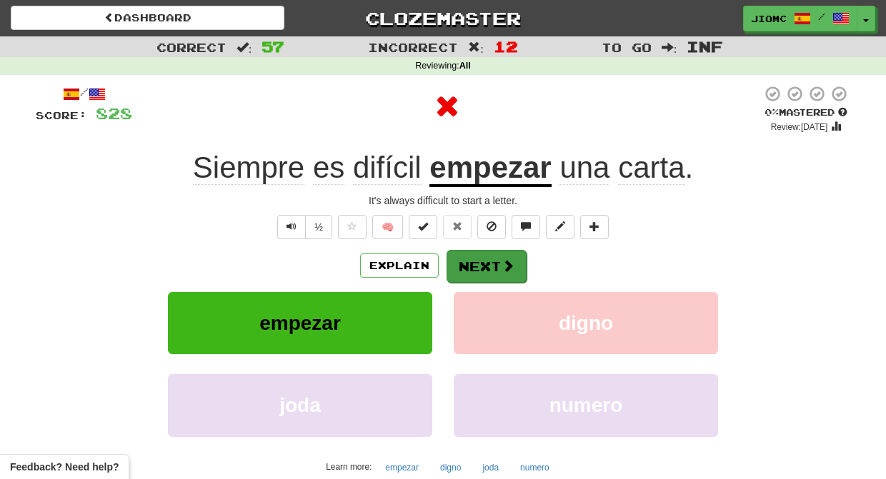
click at [479, 264] on button "Next" at bounding box center [486, 266] width 80 height 33
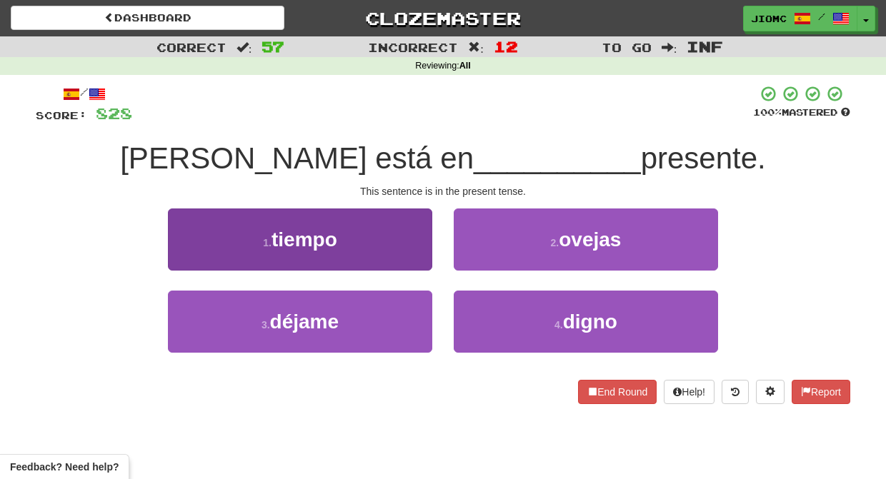
click at [417, 259] on button "1 . tiempo" at bounding box center [300, 240] width 264 height 62
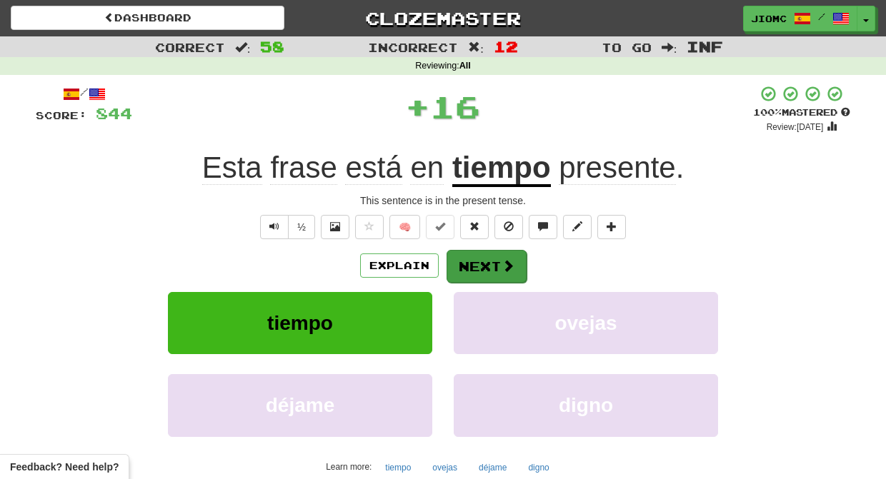
click at [459, 266] on button "Next" at bounding box center [486, 266] width 80 height 33
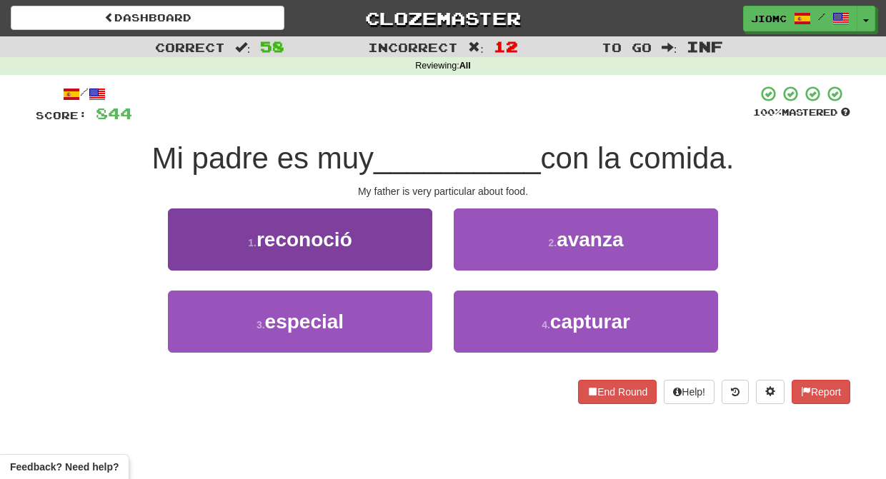
click at [420, 260] on button "1 . reconoció" at bounding box center [300, 240] width 264 height 62
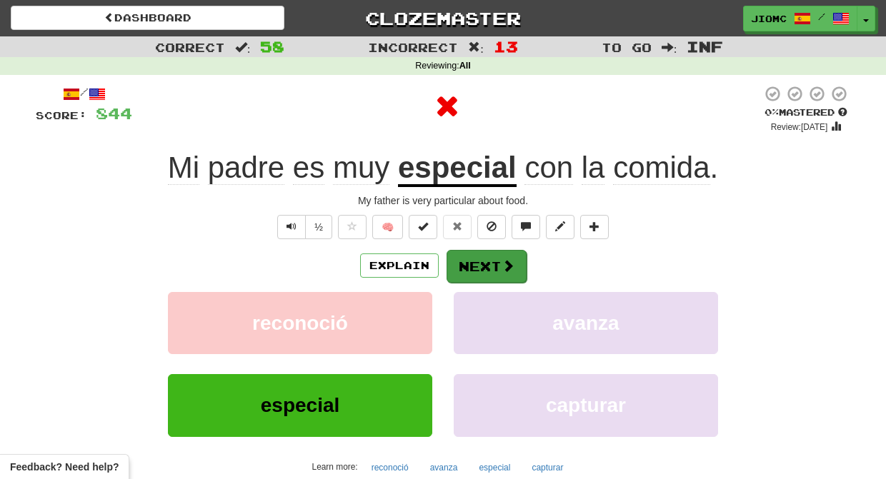
click at [472, 260] on button "Next" at bounding box center [486, 266] width 80 height 33
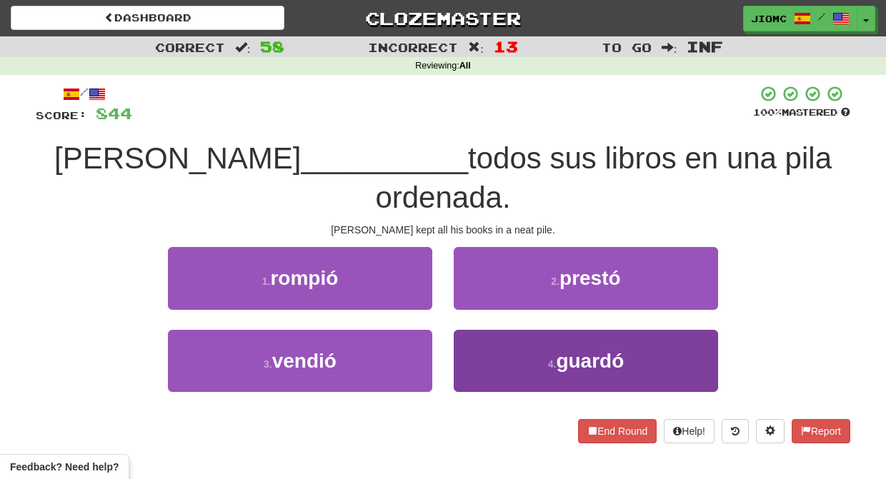
click at [483, 330] on button "4 . guardó" at bounding box center [586, 361] width 264 height 62
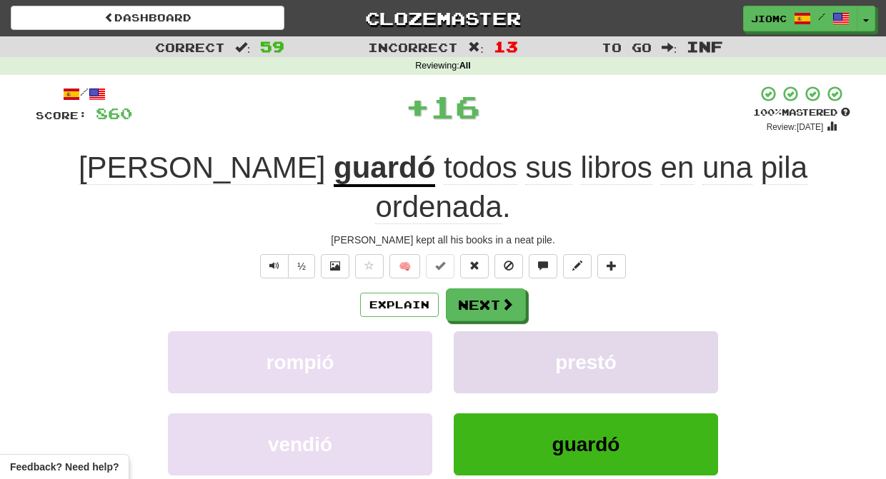
click at [477, 331] on button "prestó" at bounding box center [586, 362] width 264 height 62
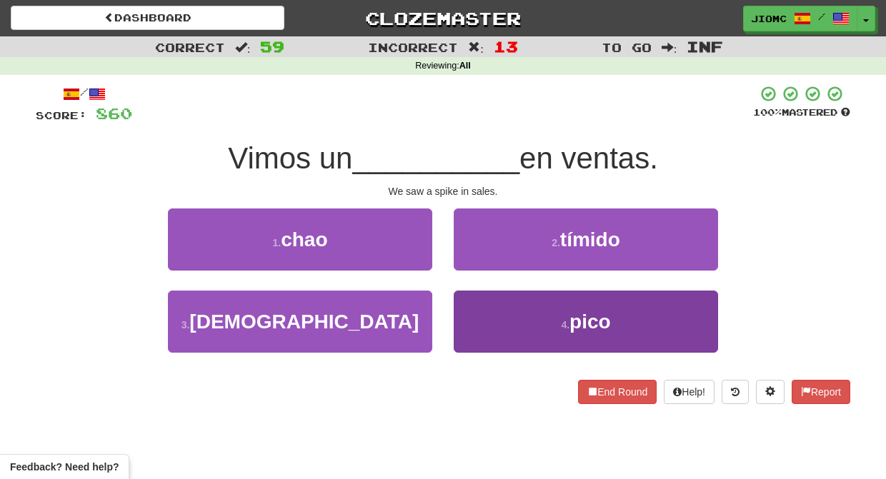
click at [482, 308] on button "4 . pico" at bounding box center [586, 322] width 264 height 62
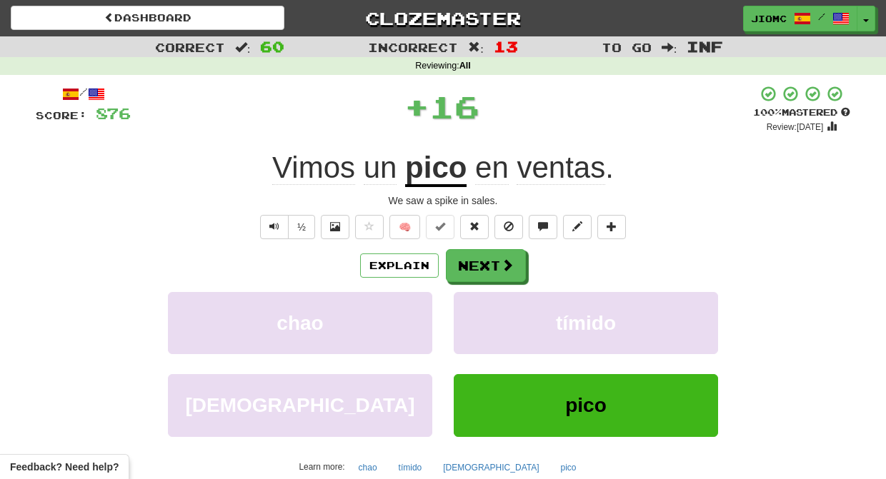
click at [482, 308] on button "tímido" at bounding box center [586, 323] width 264 height 62
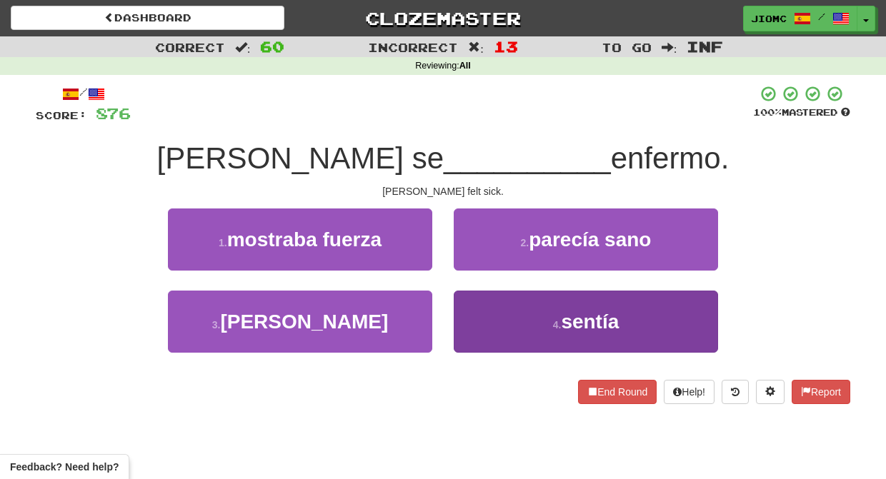
click at [482, 311] on button "4 . sentía" at bounding box center [586, 322] width 264 height 62
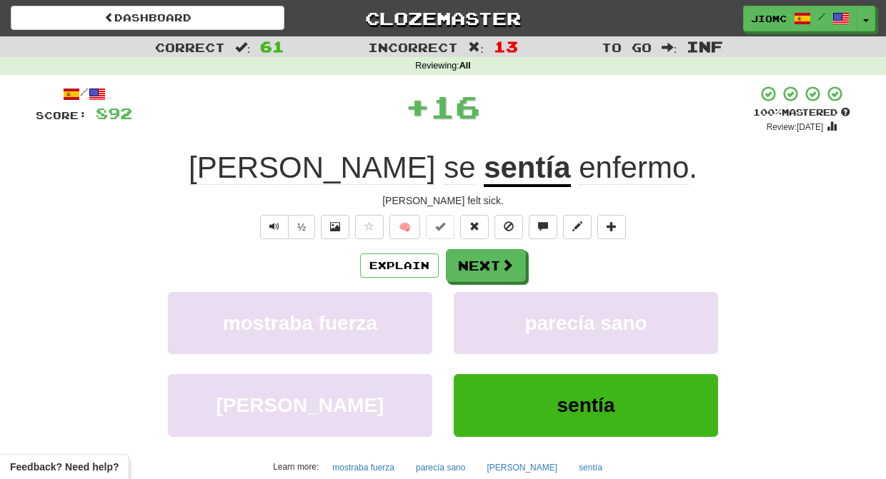
click at [482, 311] on button "parecía sano" at bounding box center [586, 323] width 264 height 62
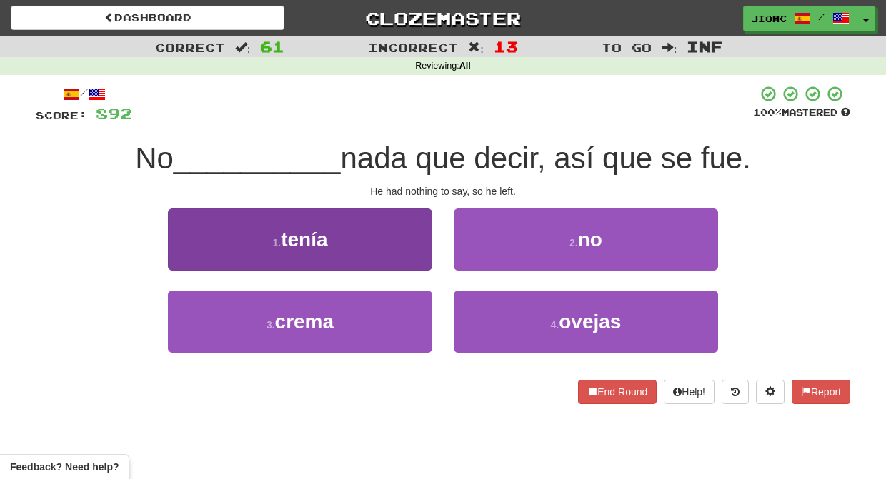
click at [400, 244] on button "1 . tenía" at bounding box center [300, 240] width 264 height 62
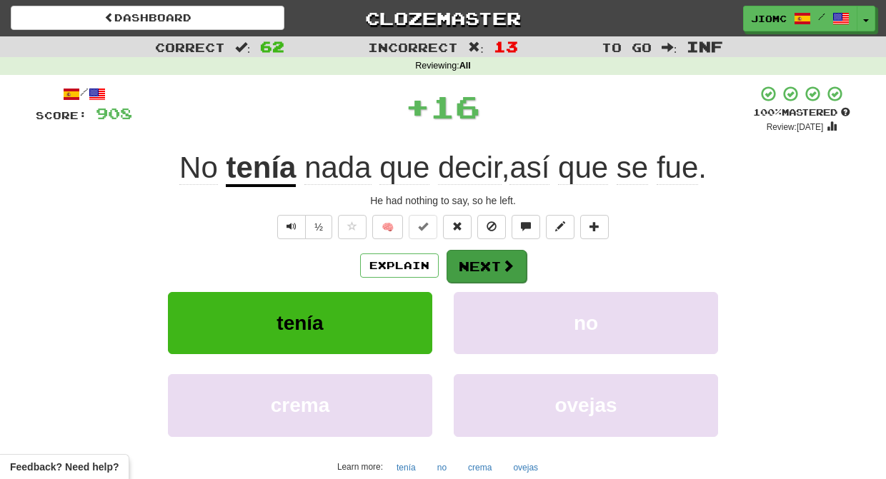
click at [461, 255] on button "Next" at bounding box center [486, 266] width 80 height 33
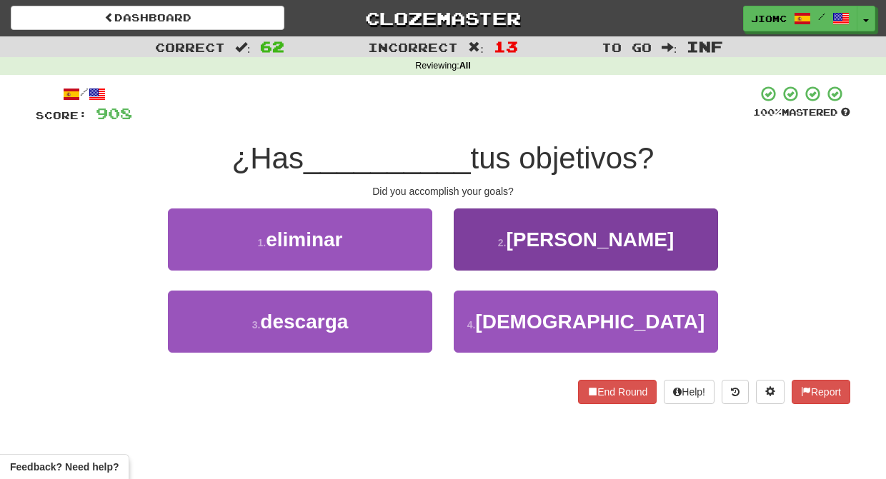
click at [469, 262] on button "2 . cumplido" at bounding box center [586, 240] width 264 height 62
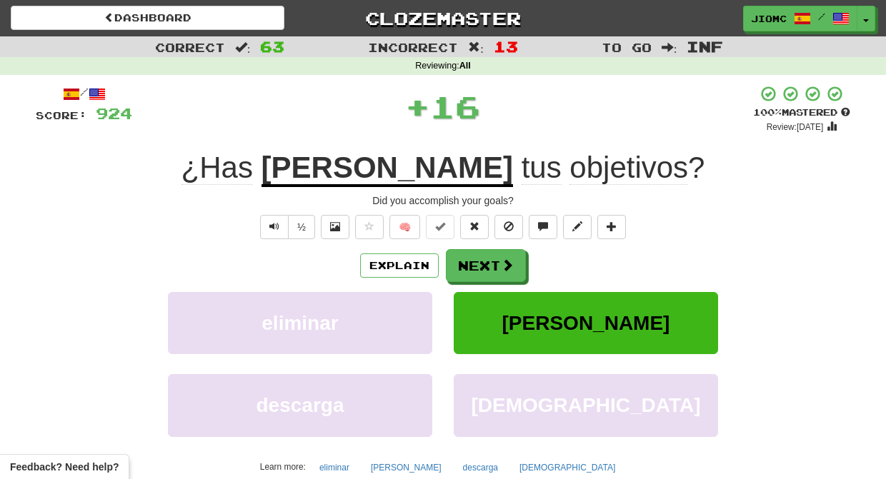
click at [468, 264] on button "Next" at bounding box center [486, 265] width 80 height 33
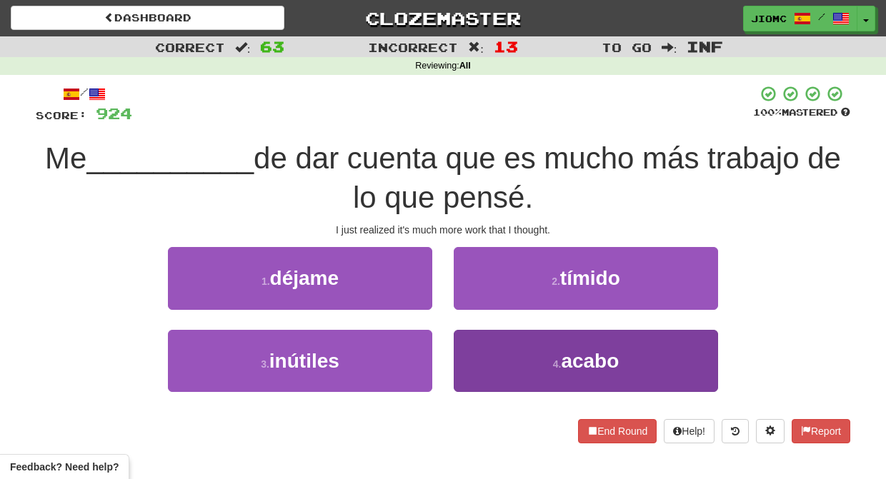
click at [478, 349] on button "4 . acabo" at bounding box center [586, 361] width 264 height 62
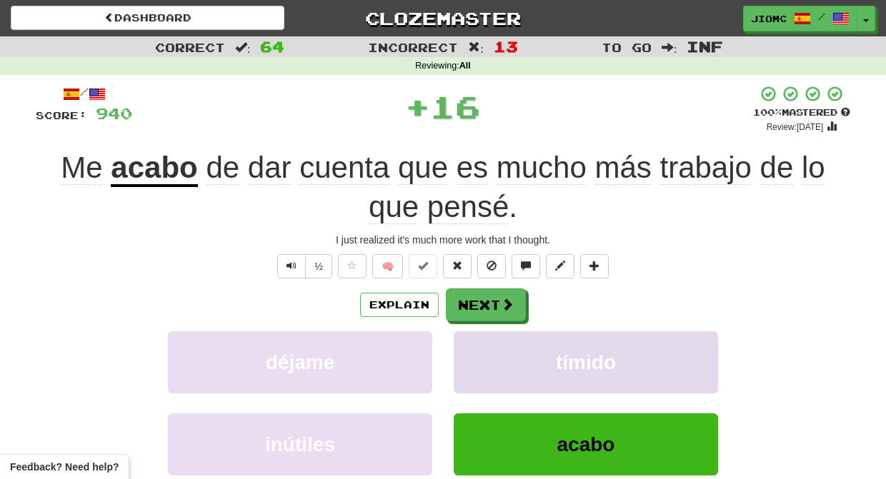
click at [472, 347] on button "tímido" at bounding box center [586, 362] width 264 height 62
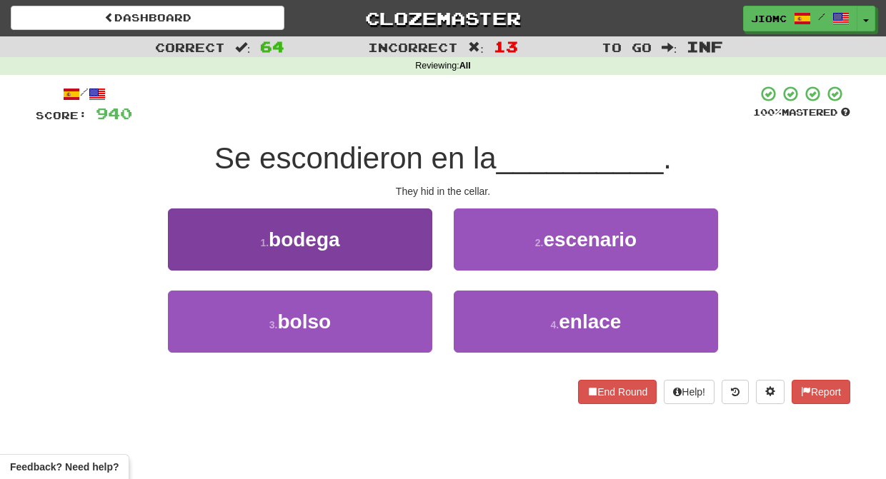
click at [409, 256] on button "1 . bodega" at bounding box center [300, 240] width 264 height 62
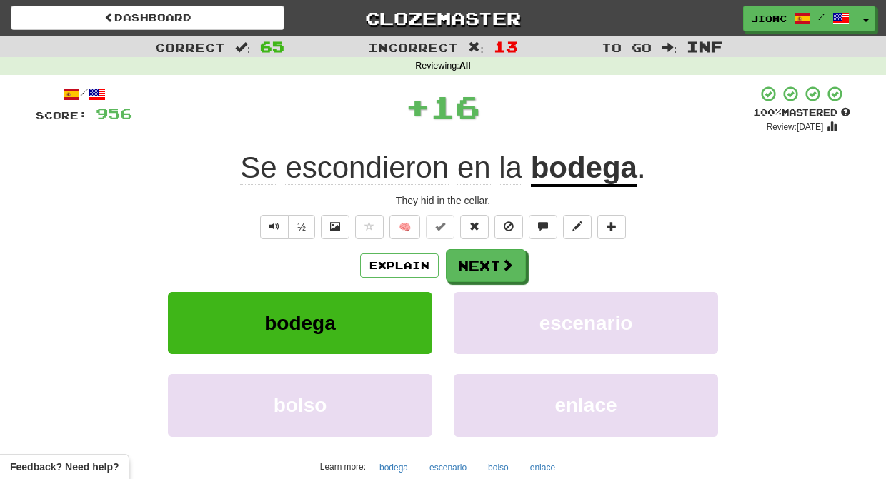
click at [444, 264] on div "Explain Next" at bounding box center [443, 265] width 814 height 33
click at [461, 264] on button "Next" at bounding box center [486, 266] width 80 height 33
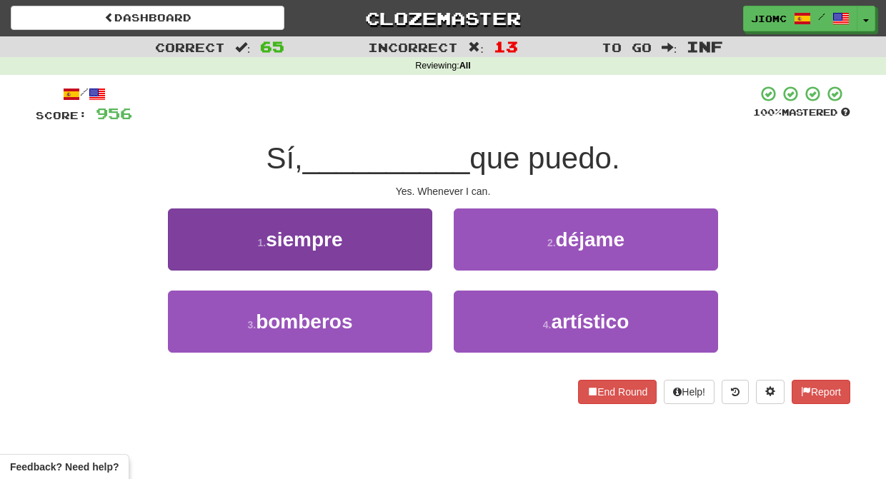
click at [404, 254] on button "1 . siempre" at bounding box center [300, 240] width 264 height 62
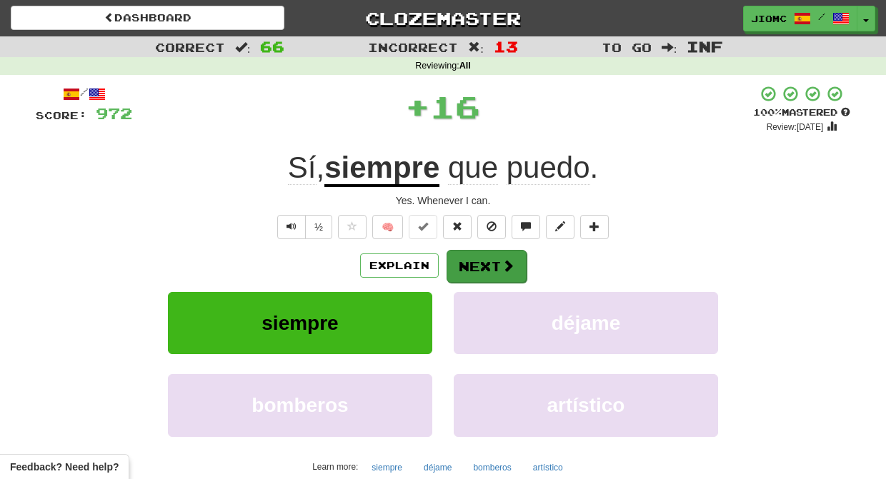
click at [455, 262] on button "Next" at bounding box center [486, 266] width 80 height 33
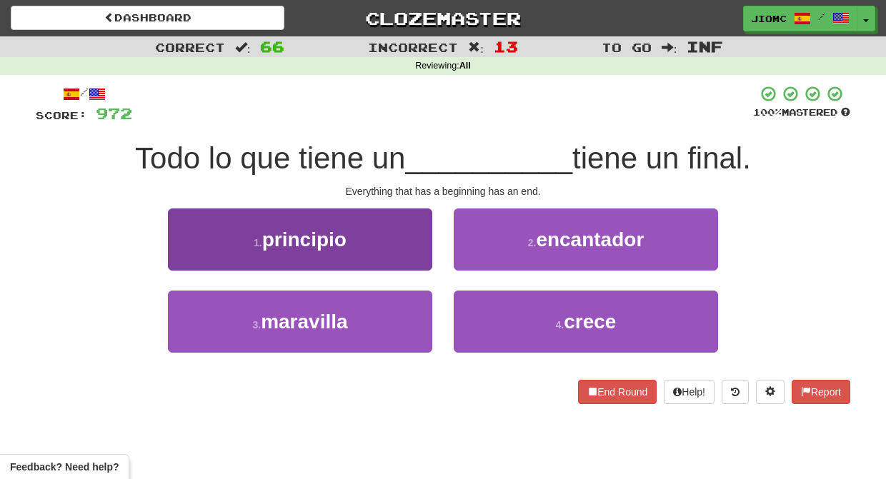
click at [411, 254] on button "1 . principio" at bounding box center [300, 240] width 264 height 62
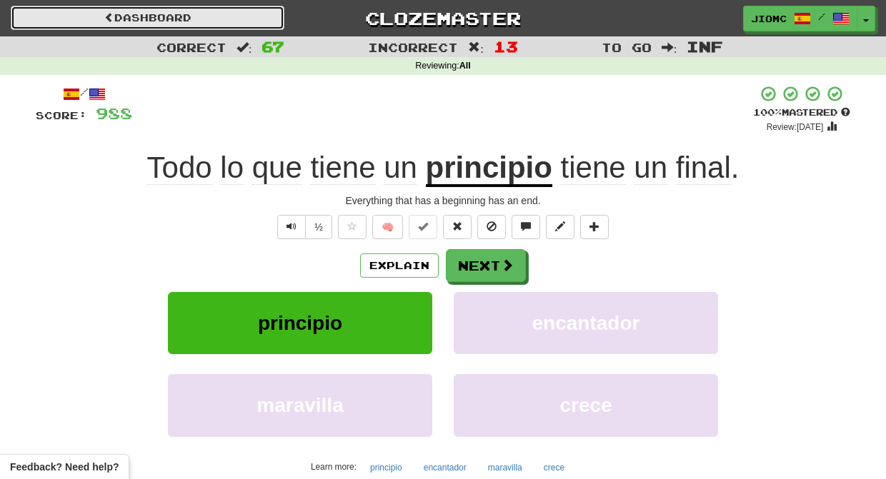
click at [263, 19] on link "Dashboard" at bounding box center [148, 18] width 274 height 24
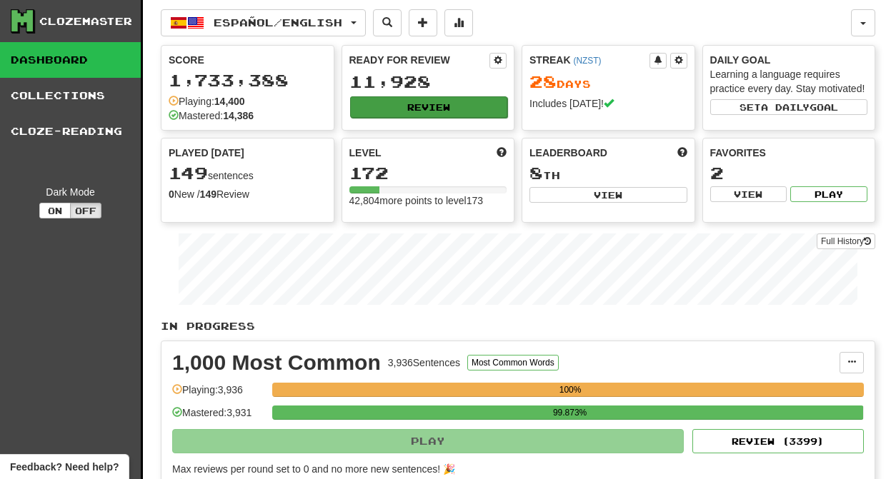
click at [392, 106] on button "Review" at bounding box center [429, 106] width 158 height 21
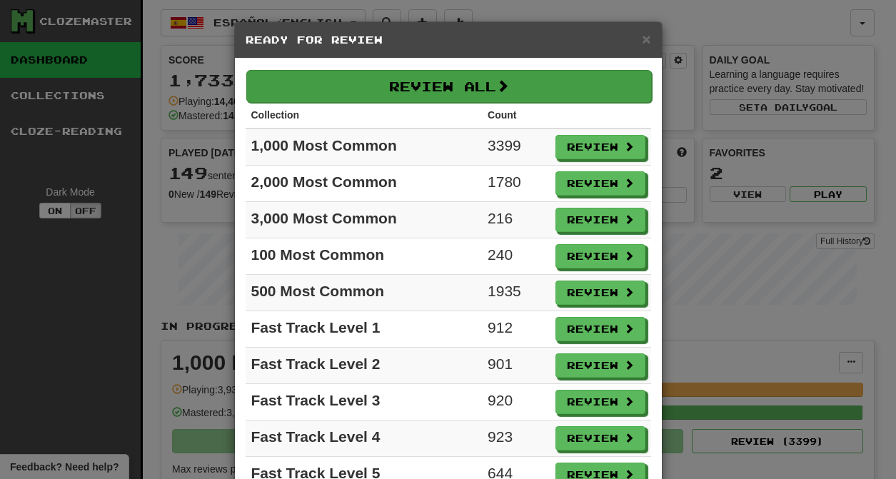
click at [382, 88] on button "Review All" at bounding box center [449, 86] width 406 height 33
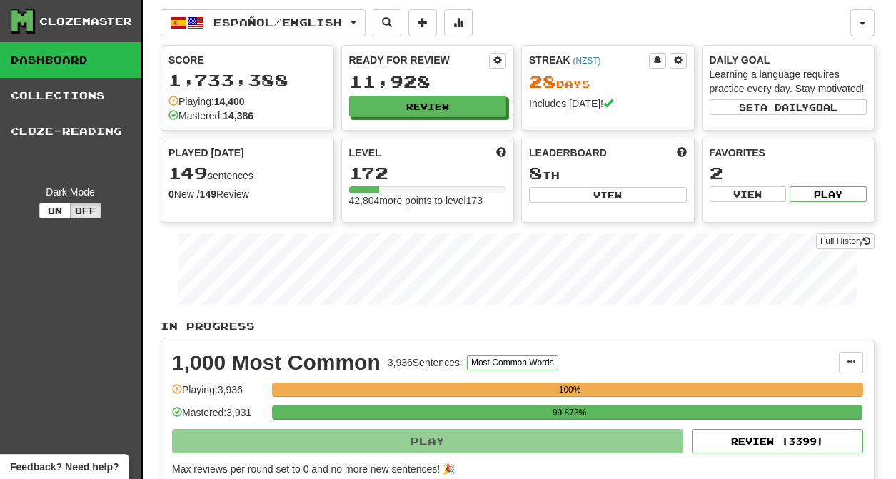
select select "********"
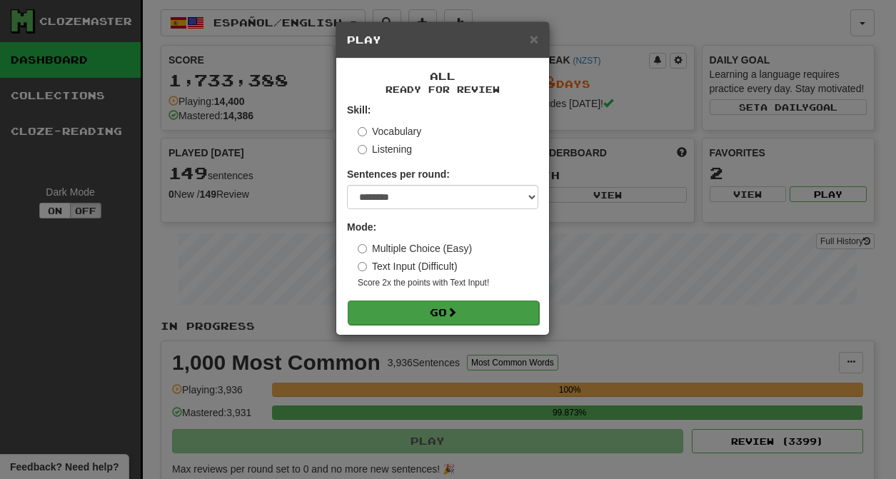
click at [452, 316] on span at bounding box center [452, 312] width 10 height 10
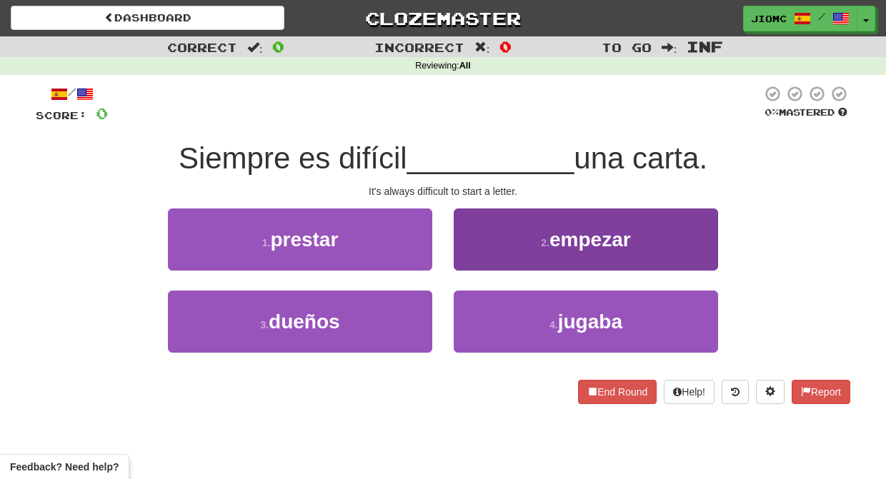
click at [471, 258] on button "2 . empezar" at bounding box center [586, 240] width 264 height 62
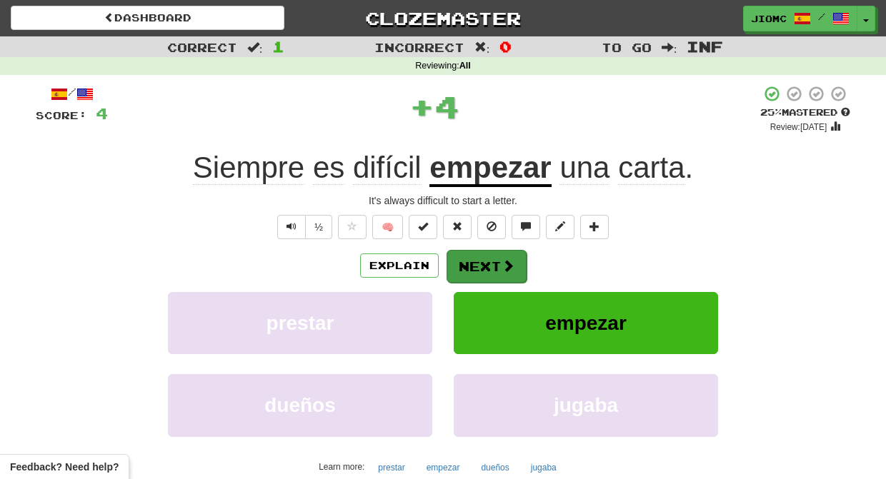
click at [471, 263] on button "Next" at bounding box center [486, 266] width 80 height 33
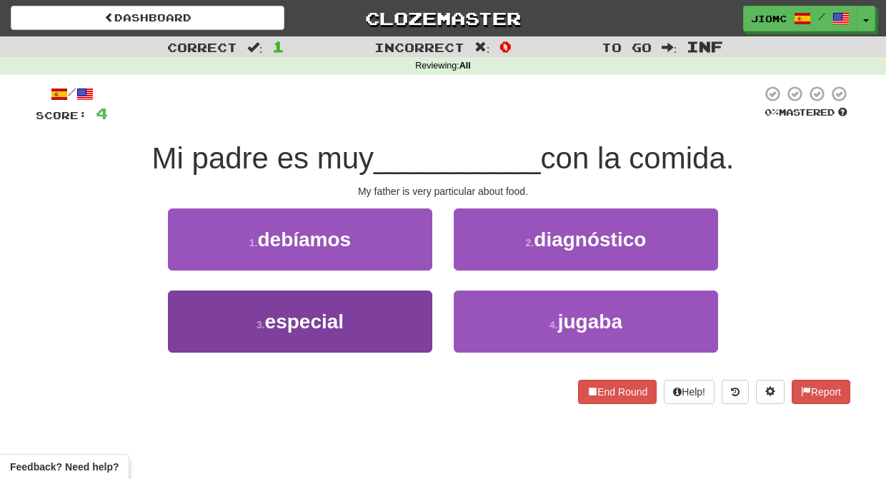
click at [405, 317] on button "3 . especial" at bounding box center [300, 322] width 264 height 62
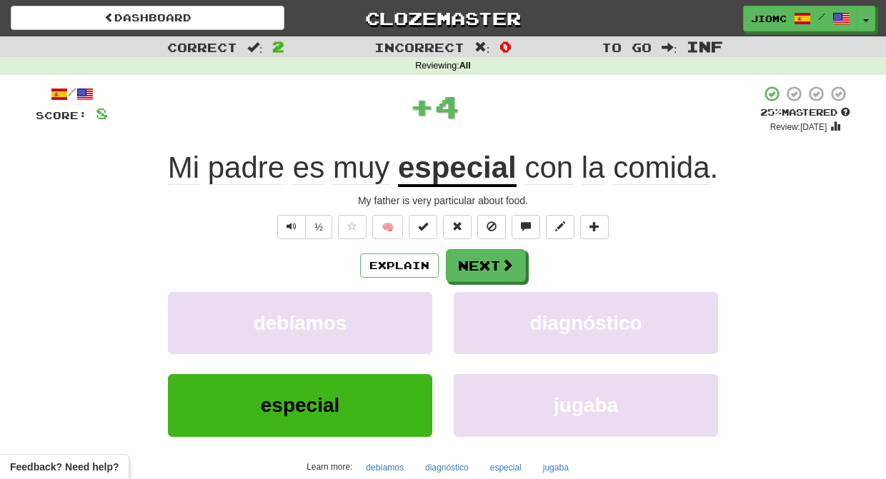
click at [405, 317] on button "debíamos" at bounding box center [300, 323] width 264 height 62
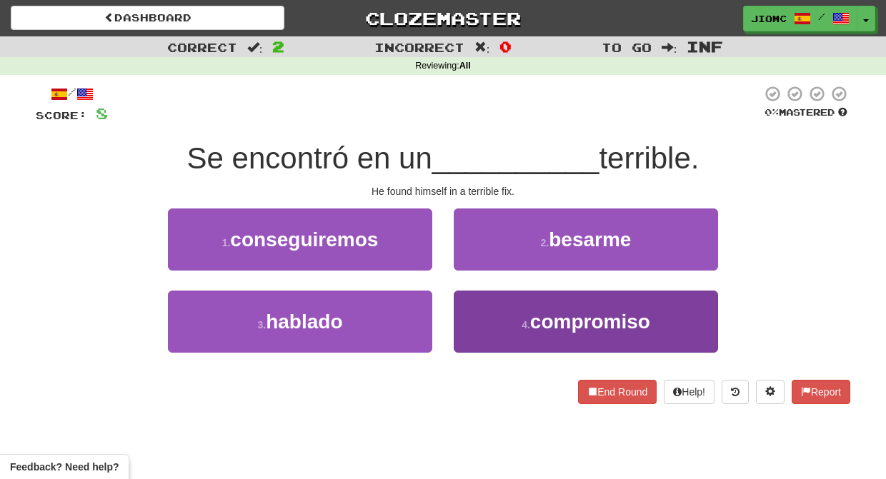
click at [472, 304] on button "4 . compromiso" at bounding box center [586, 322] width 264 height 62
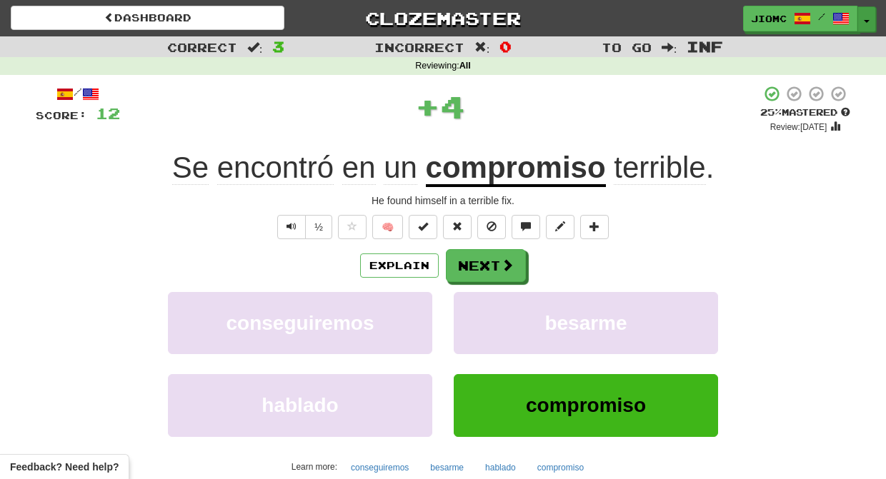
click at [868, 16] on button "Toggle Dropdown" at bounding box center [866, 19] width 19 height 26
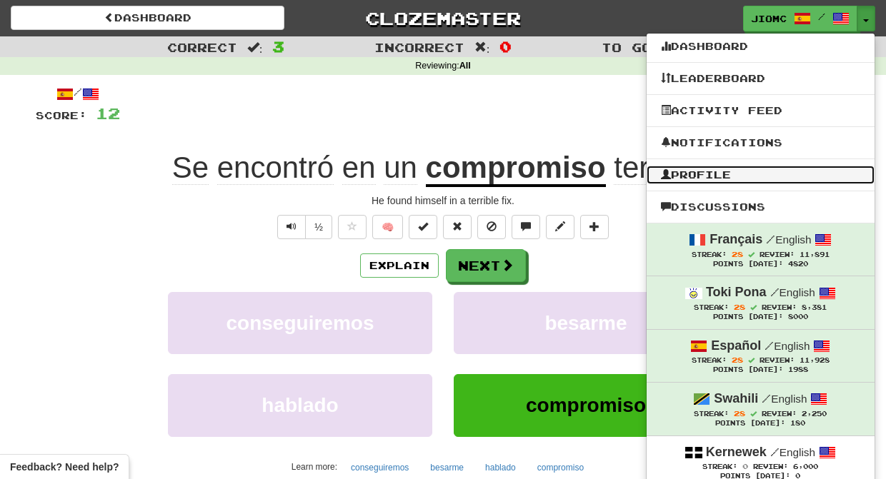
click at [731, 174] on link "Profile" at bounding box center [760, 175] width 228 height 19
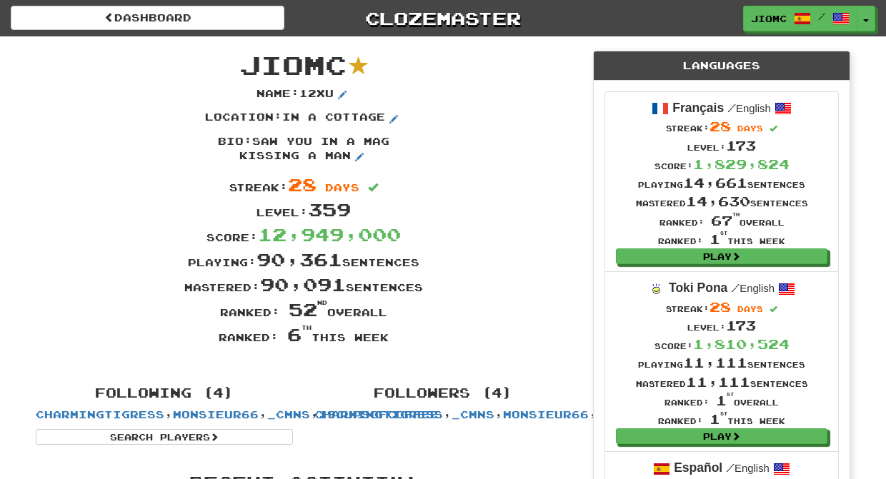
drag, startPoint x: 248, startPoint y: 59, endPoint x: 444, endPoint y: 348, distance: 348.6
click at [444, 348] on div "JioMc Name : 12xu Location : in a cottage Bio : saw you in a mag kissing a man …" at bounding box center [303, 204] width 557 height 336
click at [444, 347] on div "Ranked: 6 th this week" at bounding box center [303, 334] width 557 height 25
click at [513, 144] on div "Bio : saw you in a mag kissing a man" at bounding box center [303, 153] width 557 height 39
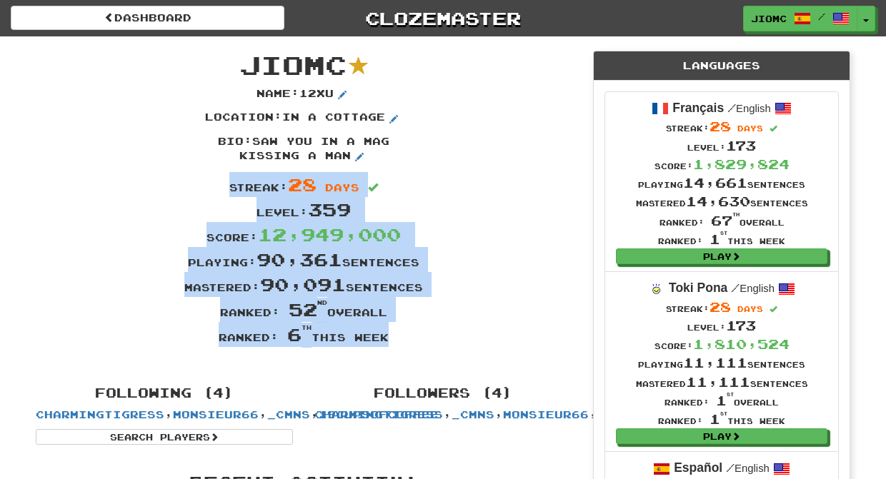
drag, startPoint x: 284, startPoint y: 42, endPoint x: 461, endPoint y: 348, distance: 353.6
click at [458, 351] on div "JioMc Name : 12xu Location : in a cottage Bio : saw you in a mag kissing a man …" at bounding box center [303, 204] width 557 height 336
click at [467, 335] on div "Ranked: 6 th this week" at bounding box center [303, 334] width 557 height 25
